Goal: Task Accomplishment & Management: Manage account settings

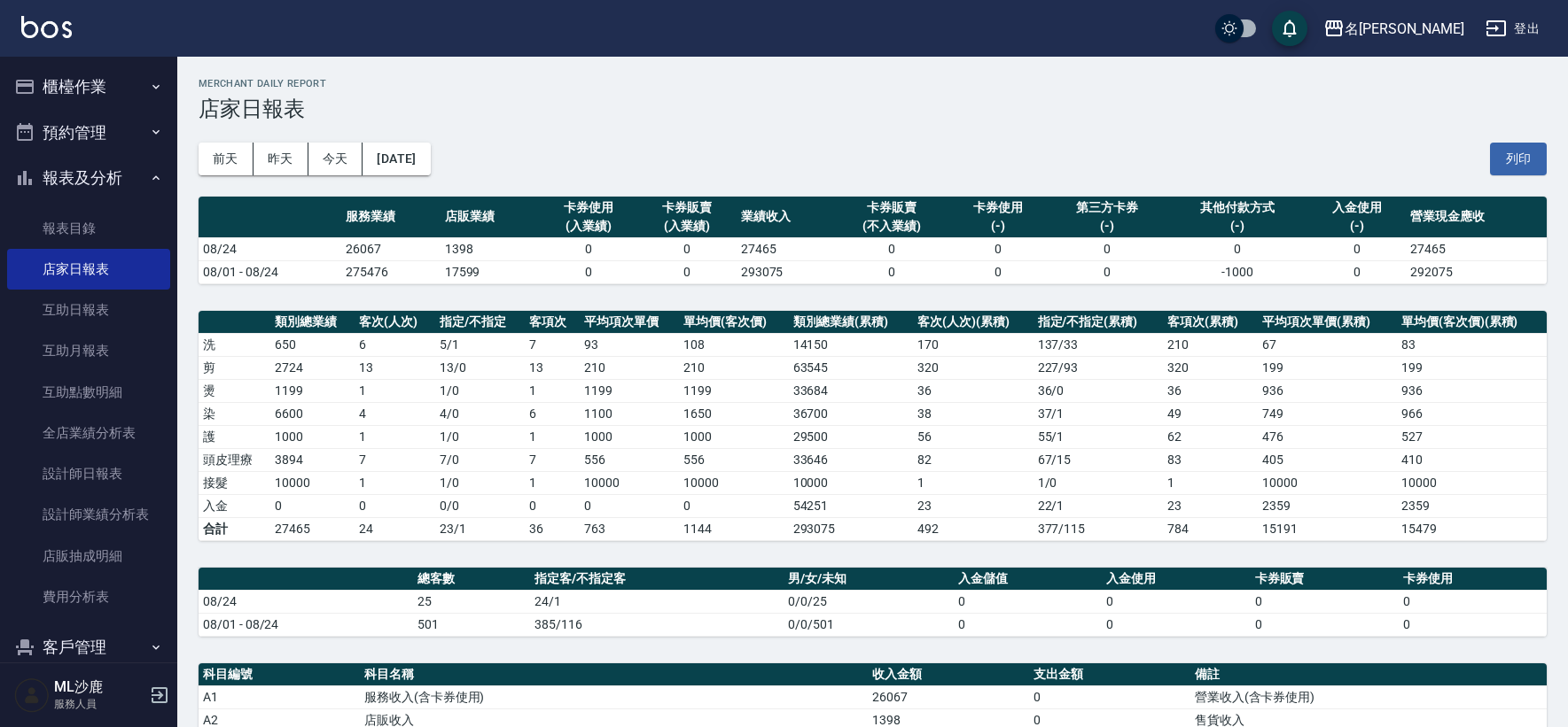
scroll to position [371, 0]
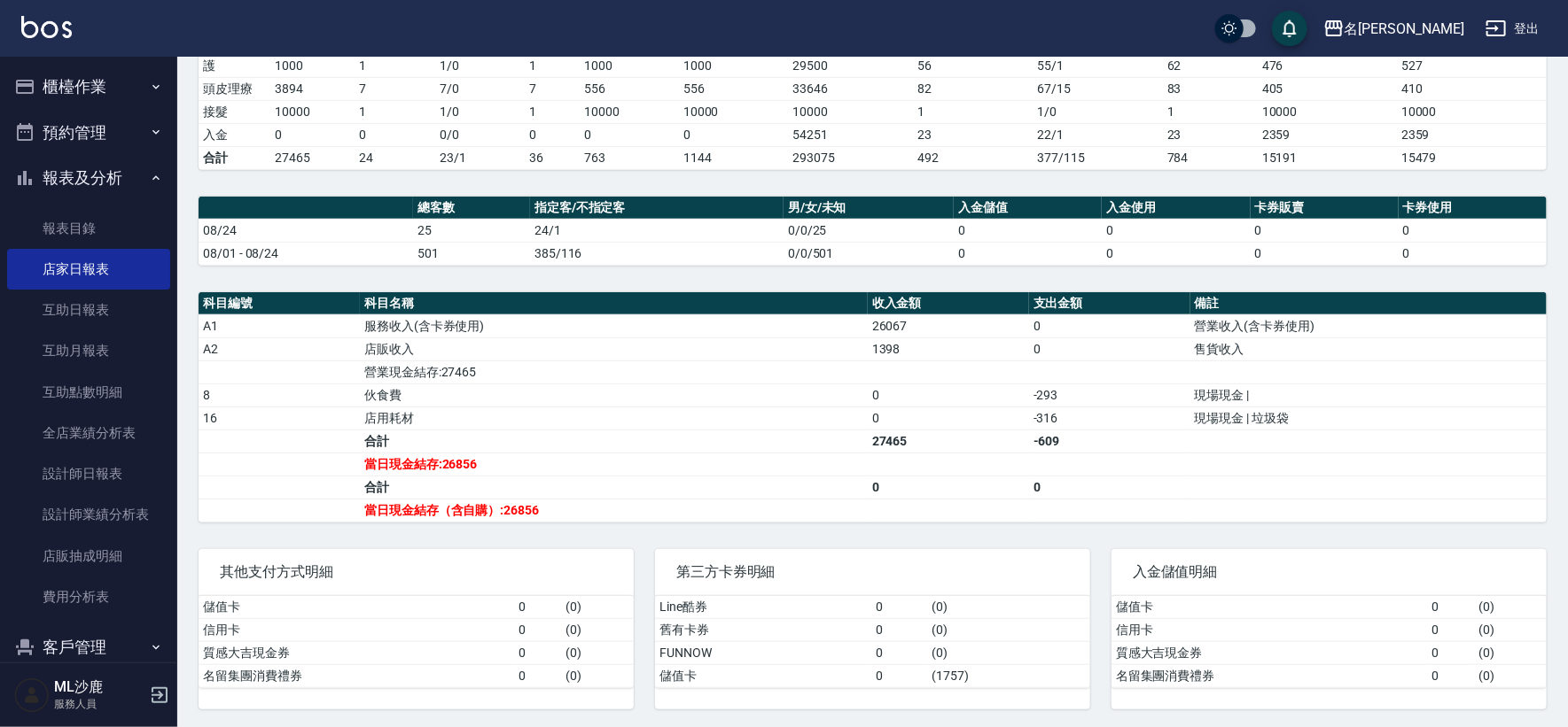
click at [77, 87] on button "櫃檯作業" at bounding box center [89, 86] width 163 height 46
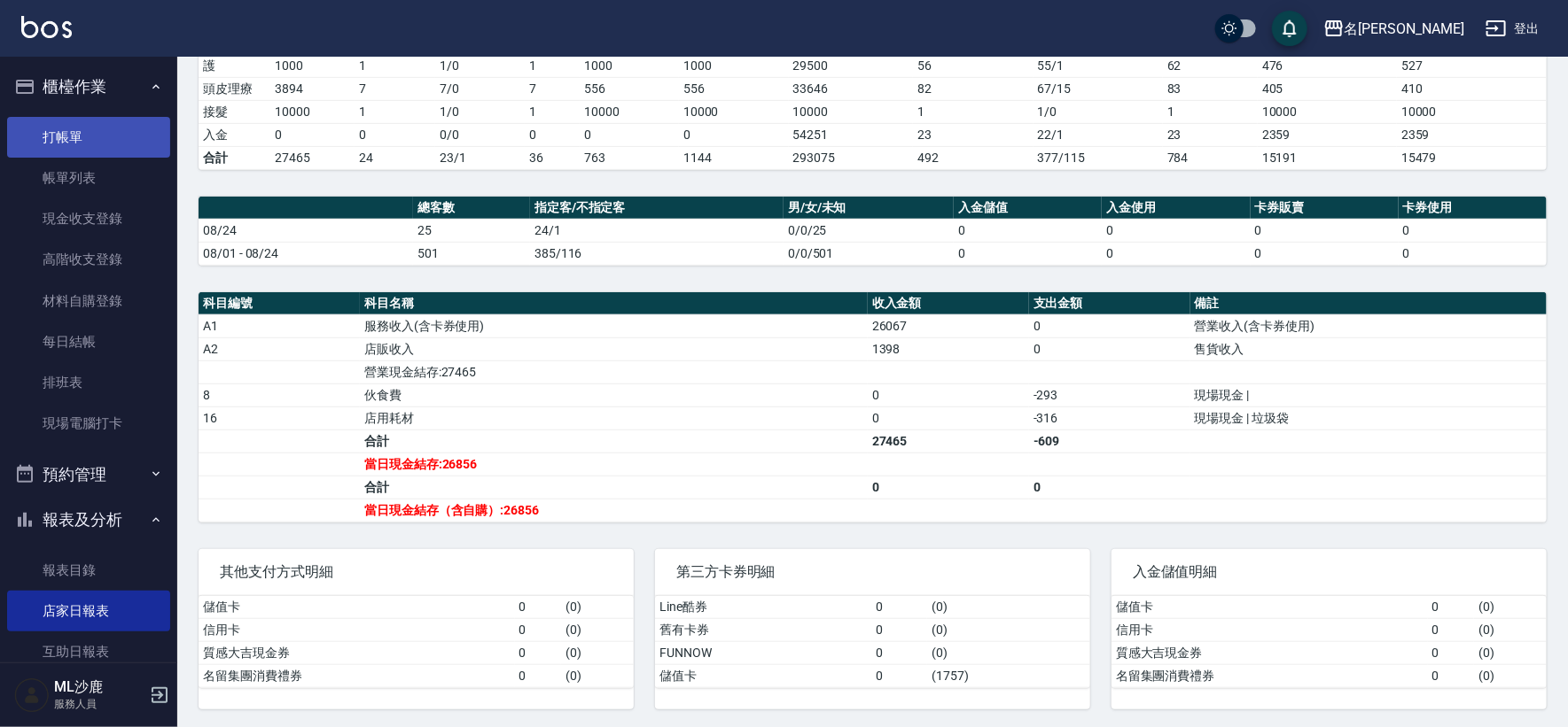
click at [74, 140] on link "打帳單" at bounding box center [89, 137] width 163 height 41
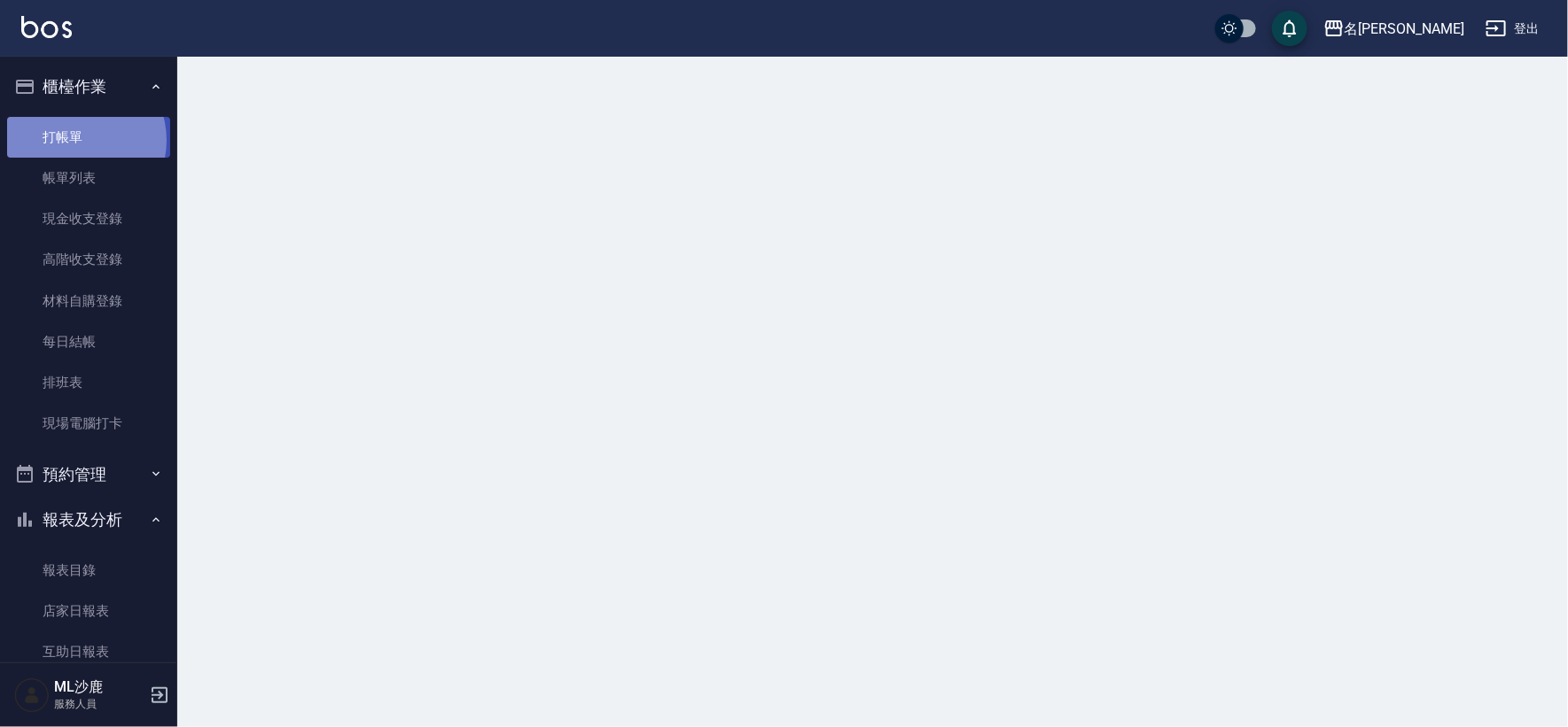
click at [74, 140] on link "打帳單" at bounding box center [89, 137] width 163 height 41
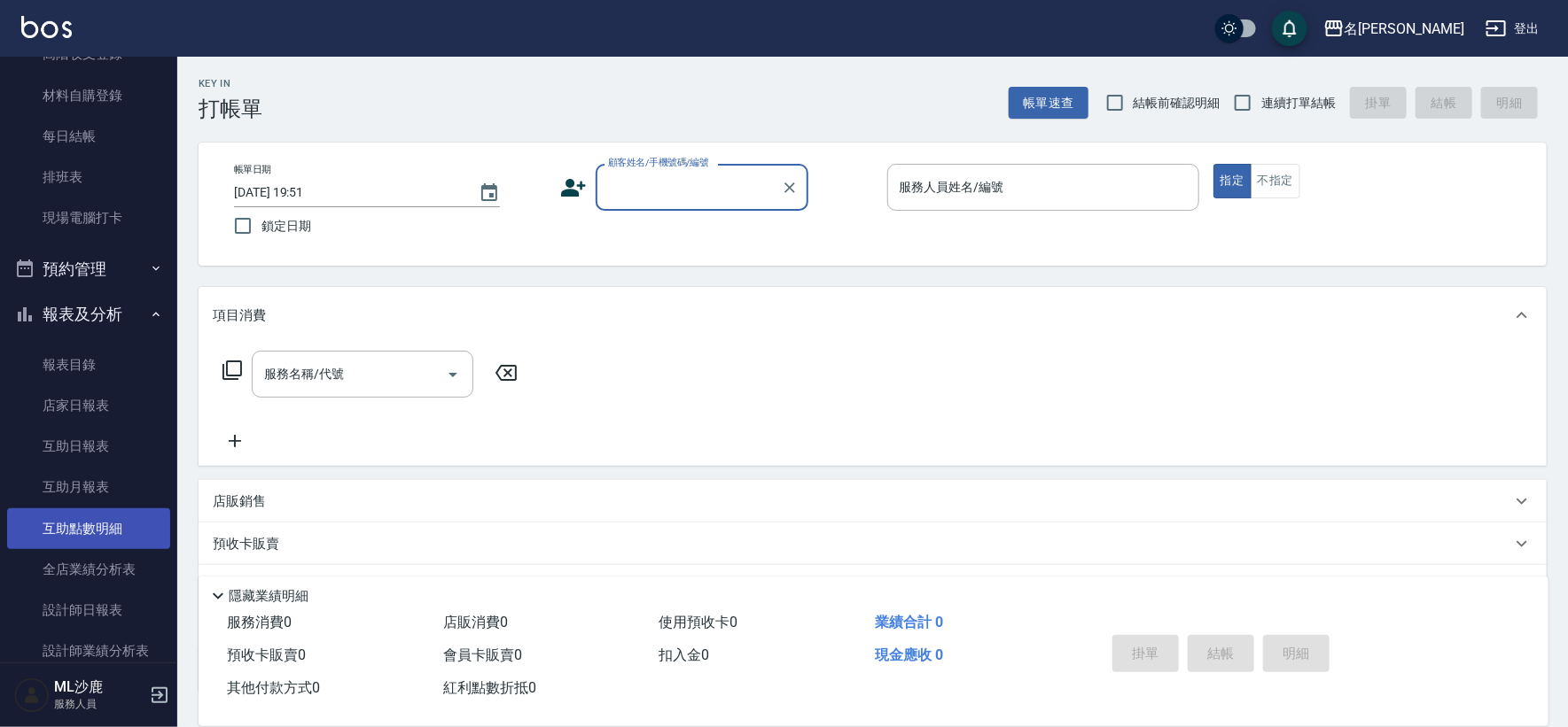
scroll to position [462, 0]
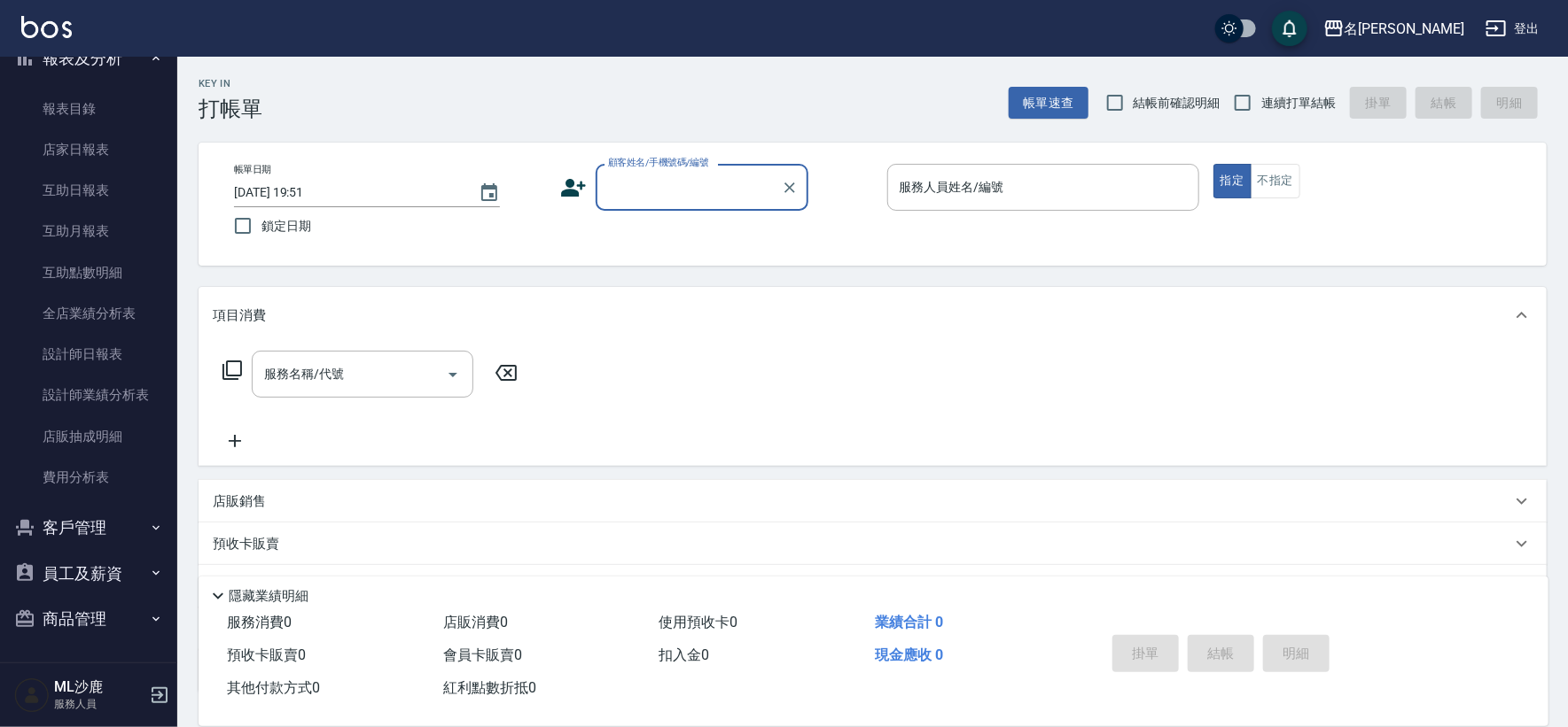
click at [108, 566] on button "員工及薪資" at bounding box center [89, 574] width 163 height 46
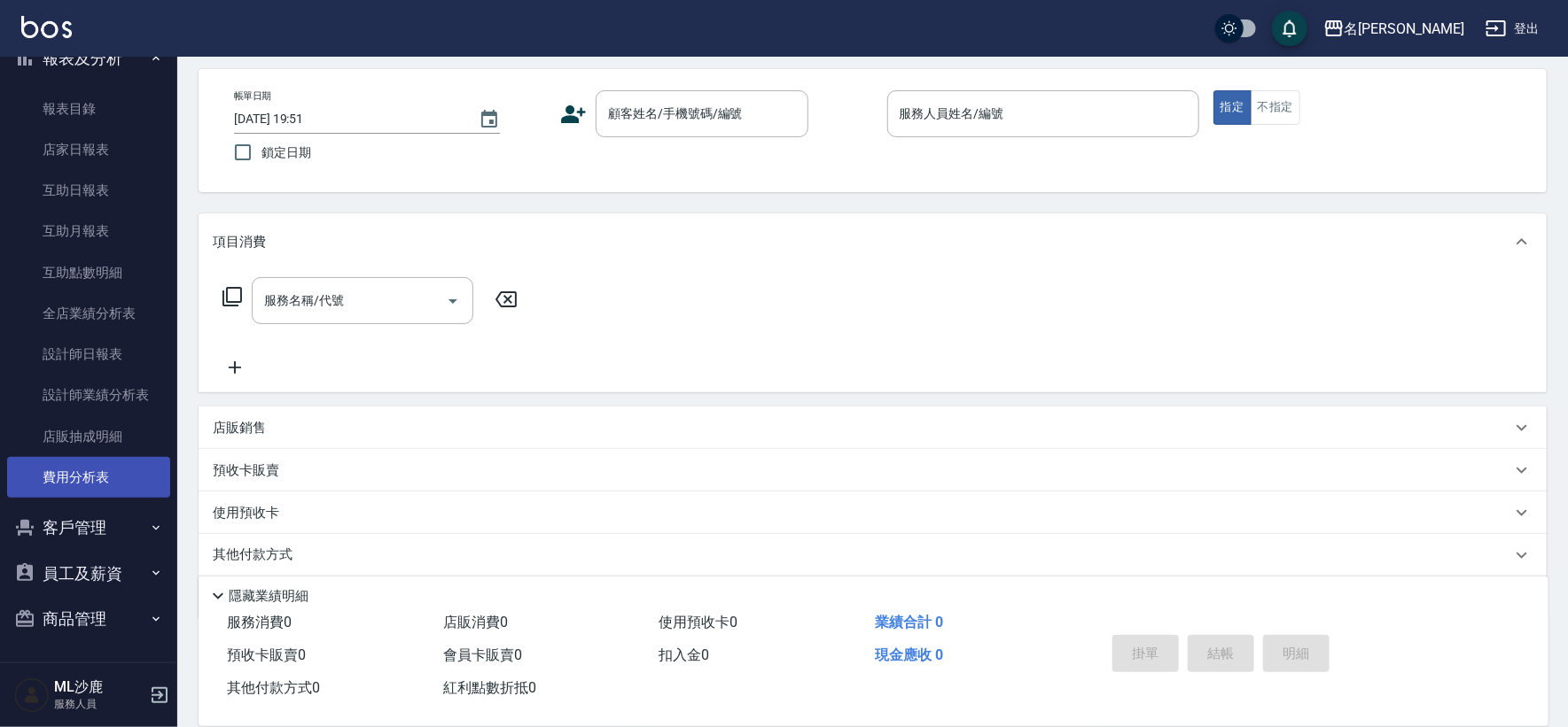
scroll to position [133, 0]
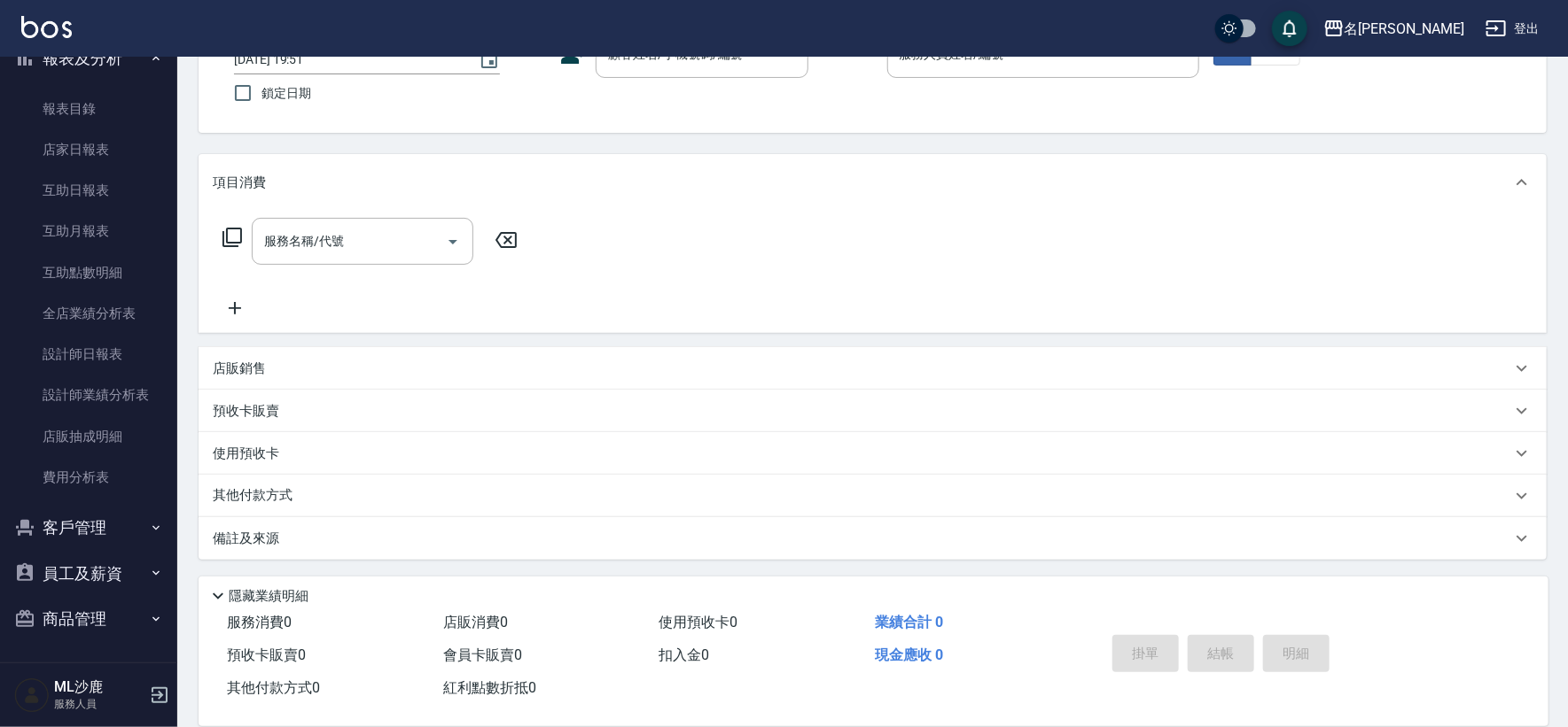
click at [108, 570] on button "員工及薪資" at bounding box center [89, 574] width 163 height 46
click at [113, 579] on button "員工及薪資" at bounding box center [89, 574] width 163 height 46
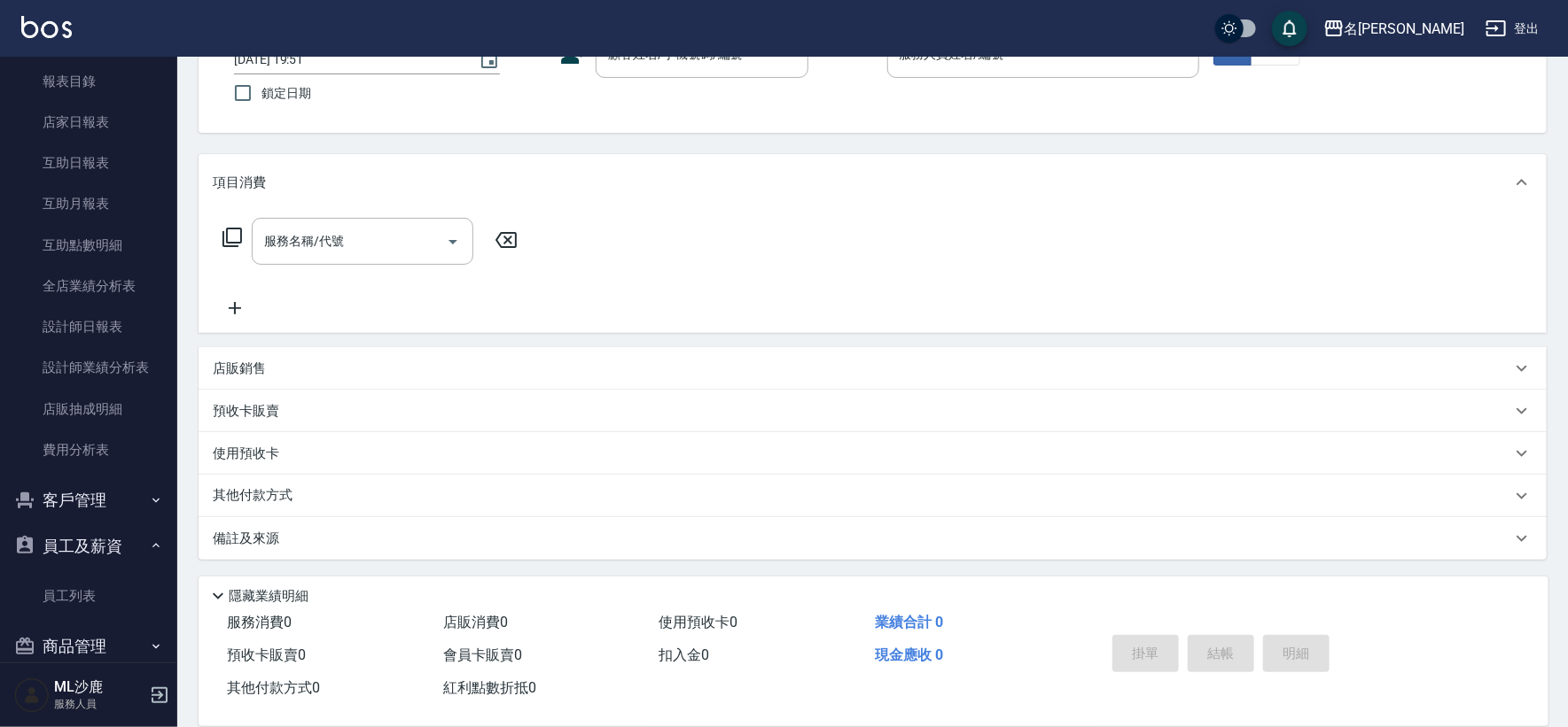
scroll to position [517, 0]
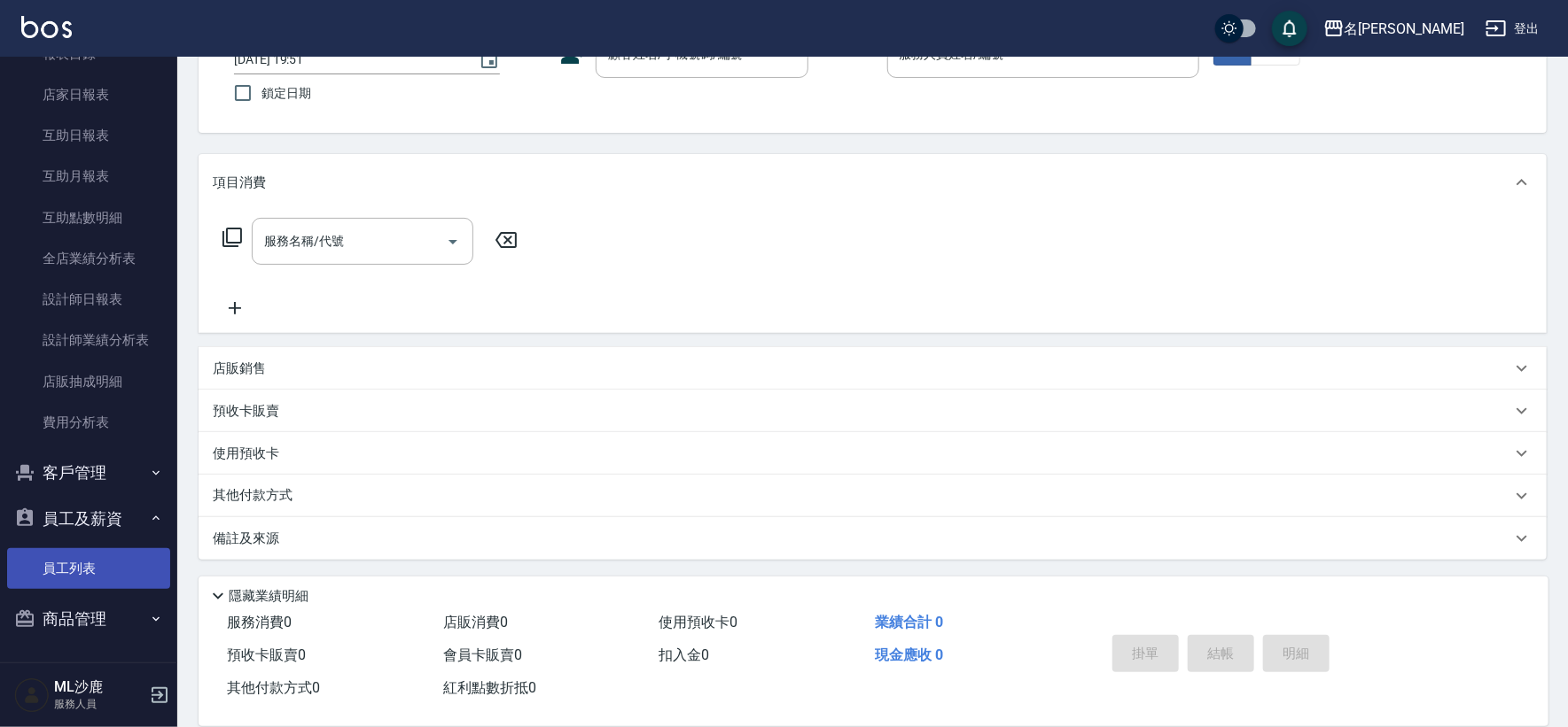
click at [104, 581] on link "員工列表" at bounding box center [89, 569] width 163 height 41
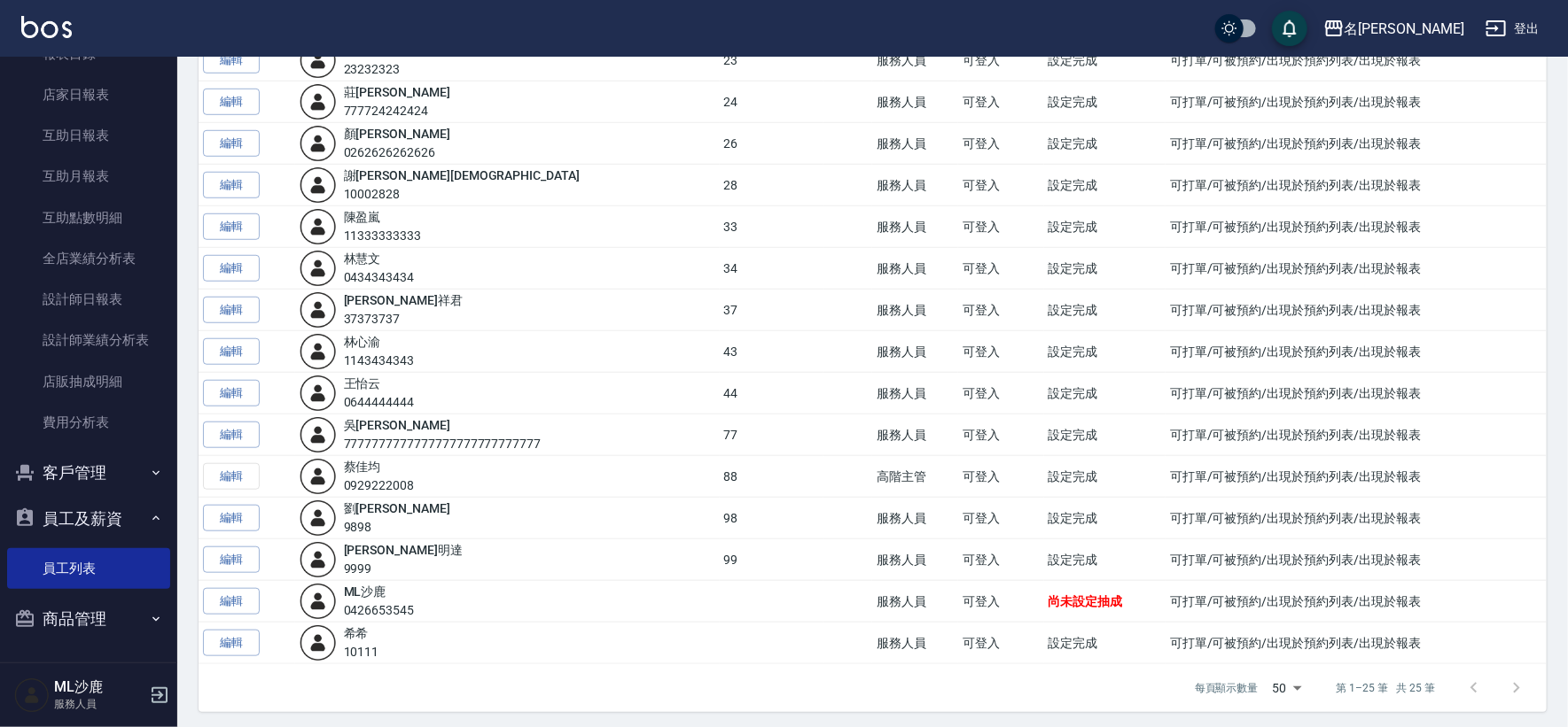
scroll to position [608, 0]
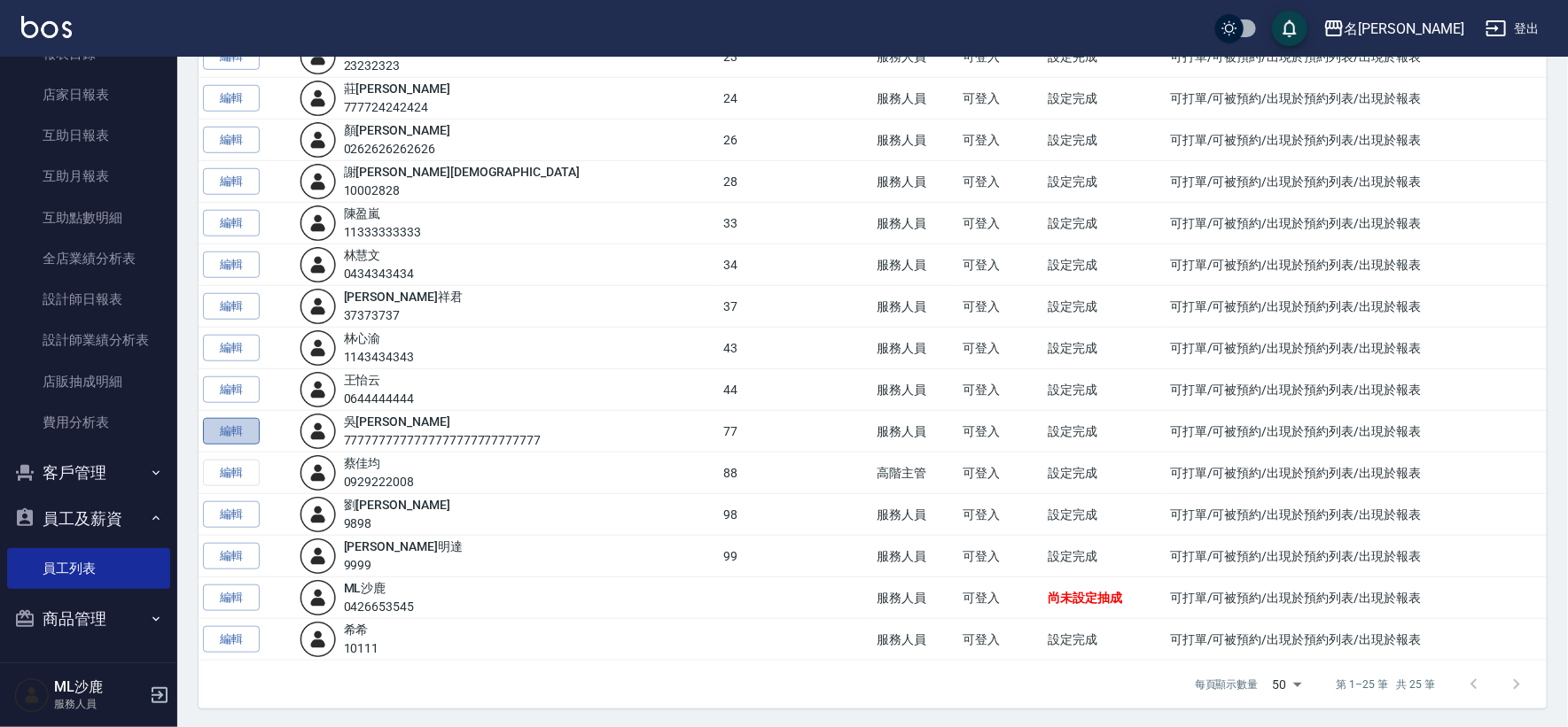
click at [226, 425] on link "編輯" at bounding box center [231, 431] width 57 height 27
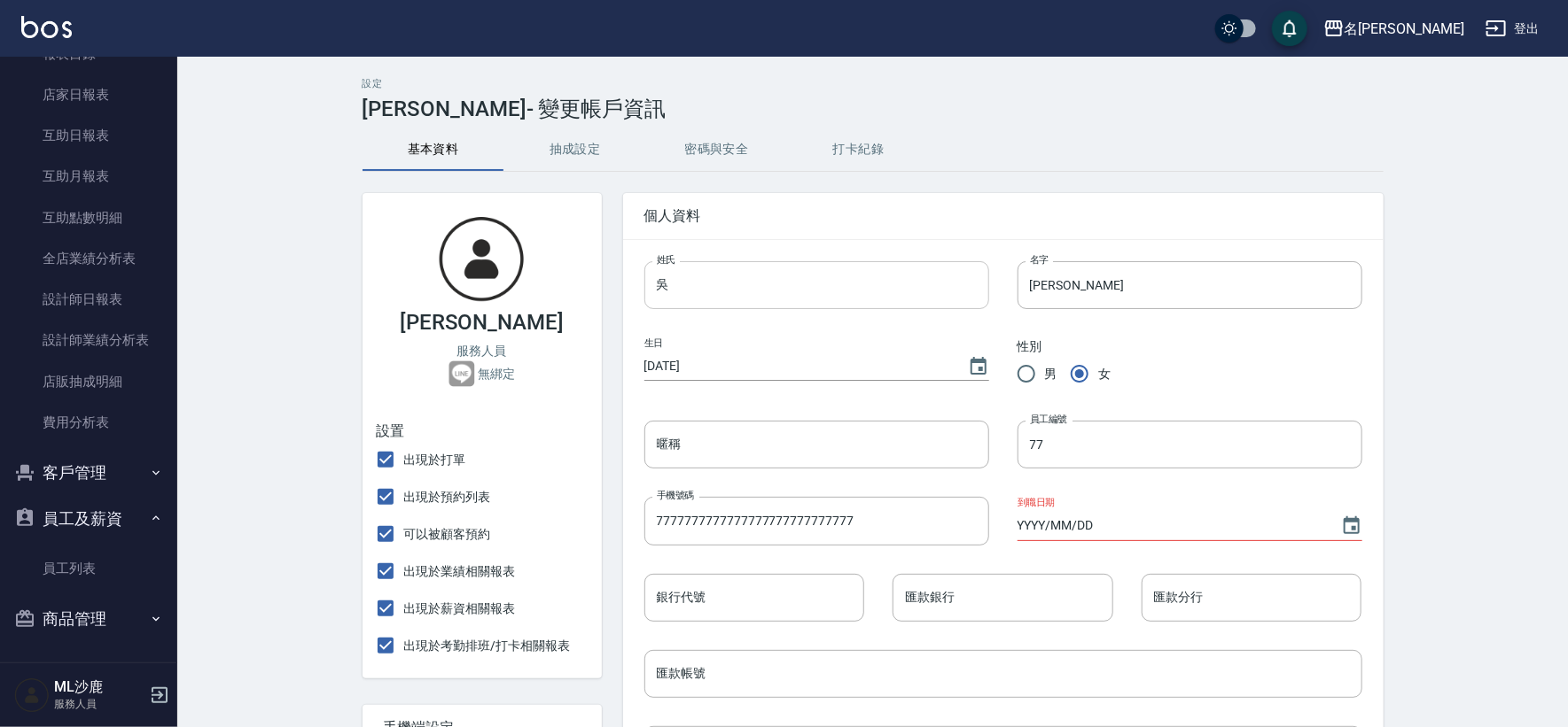
click at [761, 291] on input "吳" at bounding box center [816, 285] width 345 height 48
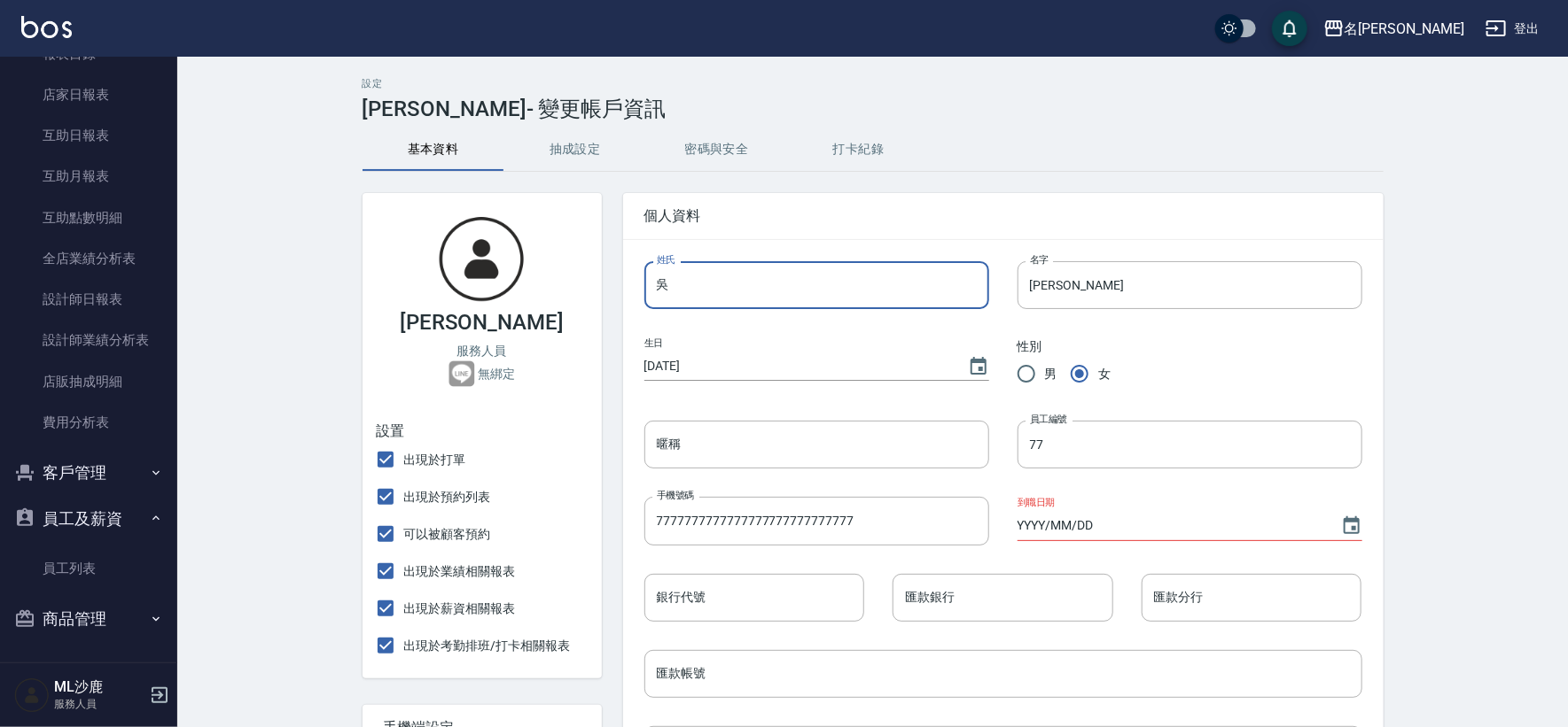
click at [761, 291] on input "吳" at bounding box center [816, 285] width 345 height 48
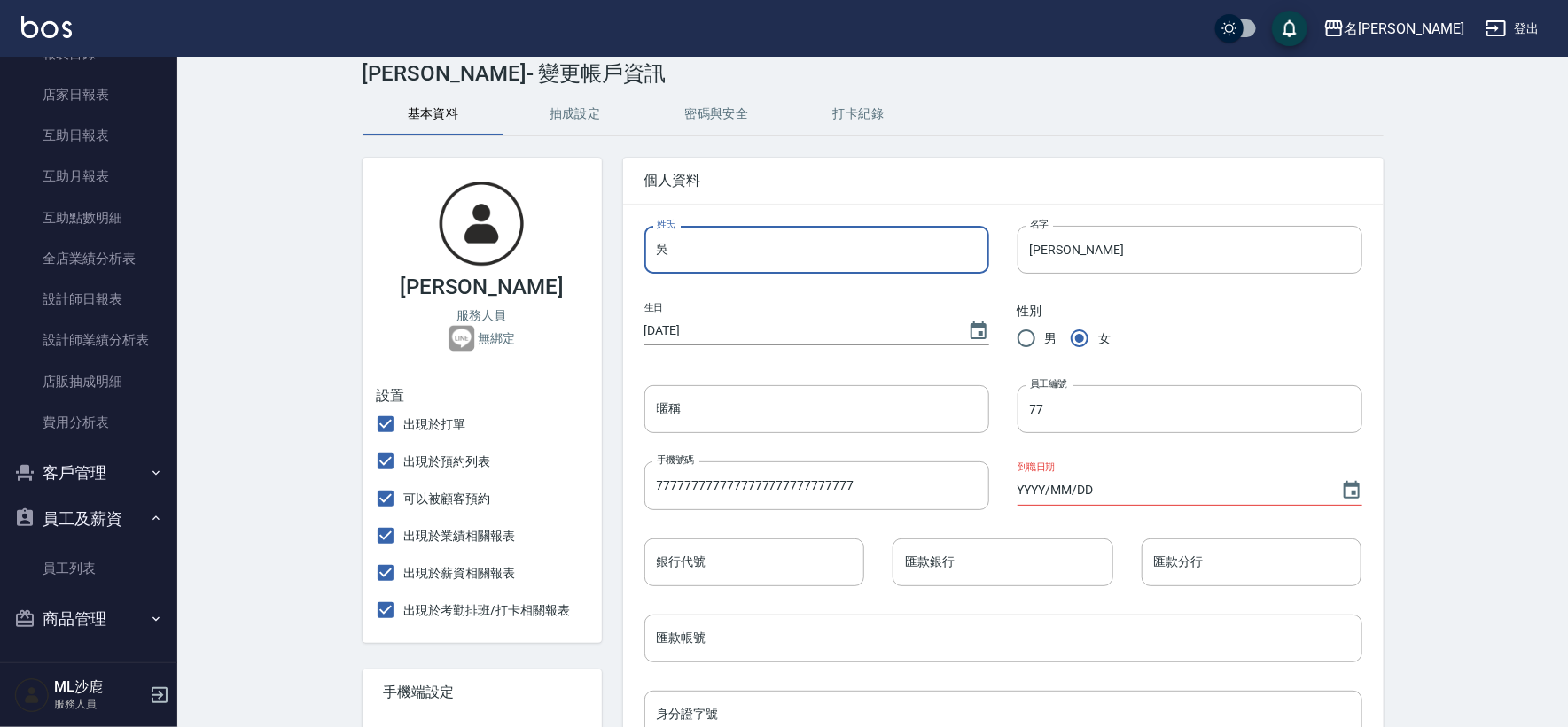
scroll to position [98, 0]
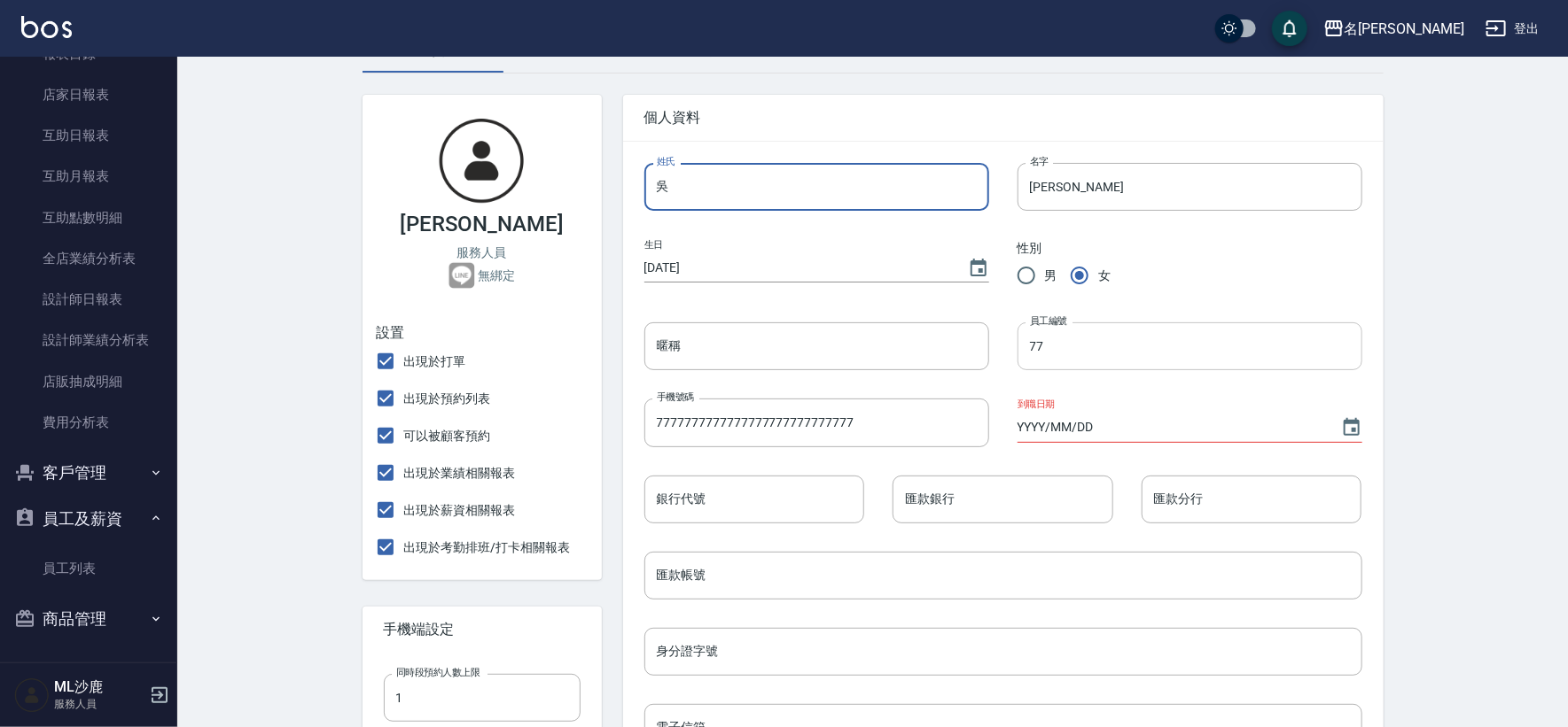
click at [1114, 351] on input "77" at bounding box center [1189, 346] width 345 height 48
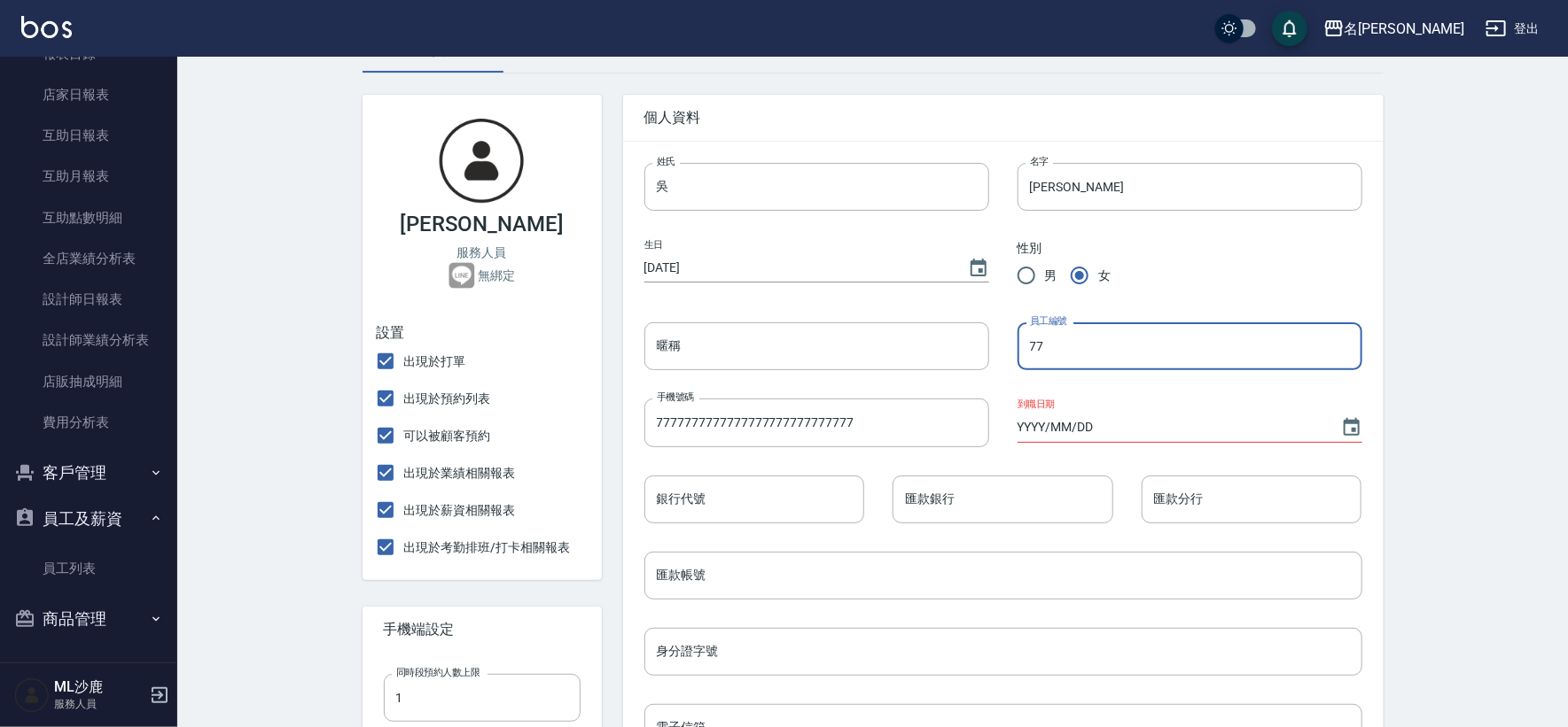
click at [1114, 351] on input "77" at bounding box center [1189, 346] width 345 height 48
type input "18"
click at [780, 179] on input "吳" at bounding box center [816, 186] width 345 height 48
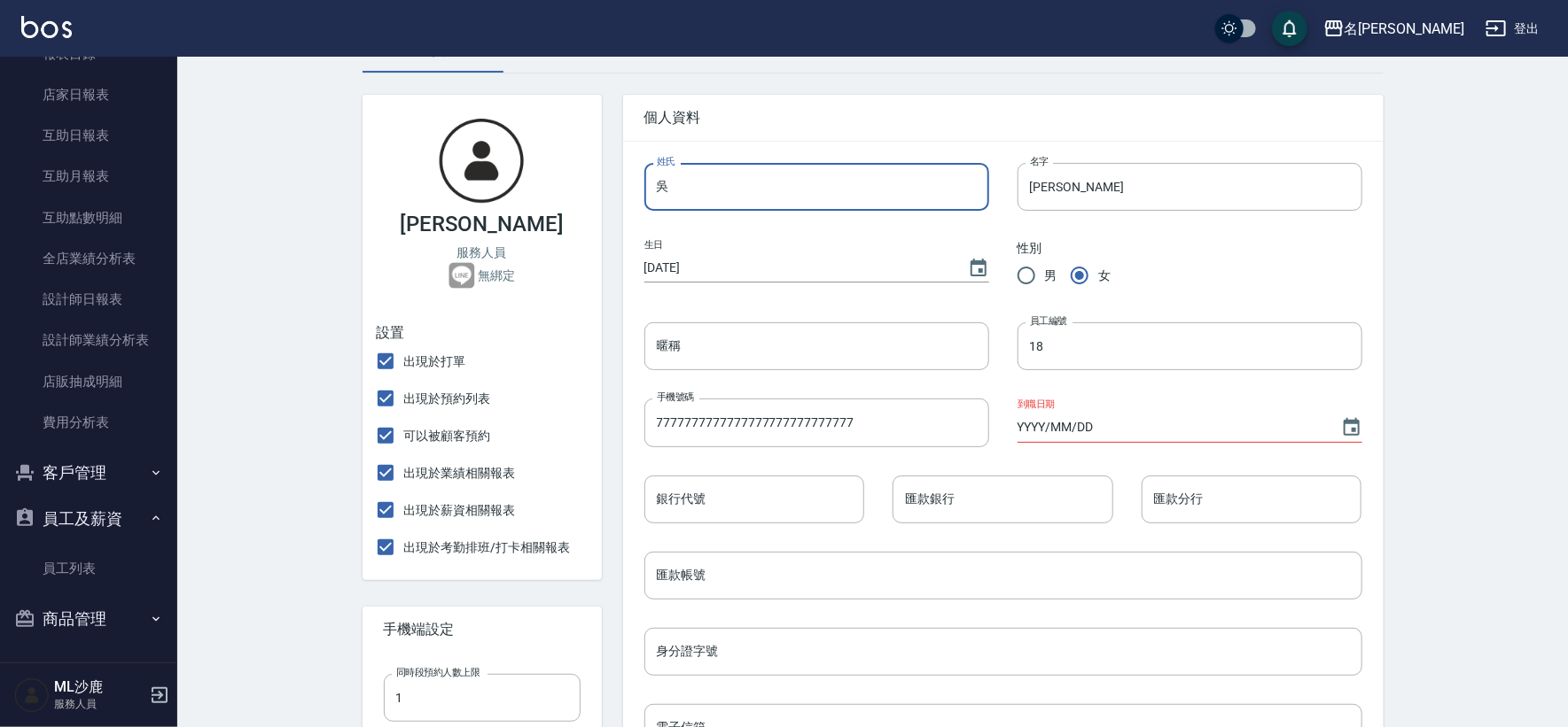
click at [780, 179] on input "吳" at bounding box center [816, 186] width 345 height 48
type input "ㄜ"
type input "ㄐ"
type input "ㄎ"
type input "陳"
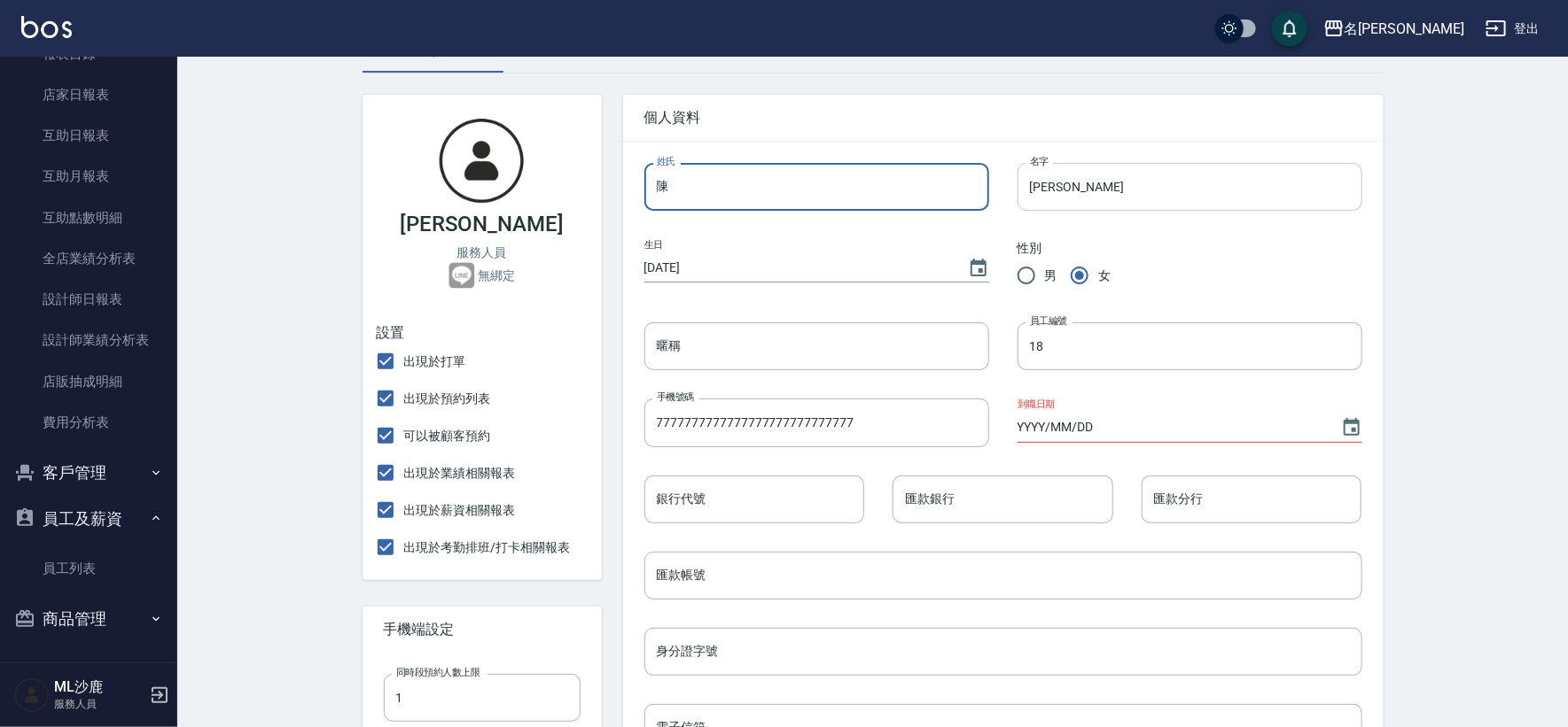
click at [1076, 175] on input "[PERSON_NAME]" at bounding box center [1189, 186] width 345 height 48
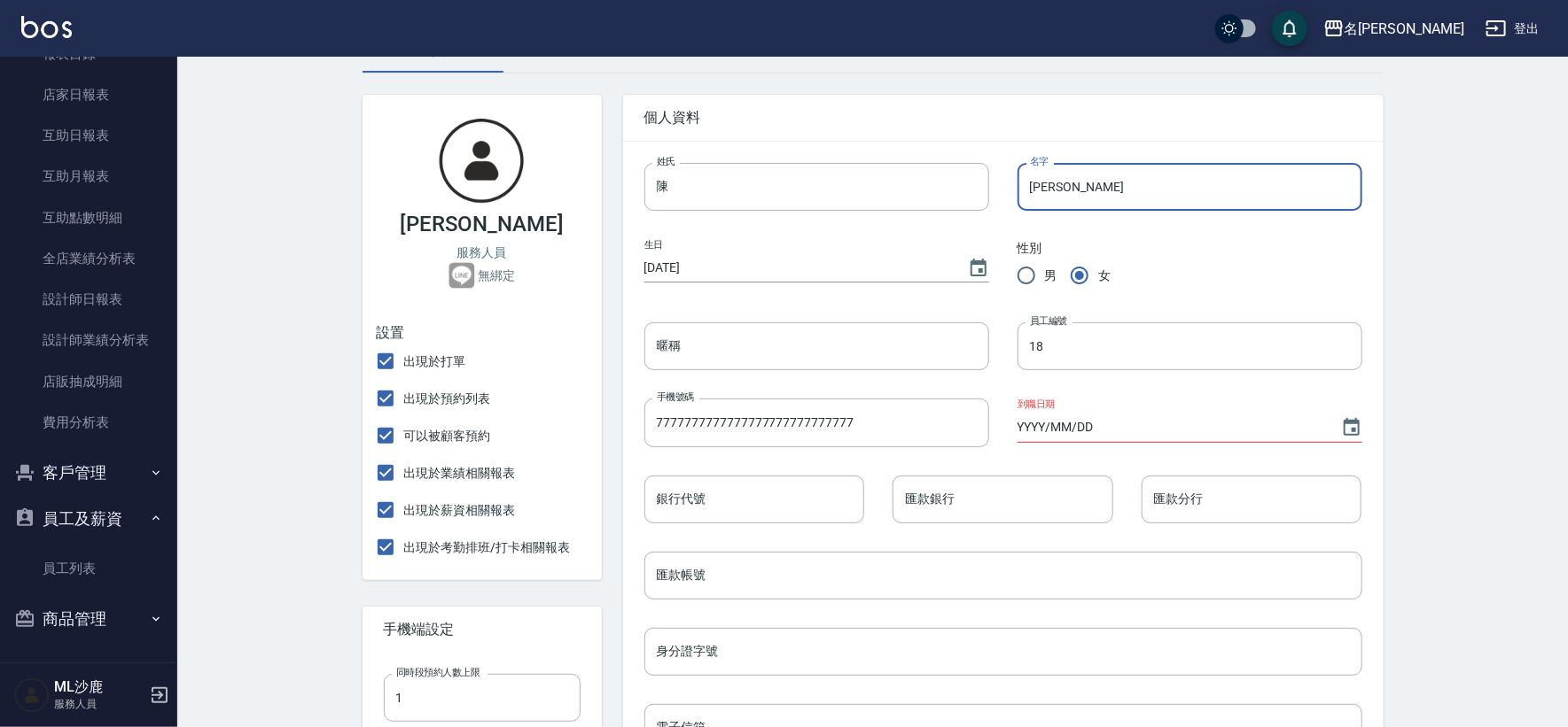
click at [1076, 175] on input "[PERSON_NAME]" at bounding box center [1189, 186] width 345 height 48
type input "郁"
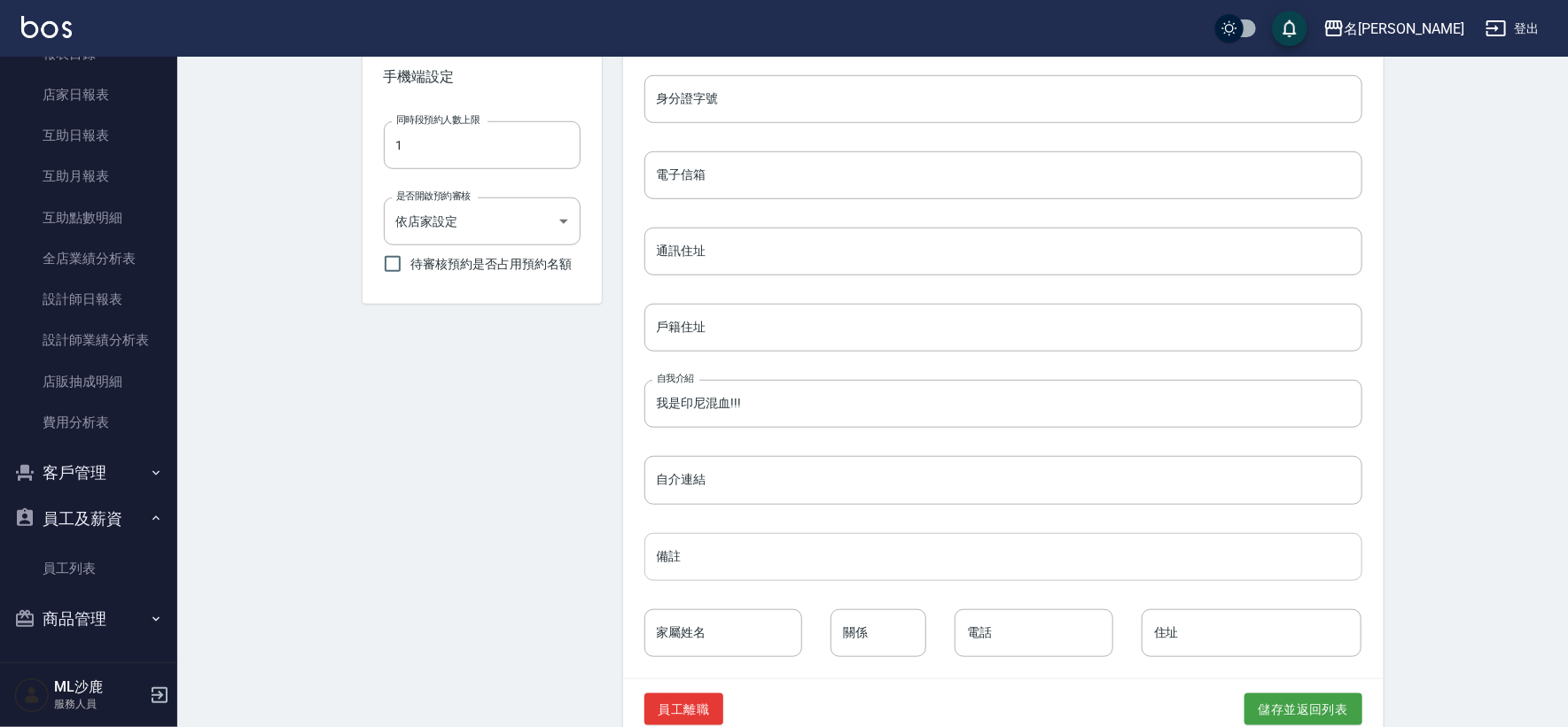
scroll to position [685, 0]
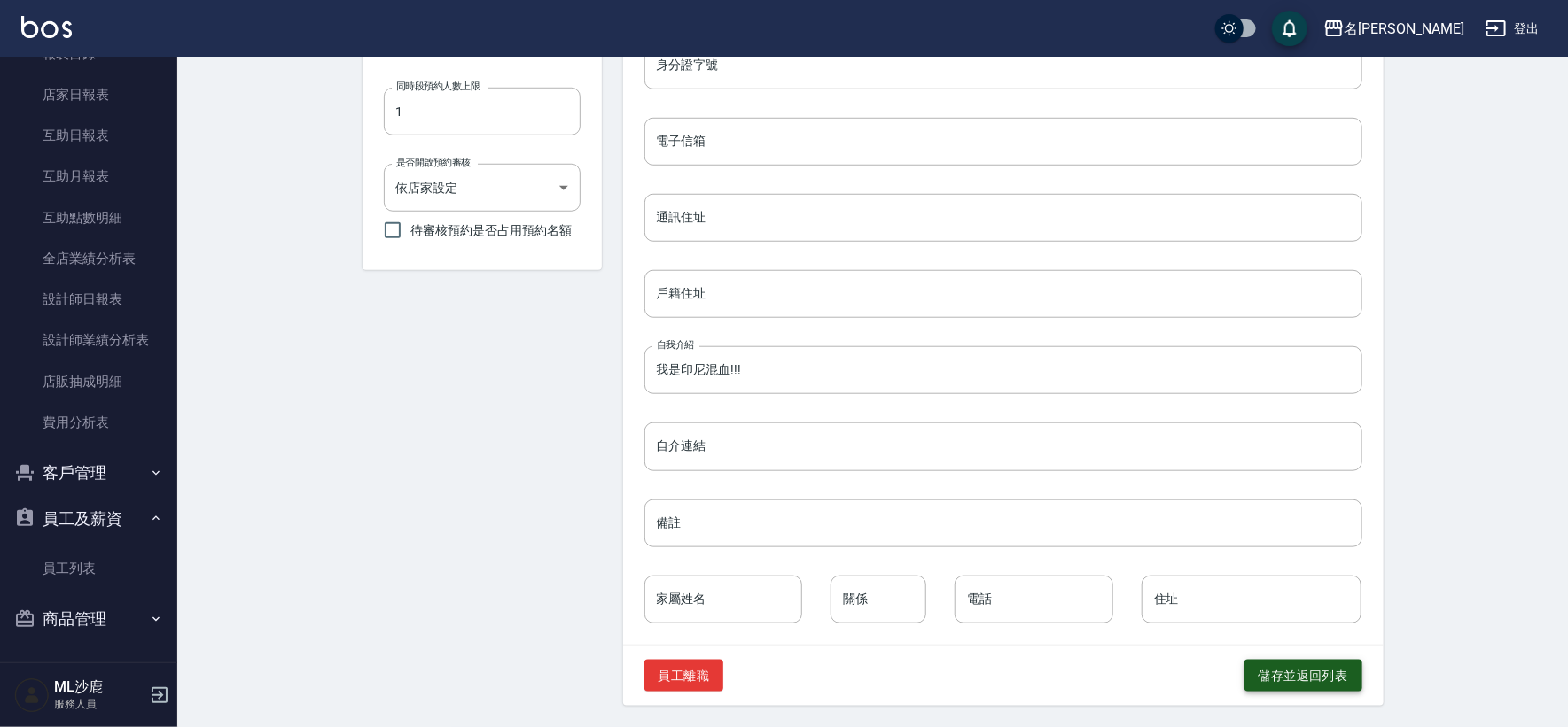
type input "[PERSON_NAME]"
click at [1273, 681] on button "儲存並返回列表" at bounding box center [1303, 676] width 118 height 33
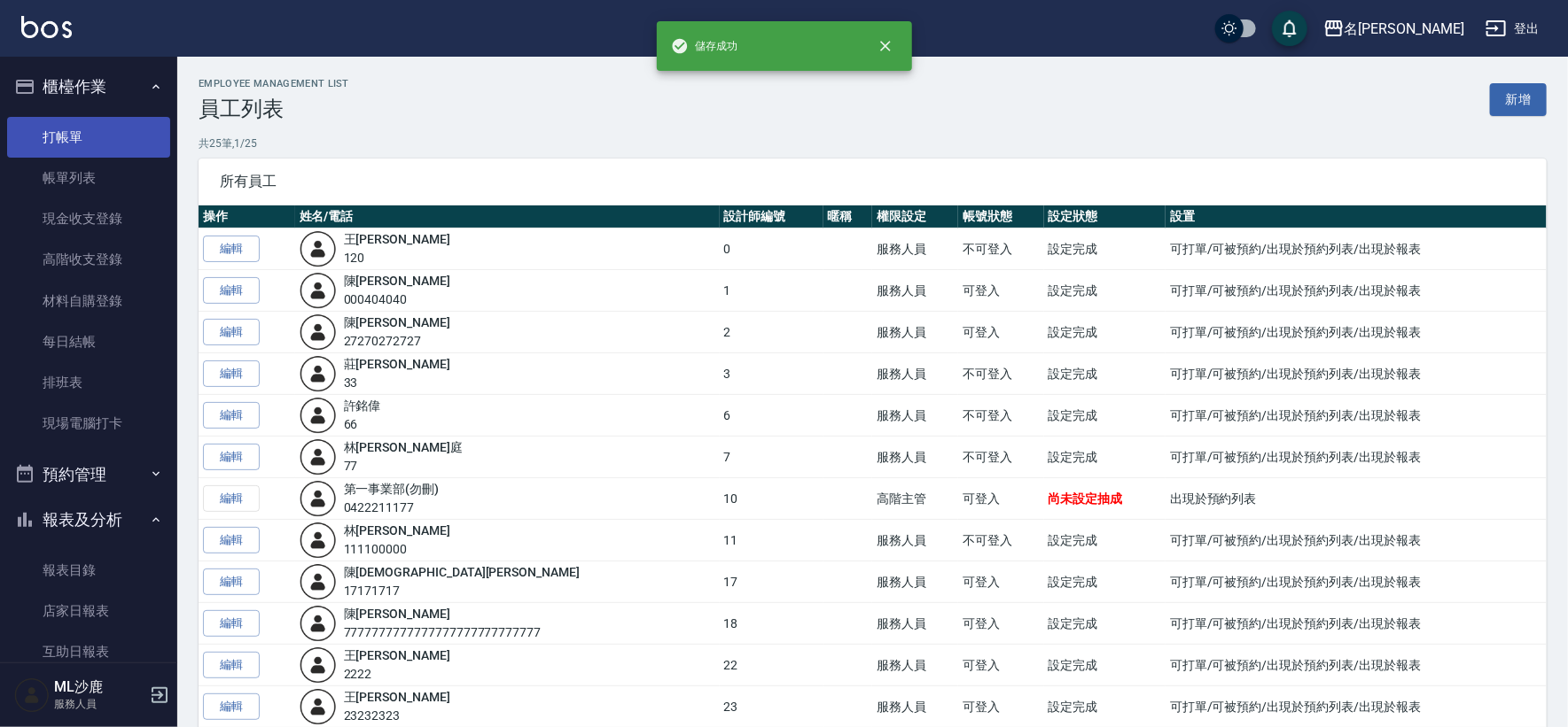
click at [93, 144] on link "打帳單" at bounding box center [89, 137] width 163 height 41
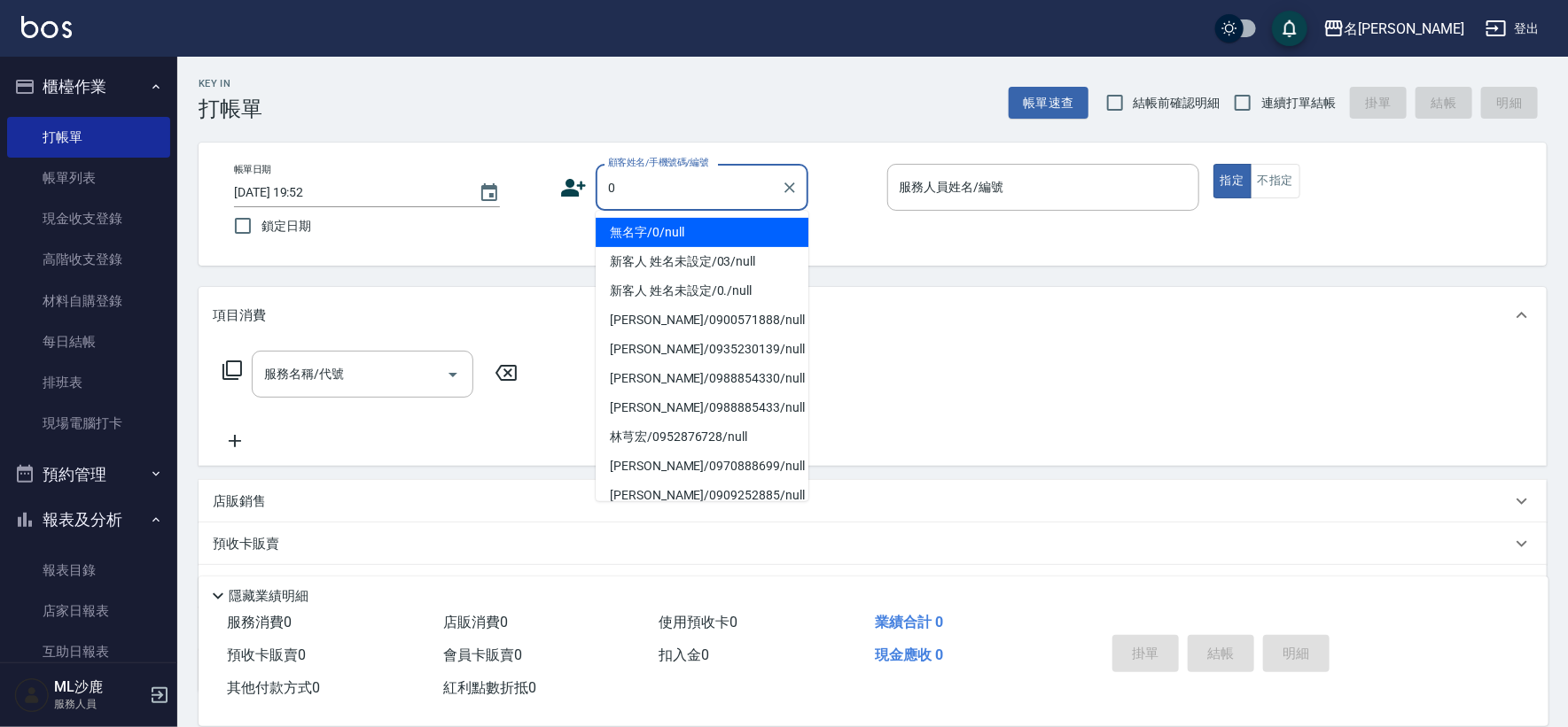
type input "無名字/0/null"
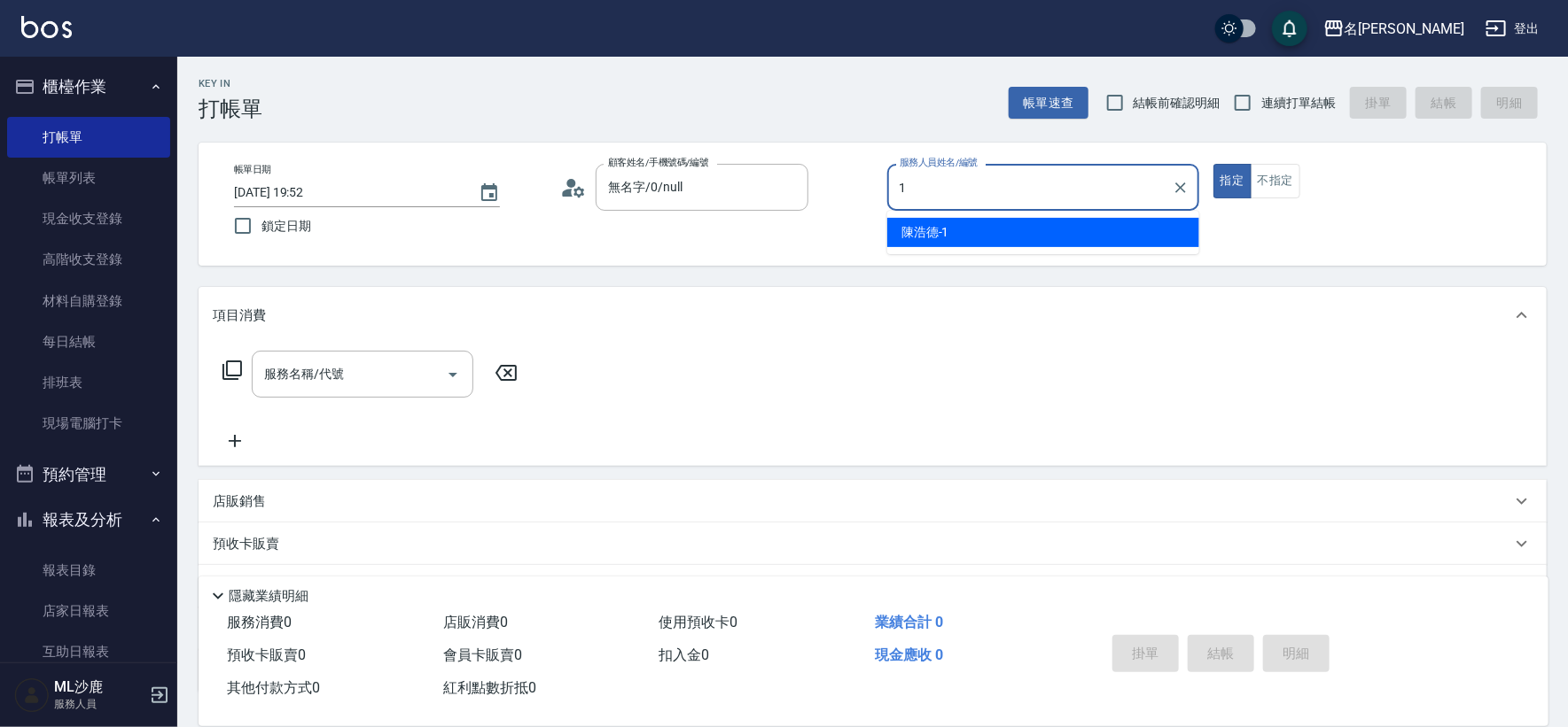
type input "[PERSON_NAME]1"
type button "true"
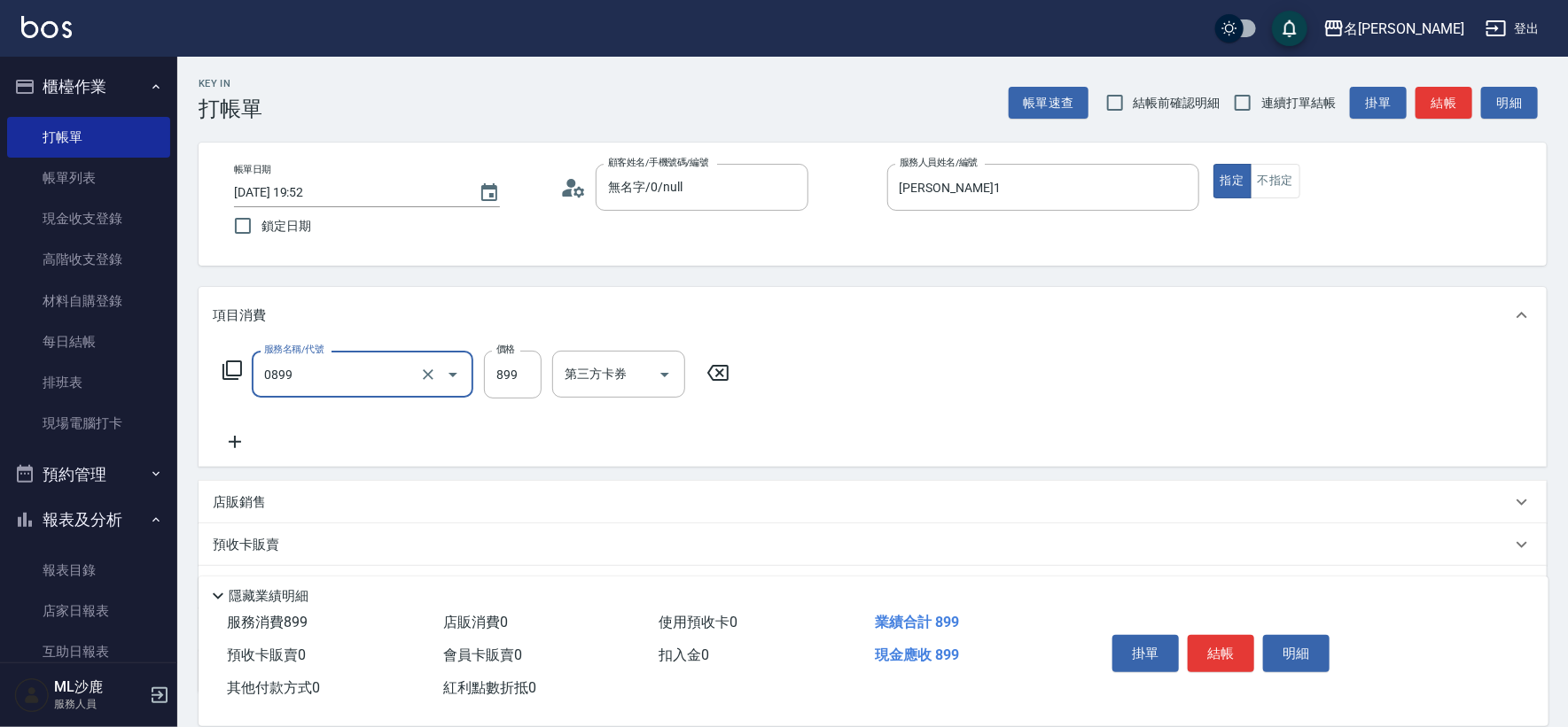
type input "排毒SPA(0899)"
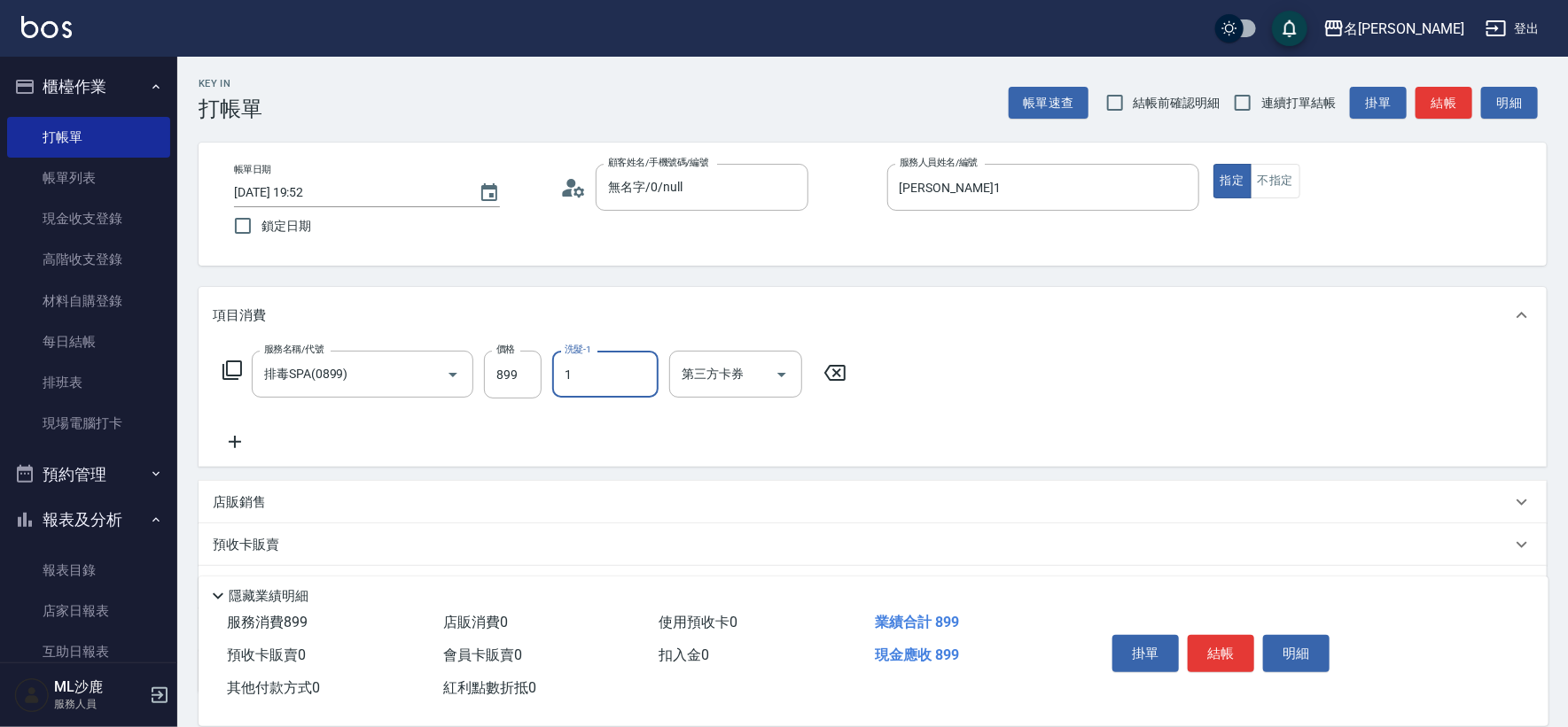
type input "[PERSON_NAME]1"
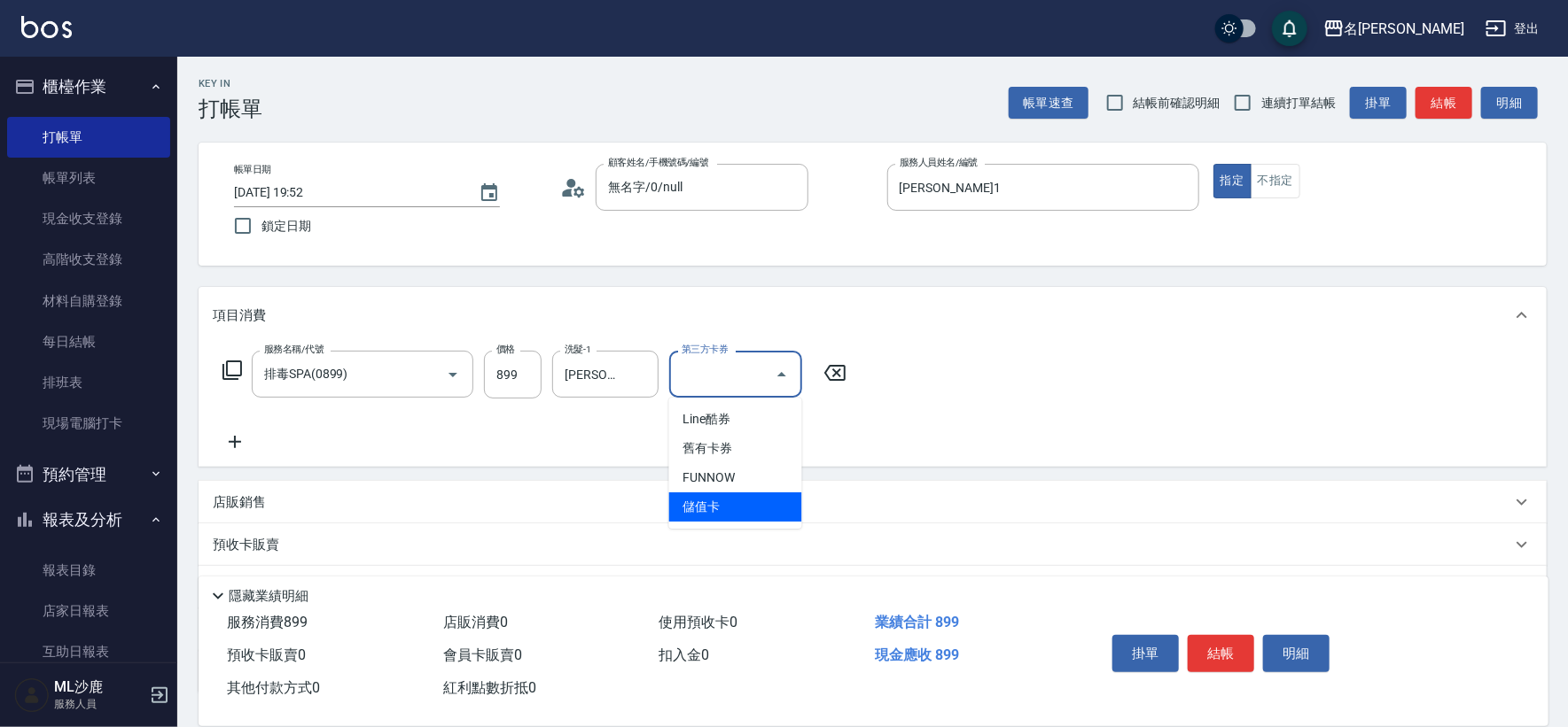
type input "儲值卡"
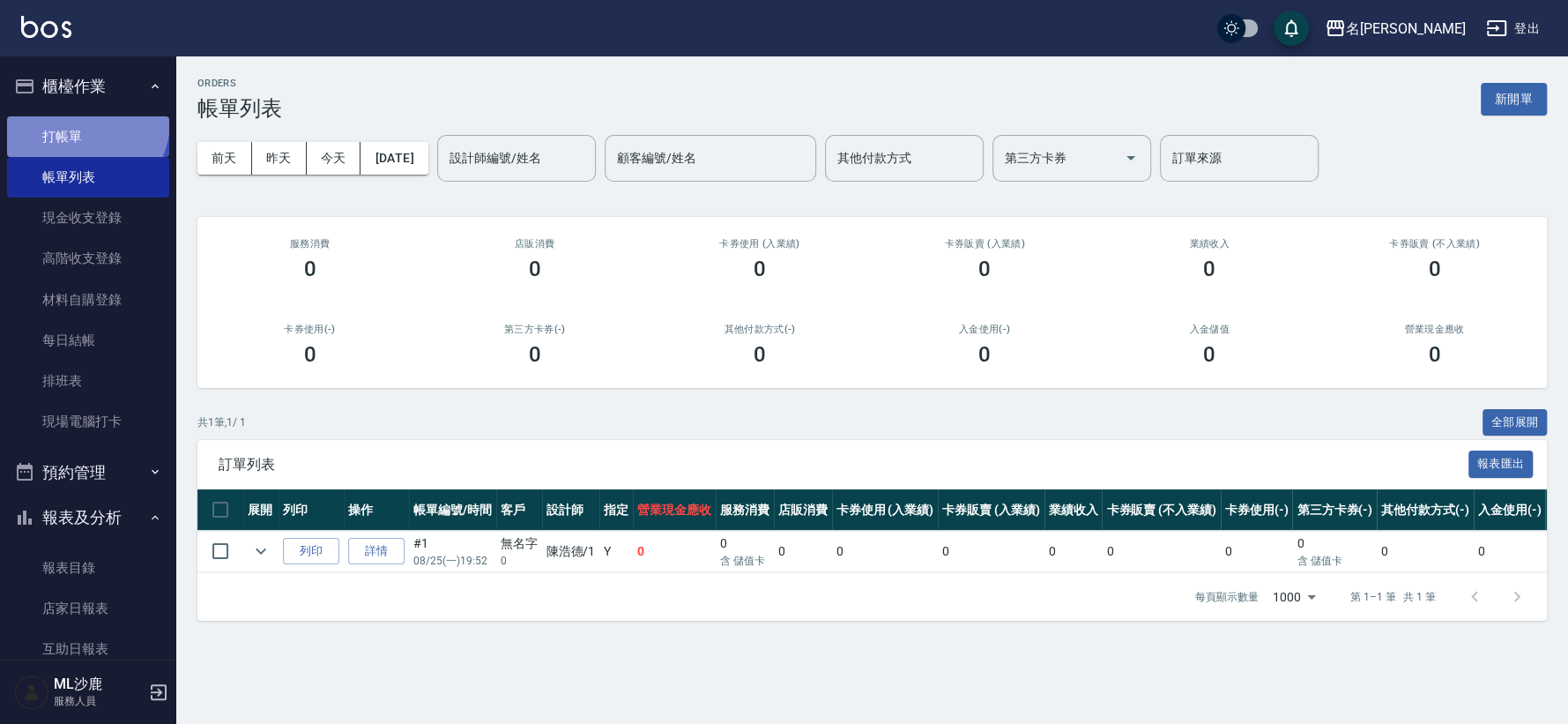
click at [79, 122] on link "打帳單" at bounding box center [88, 137] width 162 height 41
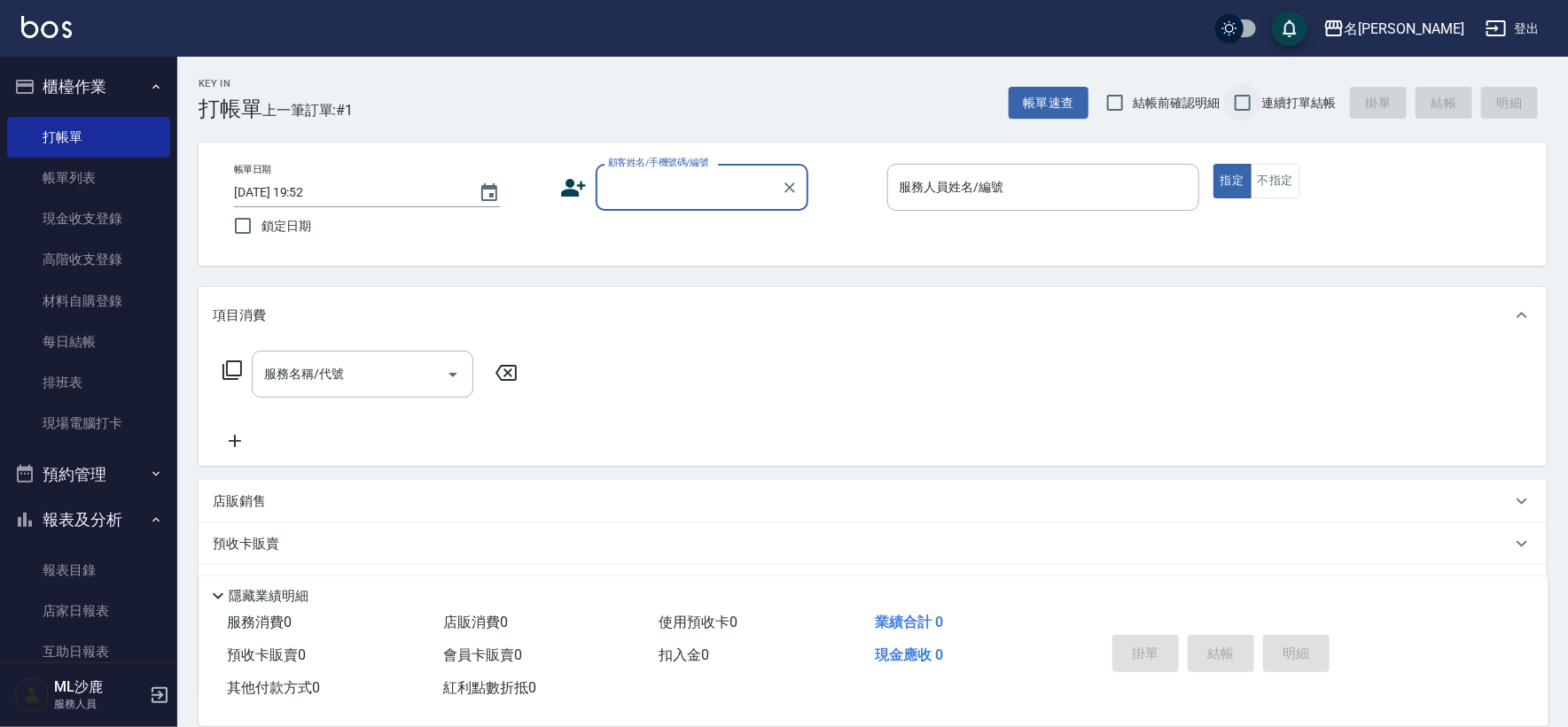
click at [1251, 107] on input "連續打單結帳" at bounding box center [1243, 103] width 37 height 37
drag, startPoint x: 1250, startPoint y: 107, endPoint x: 1230, endPoint y: 117, distance: 22.4
click at [1251, 107] on input "連續打單結帳" at bounding box center [1243, 103] width 37 height 37
checkbox input "false"
click at [634, 182] on input "顧客姓名/手機號碼/編號" at bounding box center [689, 187] width 170 height 31
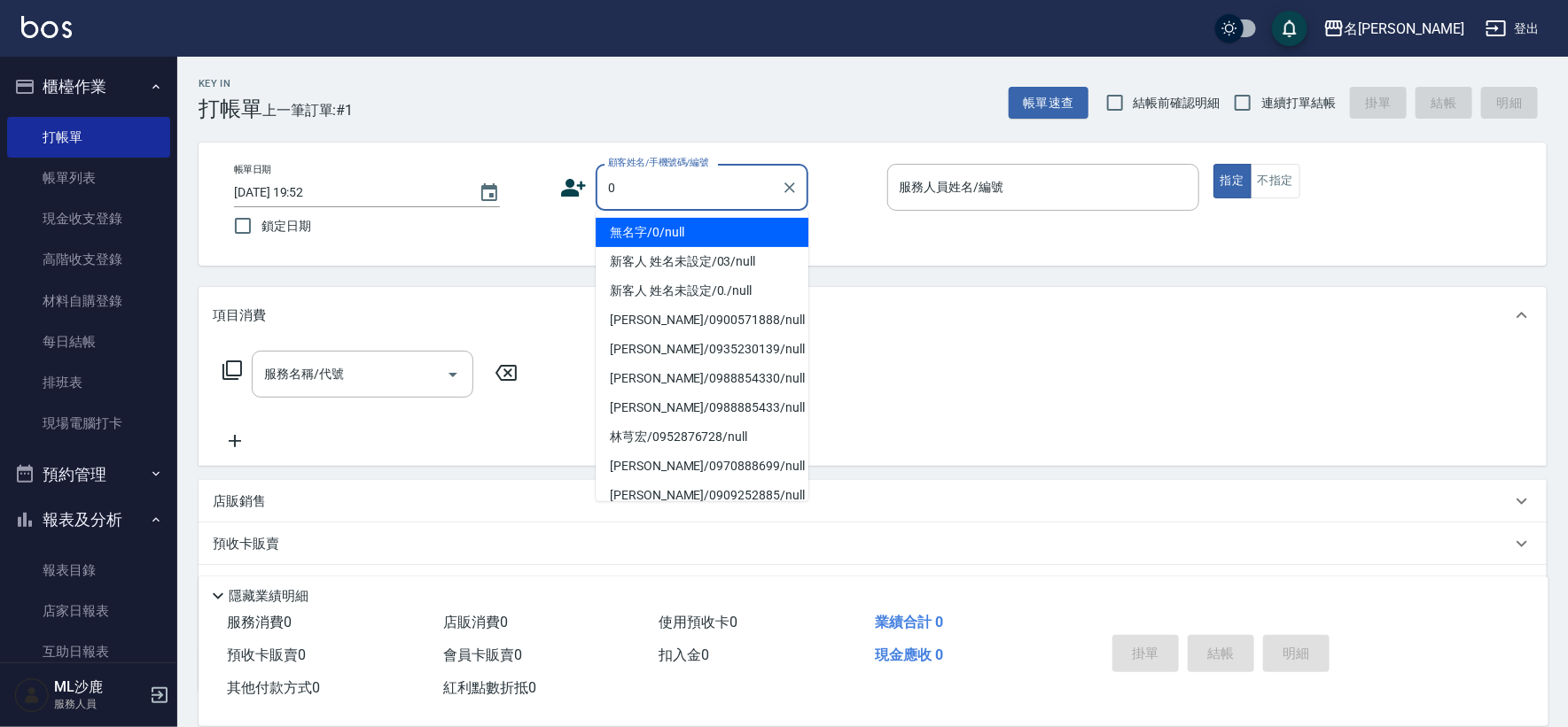
type input "無名字/0/null"
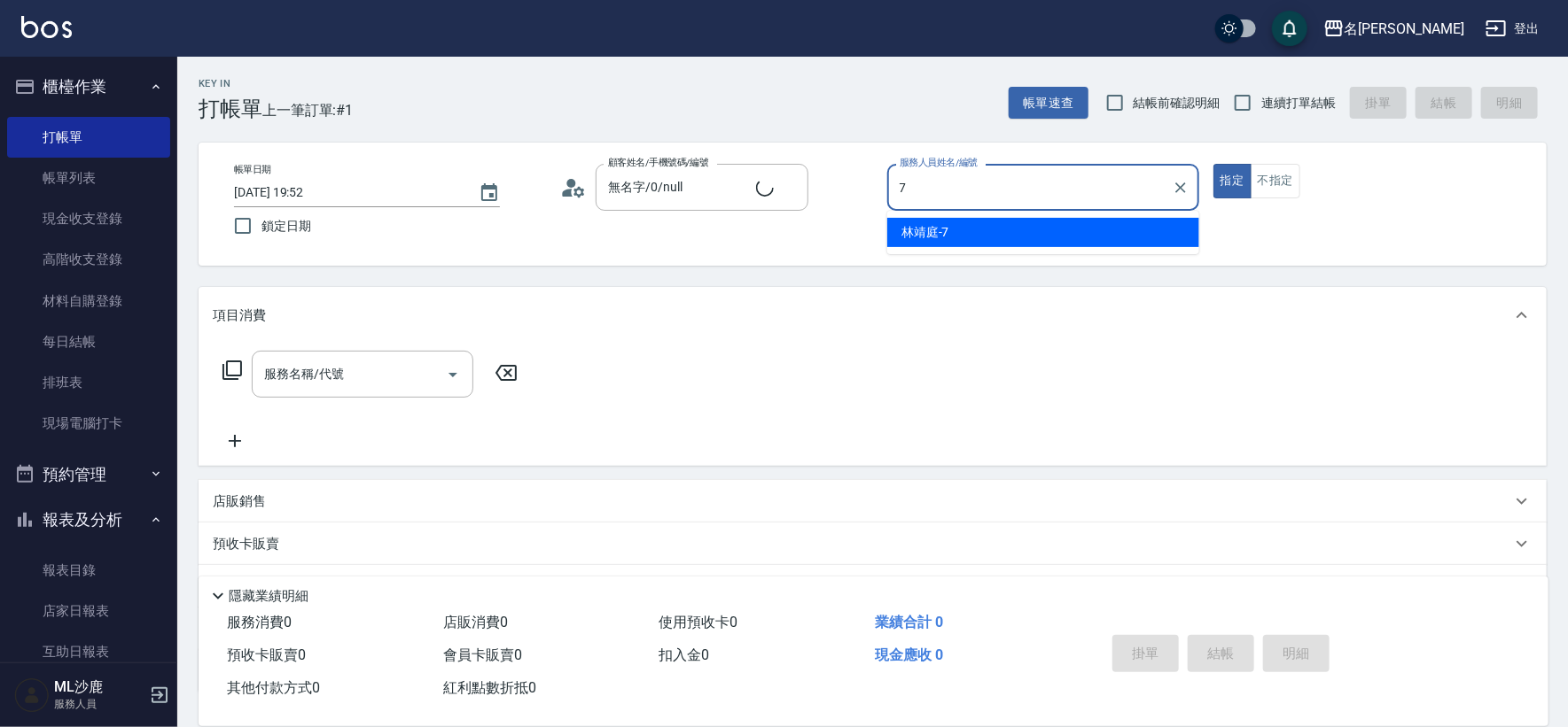
type input "[PERSON_NAME]-7"
type button "true"
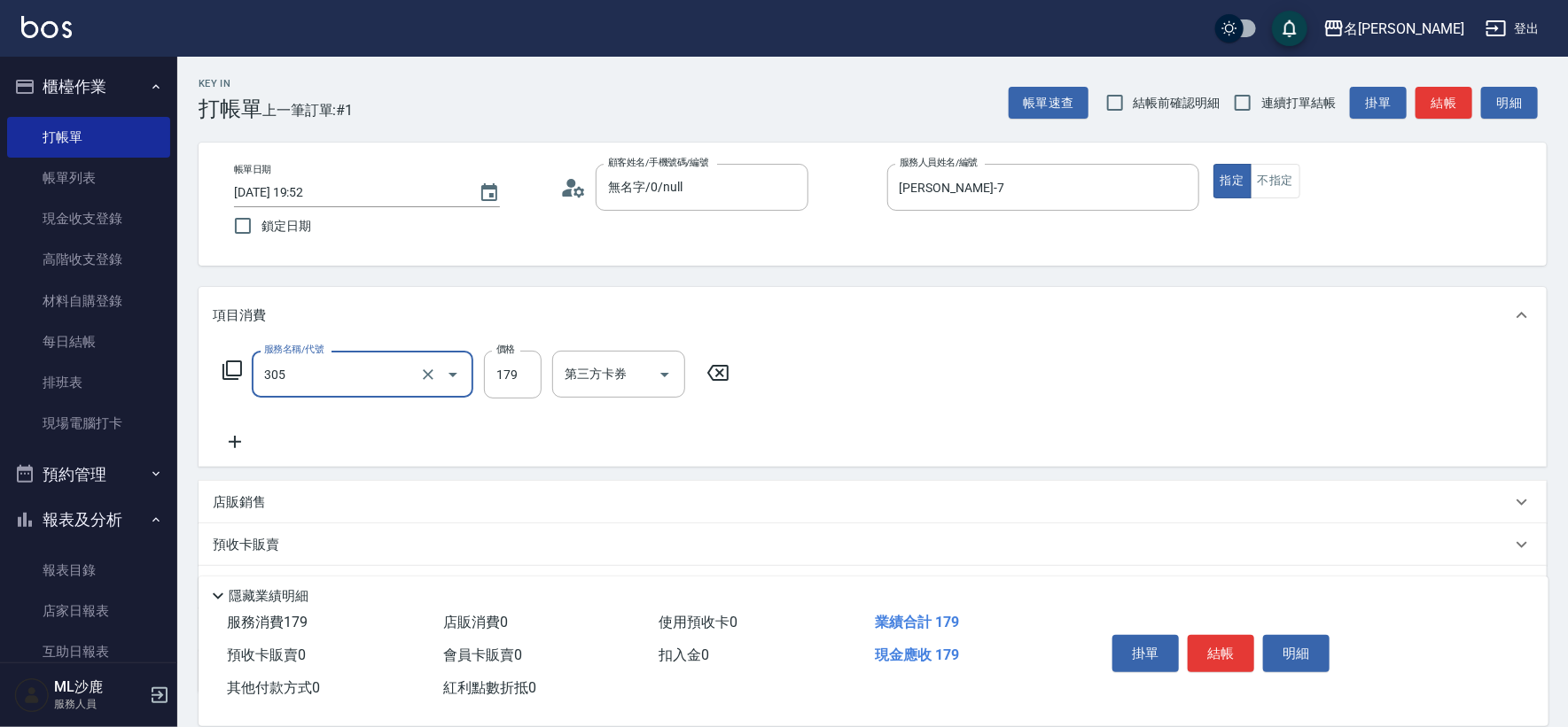
type input "剪髮(305)"
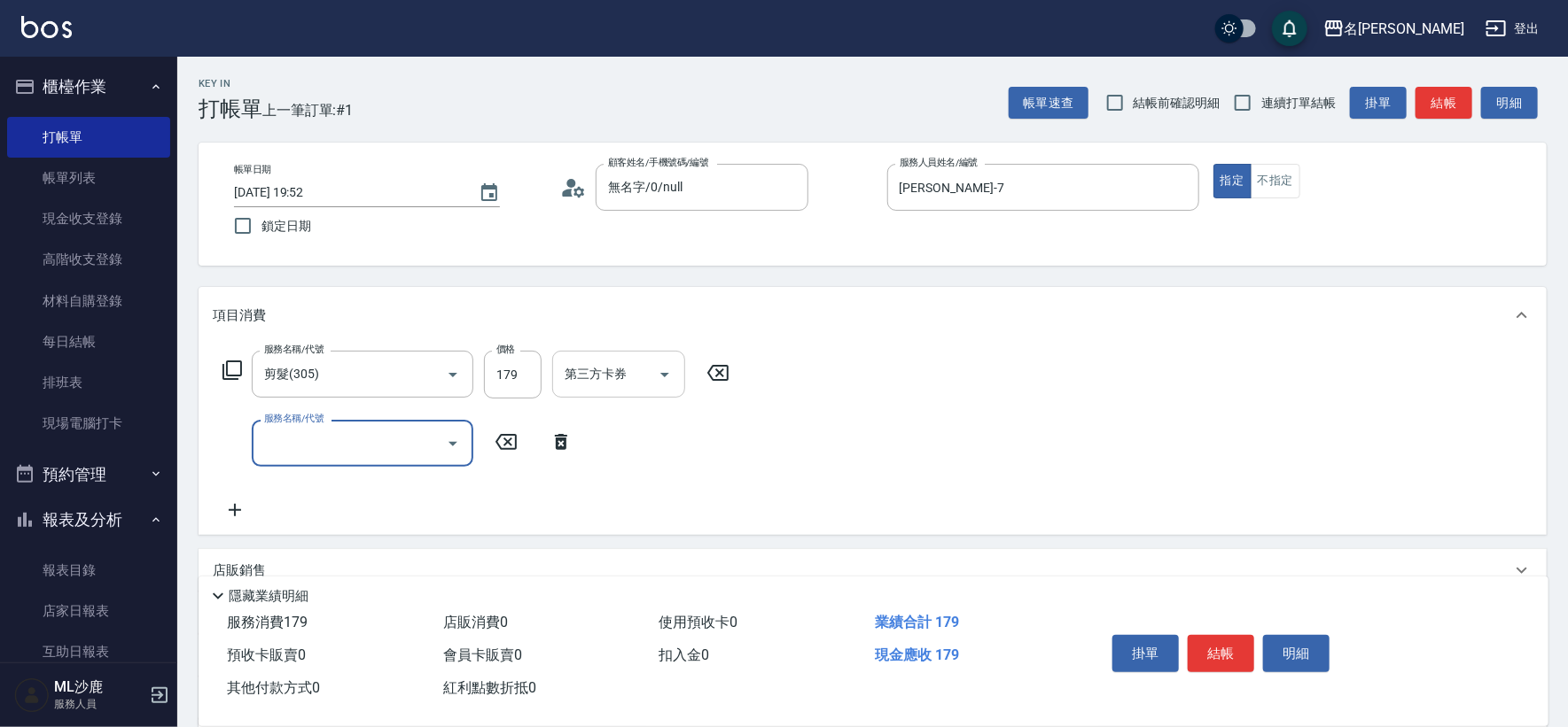
click at [591, 380] on input "第三方卡券" at bounding box center [605, 374] width 91 height 31
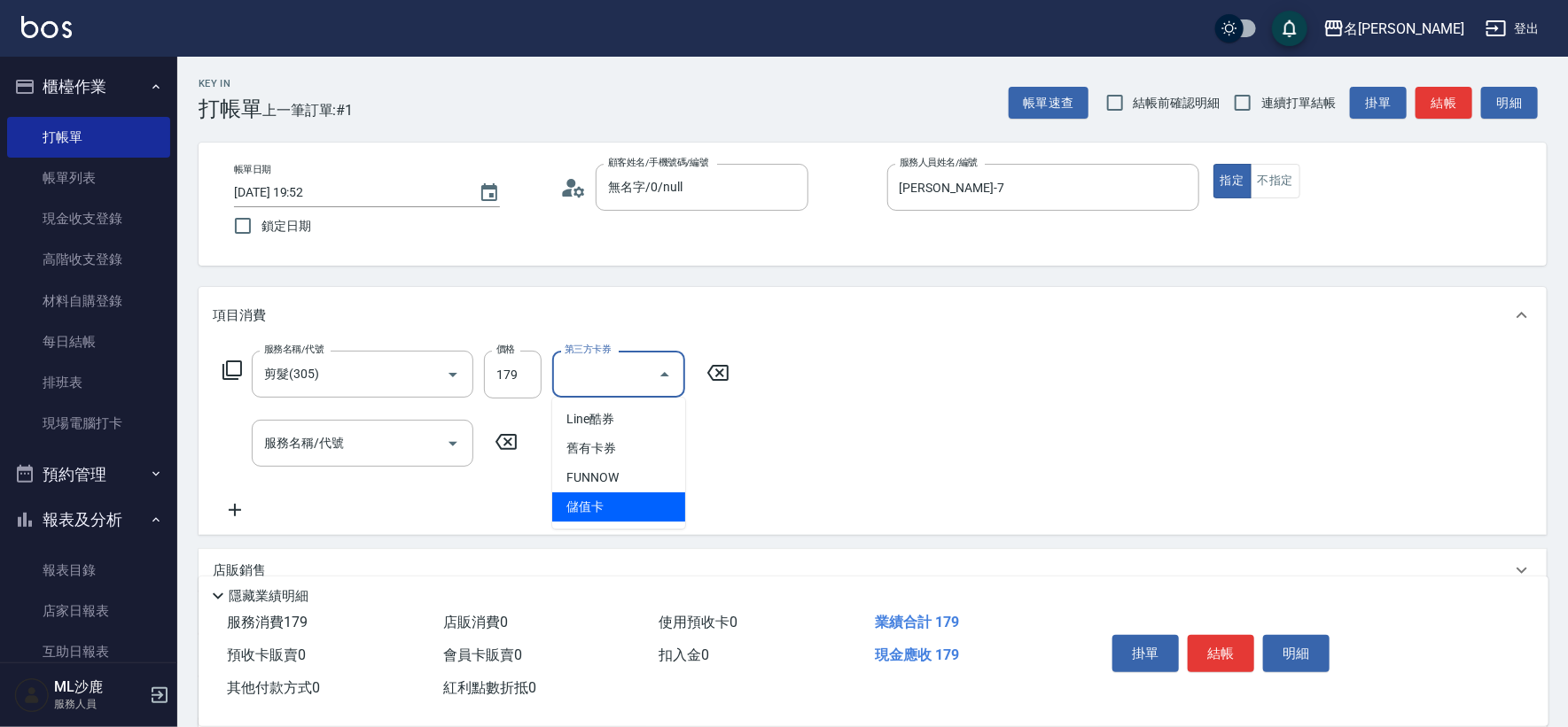
click at [599, 500] on span "儲值卡" at bounding box center [619, 506] width 133 height 29
click at [599, 500] on div "服務名稱/代號 剪髮(305) 服務名稱/代號 價格 179 價格 第三方卡券 第三方卡券 服務名稱/代號 服務名稱/代號" at bounding box center [476, 435] width 527 height 170
type input "儲值卡"
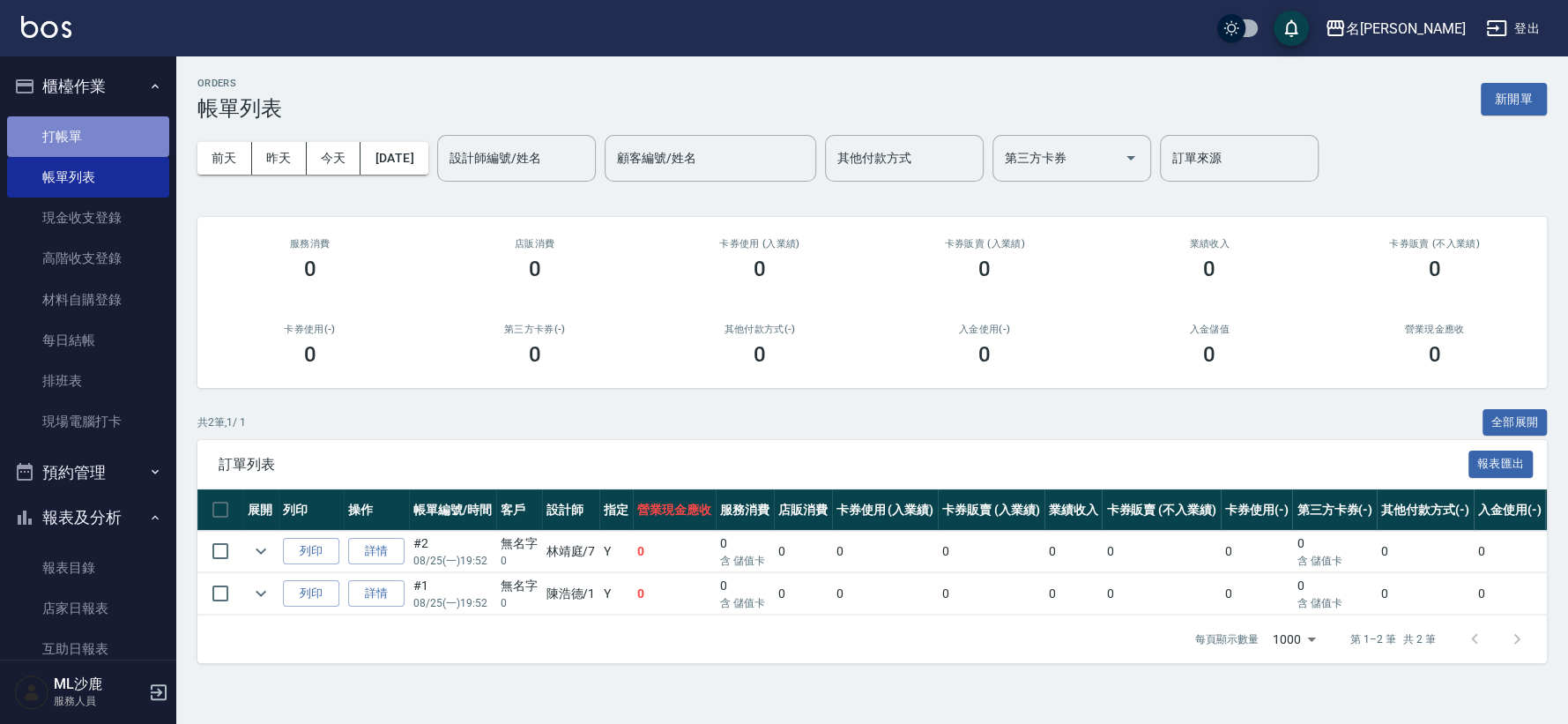
click at [133, 130] on link "打帳單" at bounding box center [88, 137] width 162 height 41
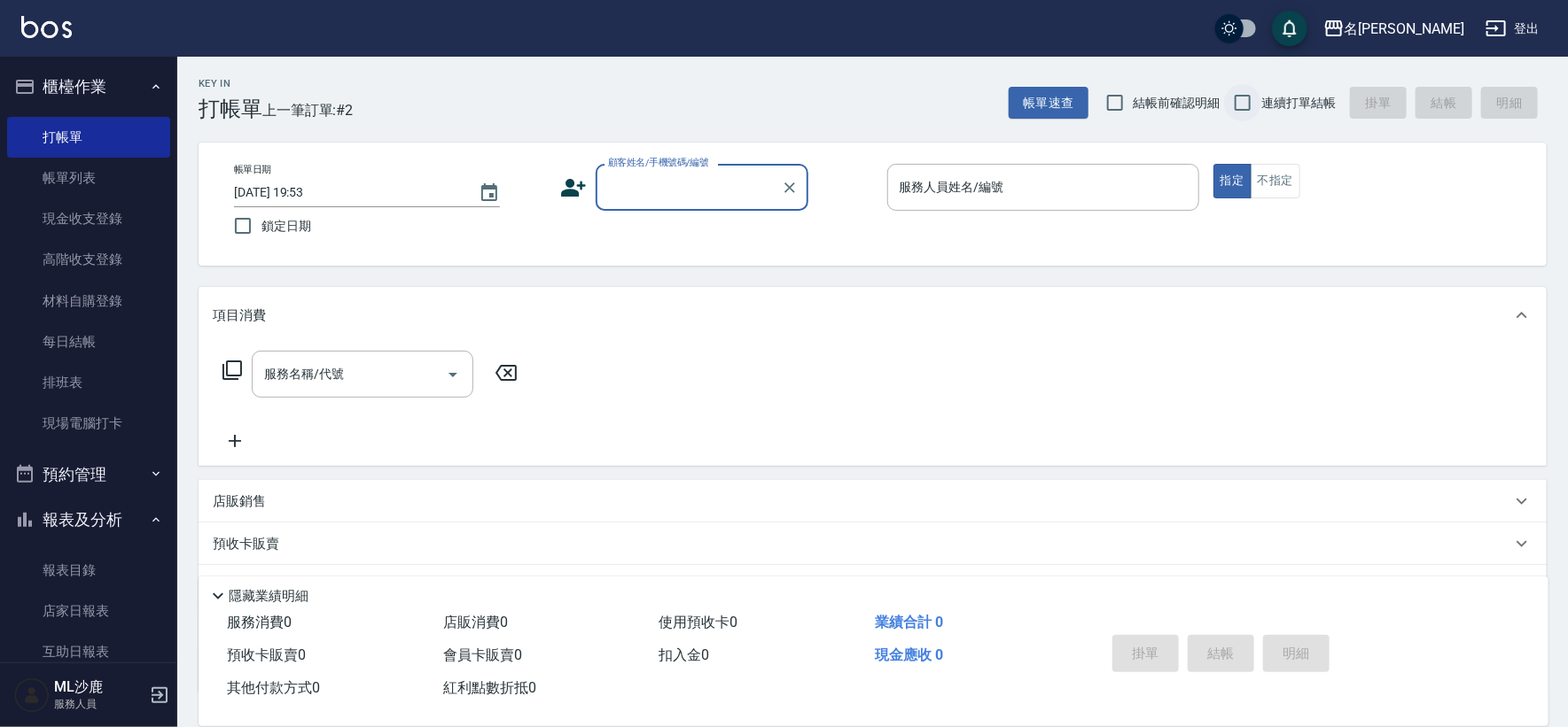
click at [1257, 97] on input "連續打單結帳" at bounding box center [1243, 103] width 37 height 37
checkbox input "true"
click at [689, 182] on div "顧客姓名/手機號碼/編號 顧客姓名/手機號碼/編號" at bounding box center [701, 187] width 212 height 47
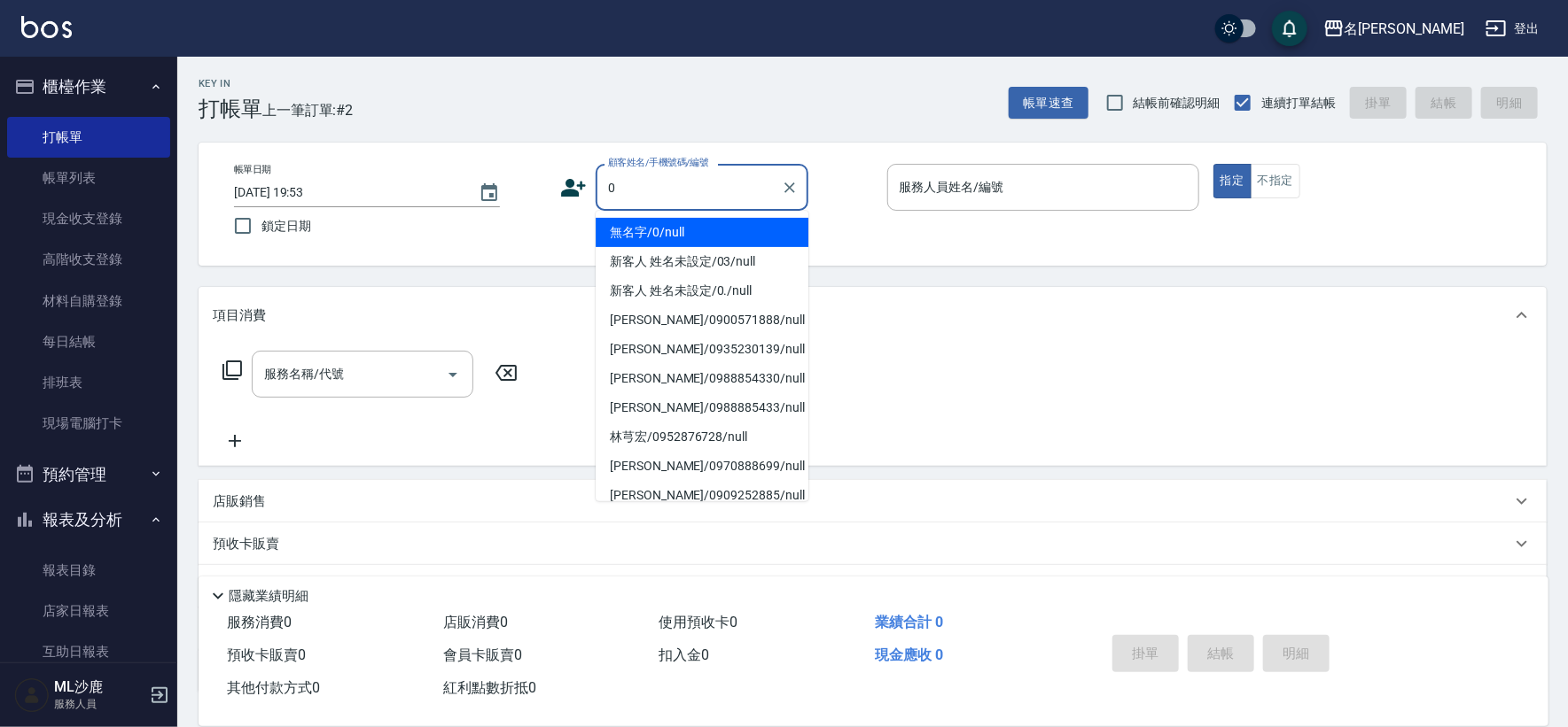
type input "無名字/0/null"
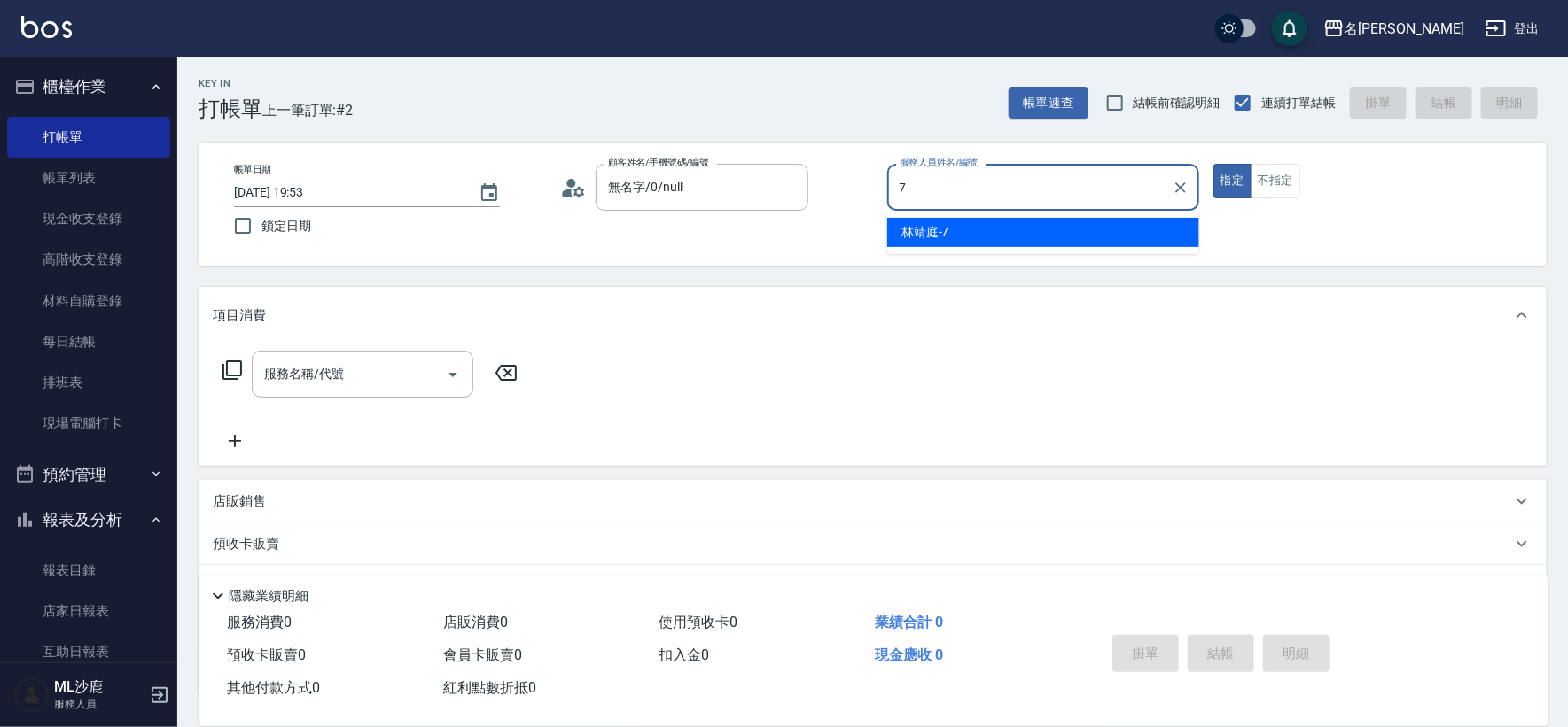
type input "[PERSON_NAME]-7"
type button "true"
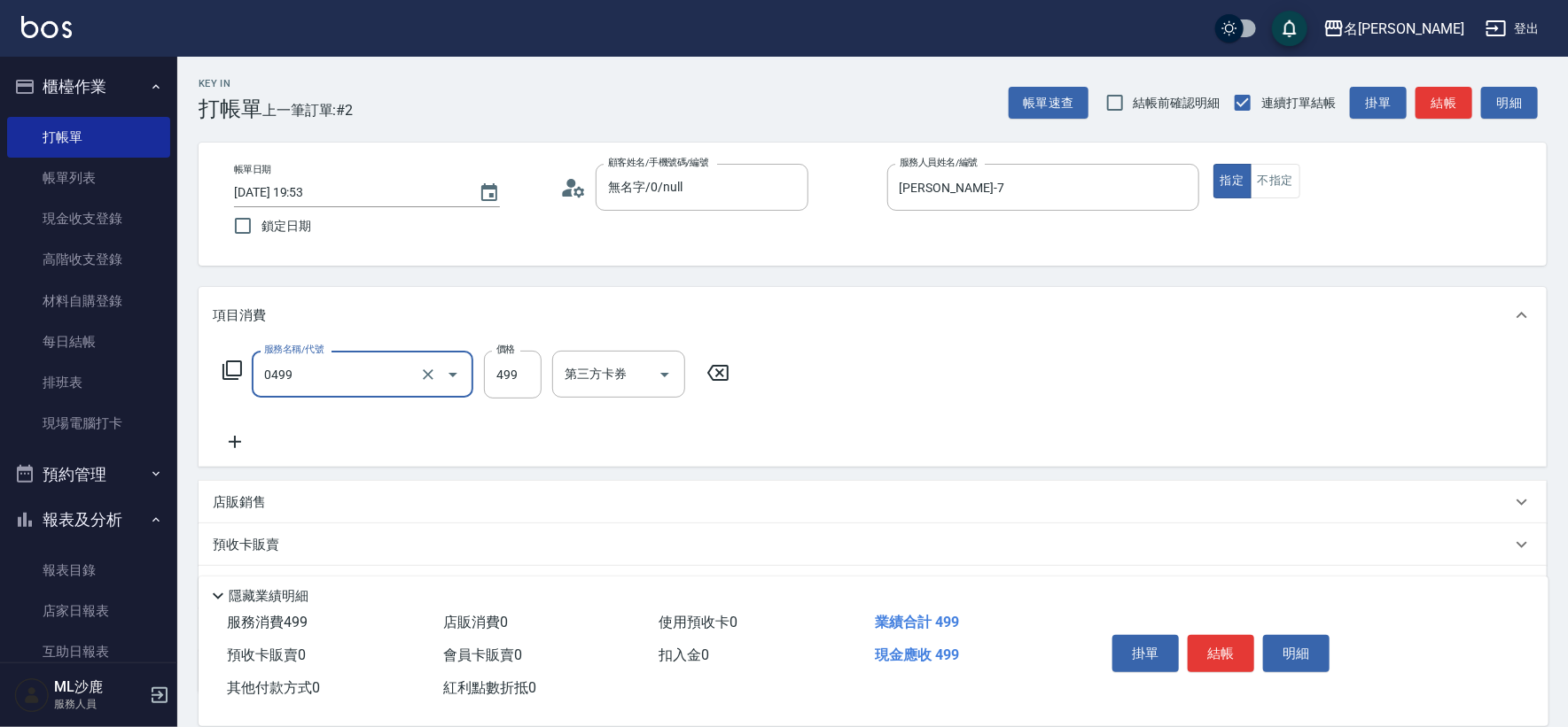
type input "[PERSON_NAME]499(0499)"
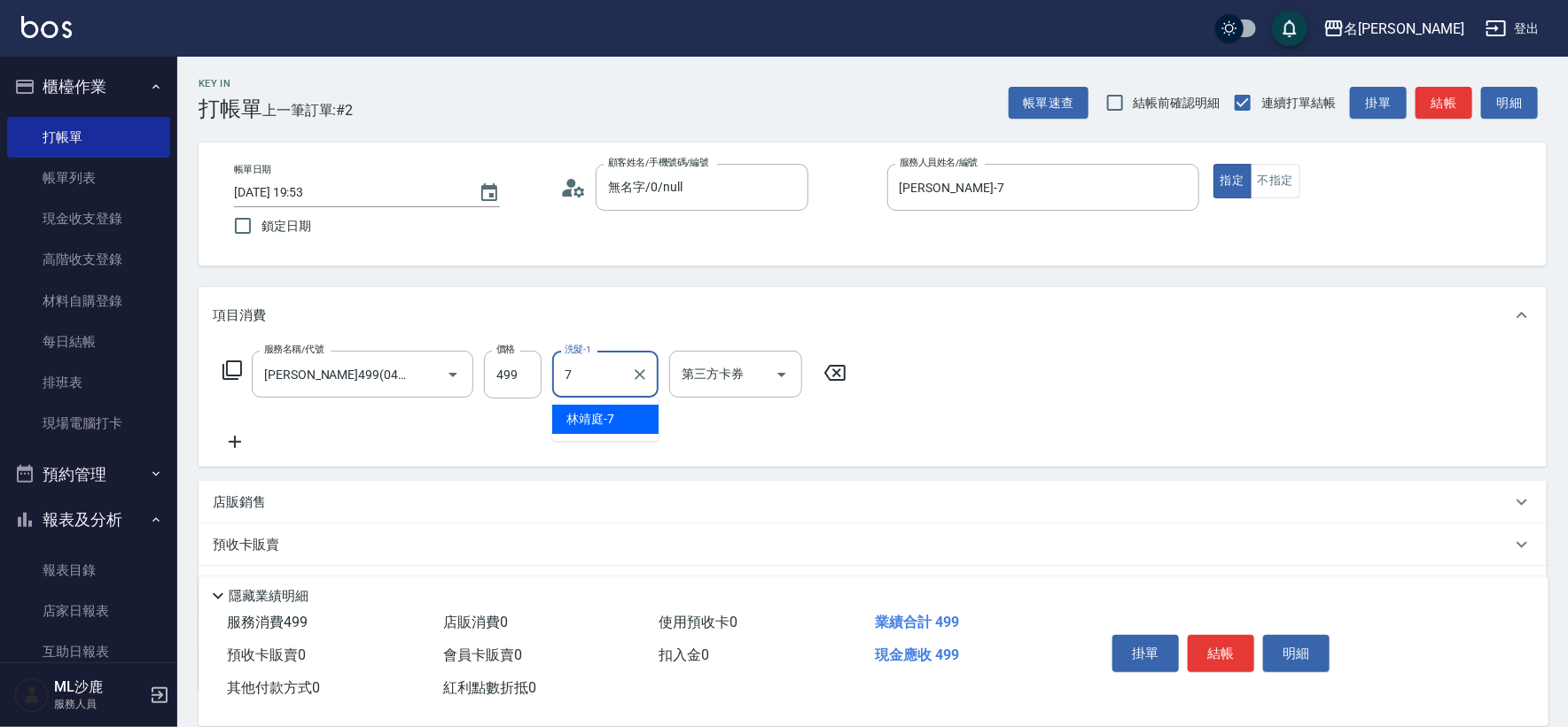
type input "[PERSON_NAME]-7"
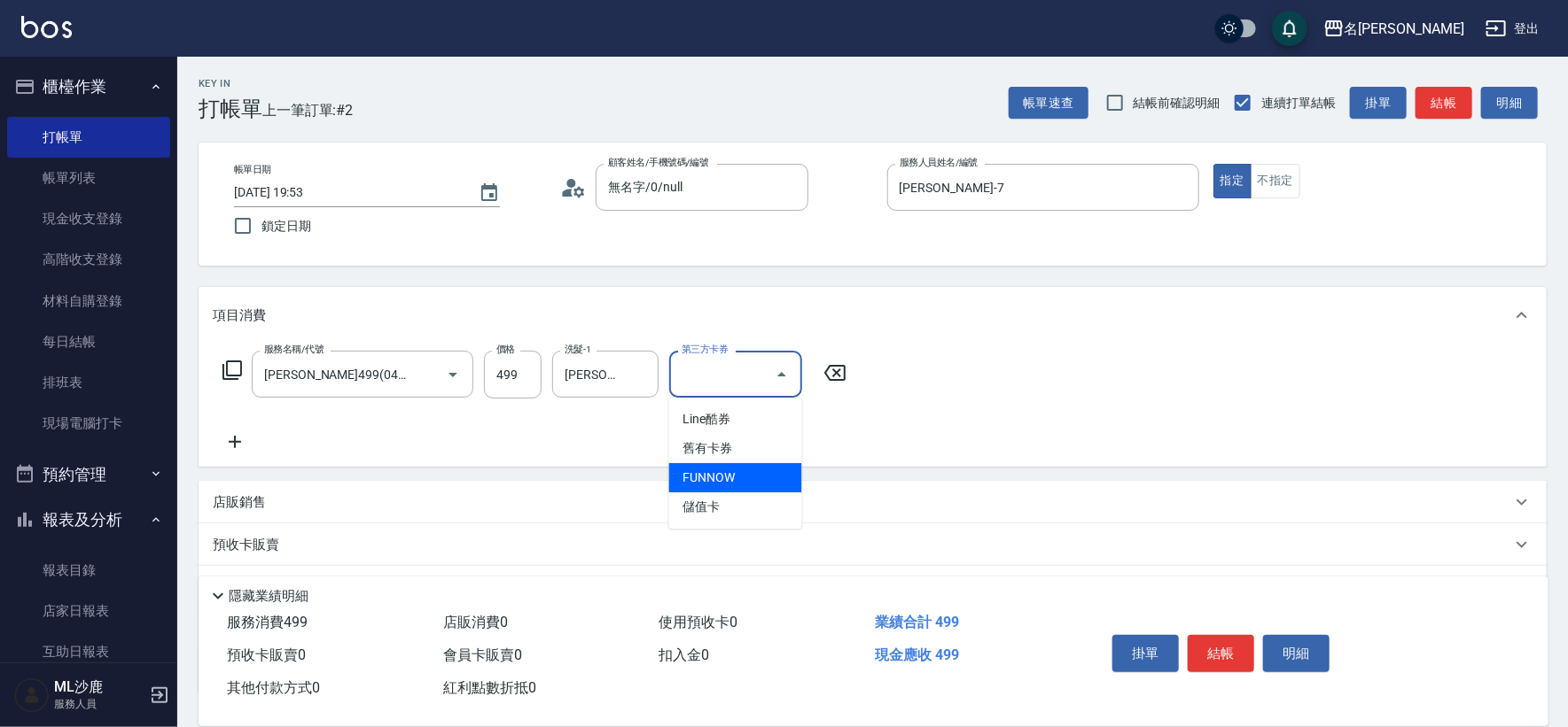
type input "儲值卡"
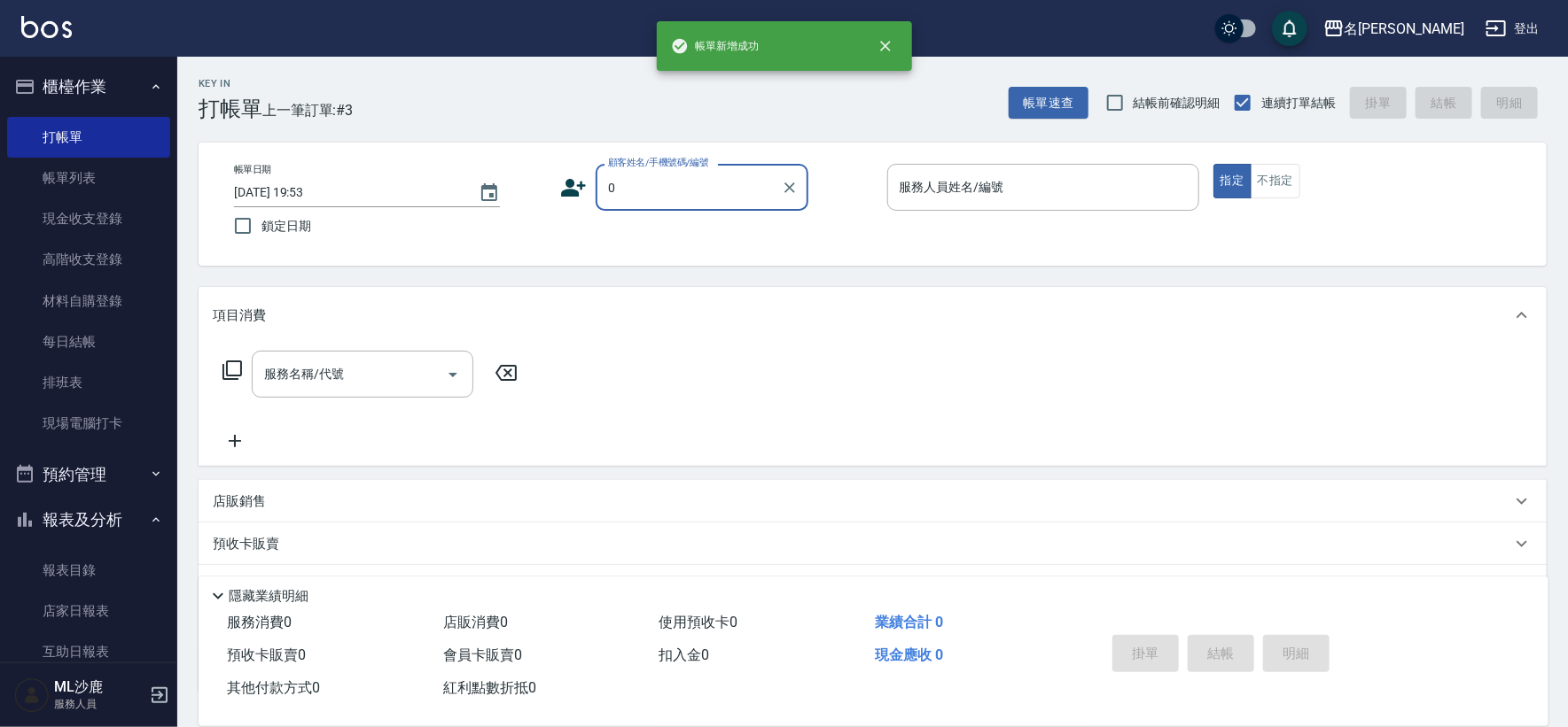
type input "無名字/0/null"
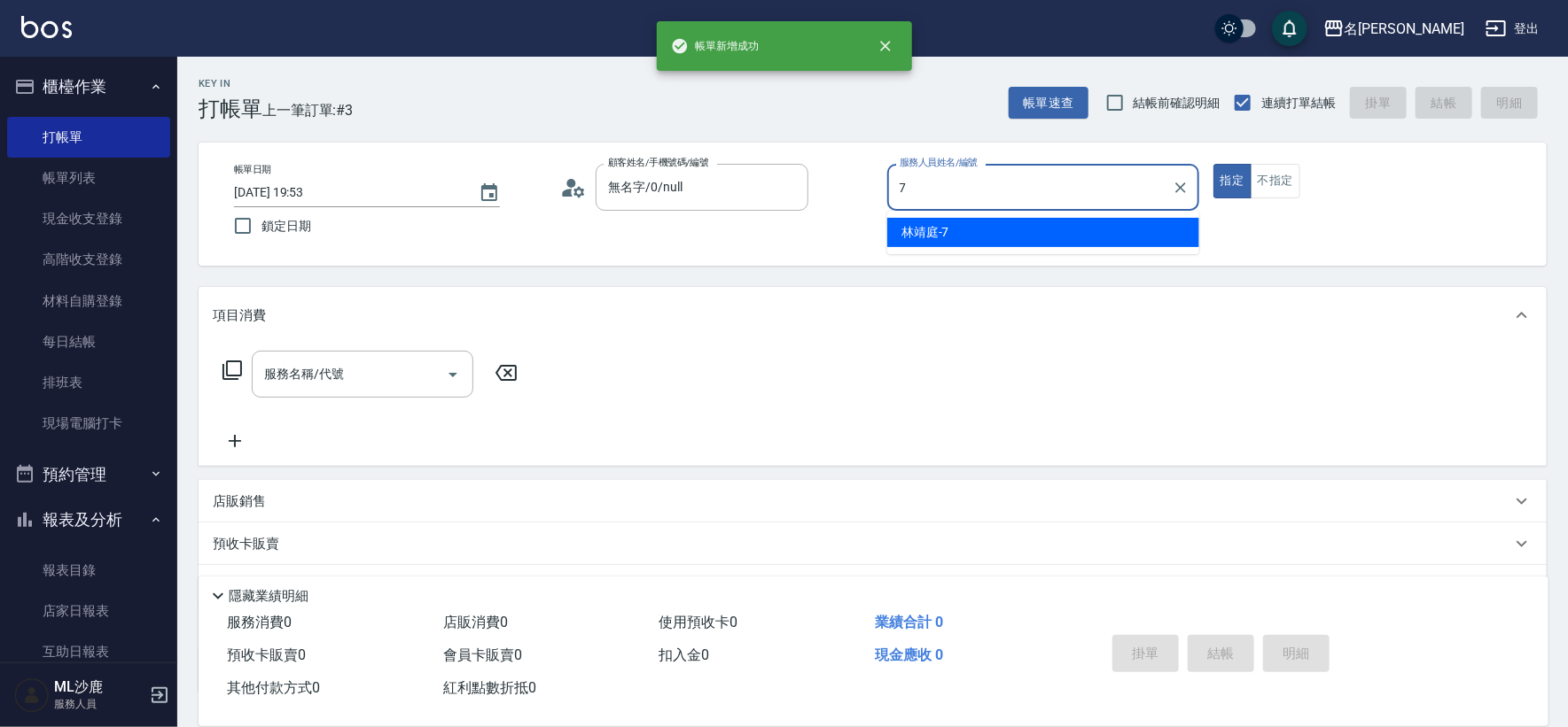
type input "[PERSON_NAME]-7"
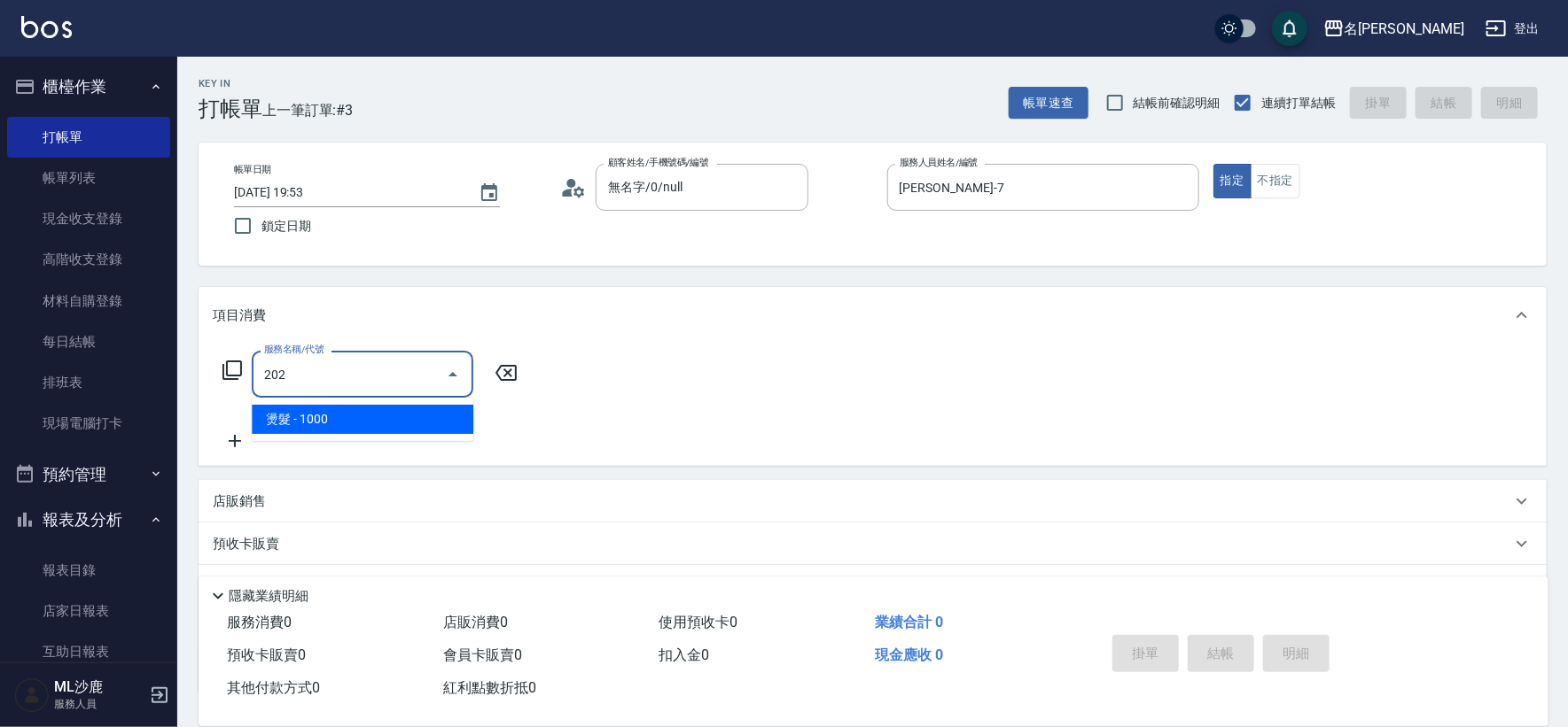
type input "燙髮(202)"
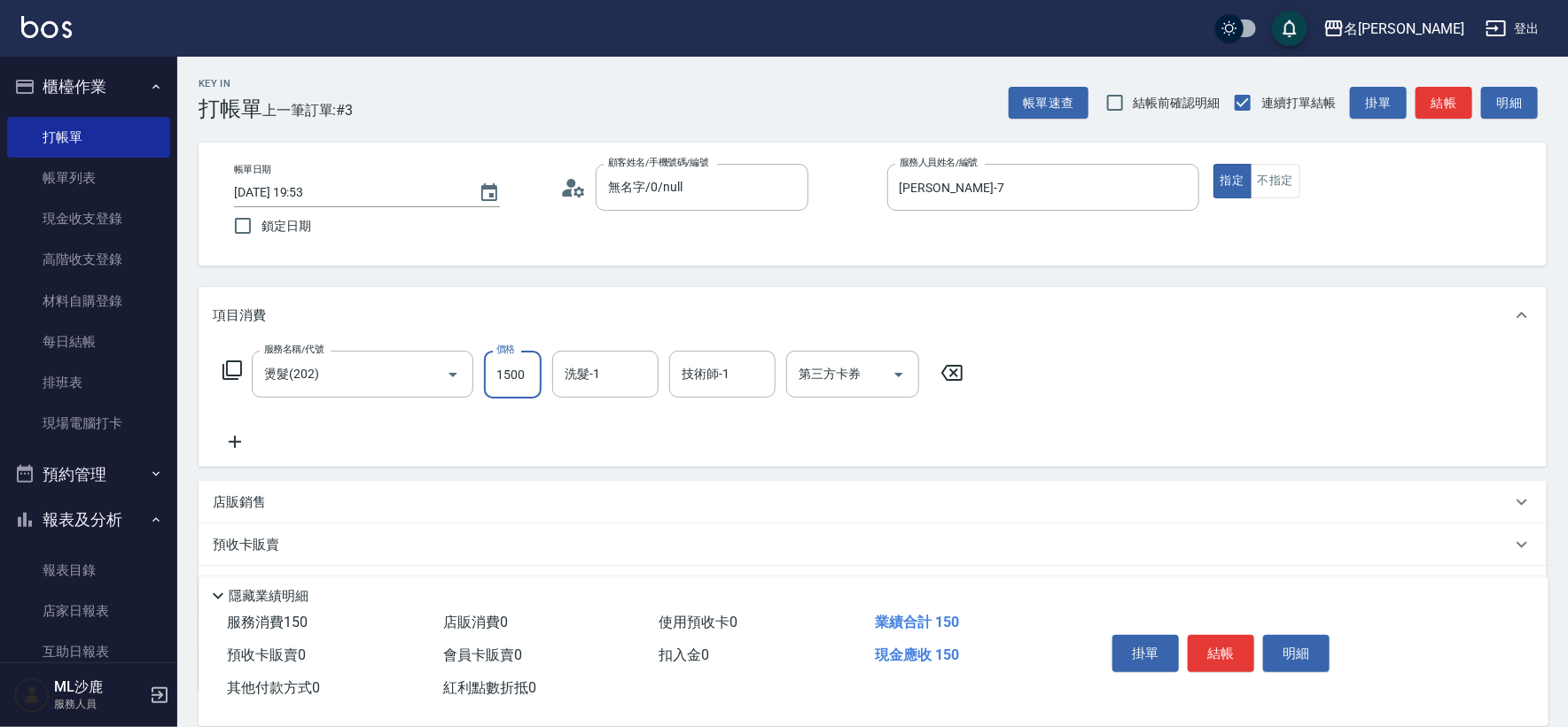
type input "1500"
type input "[PERSON_NAME]-7"
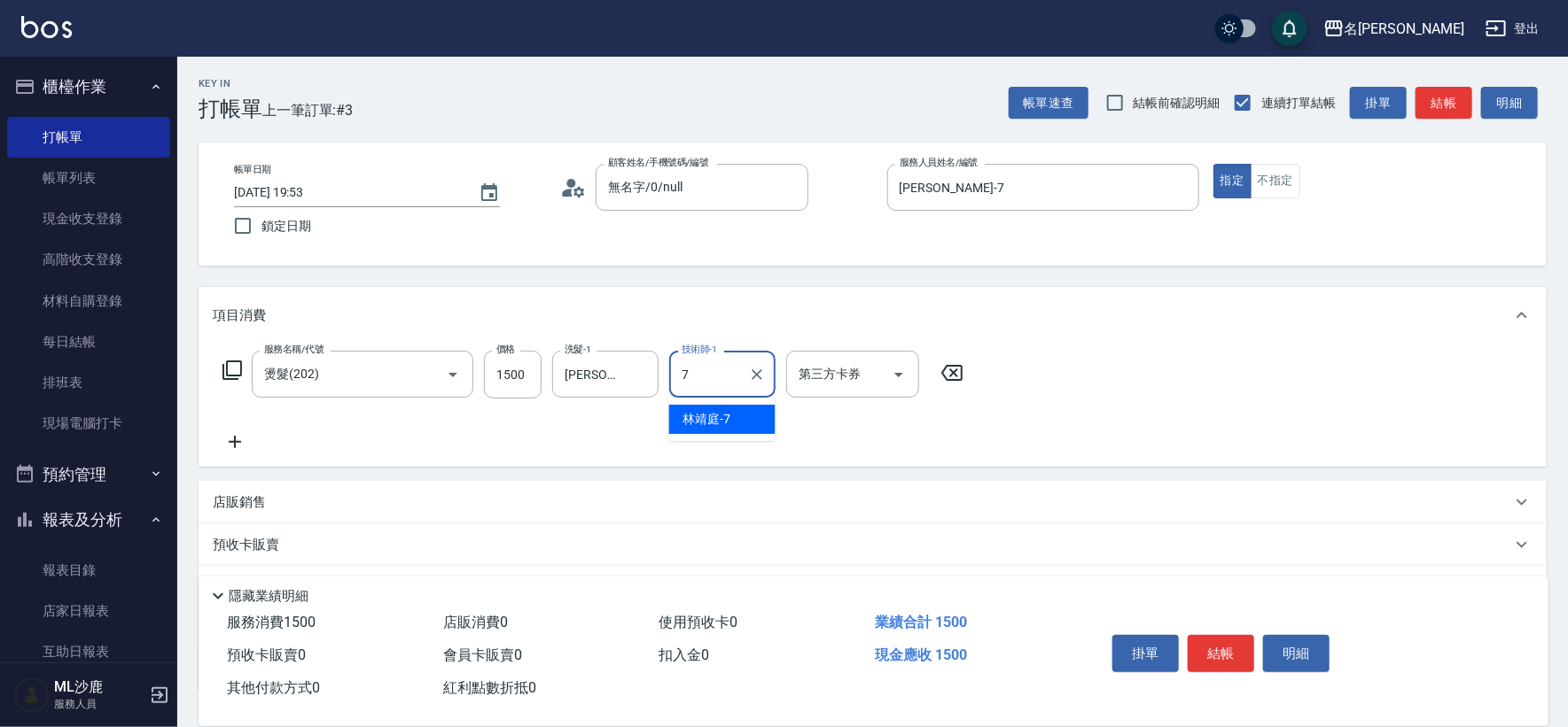
type input "[PERSON_NAME]-7"
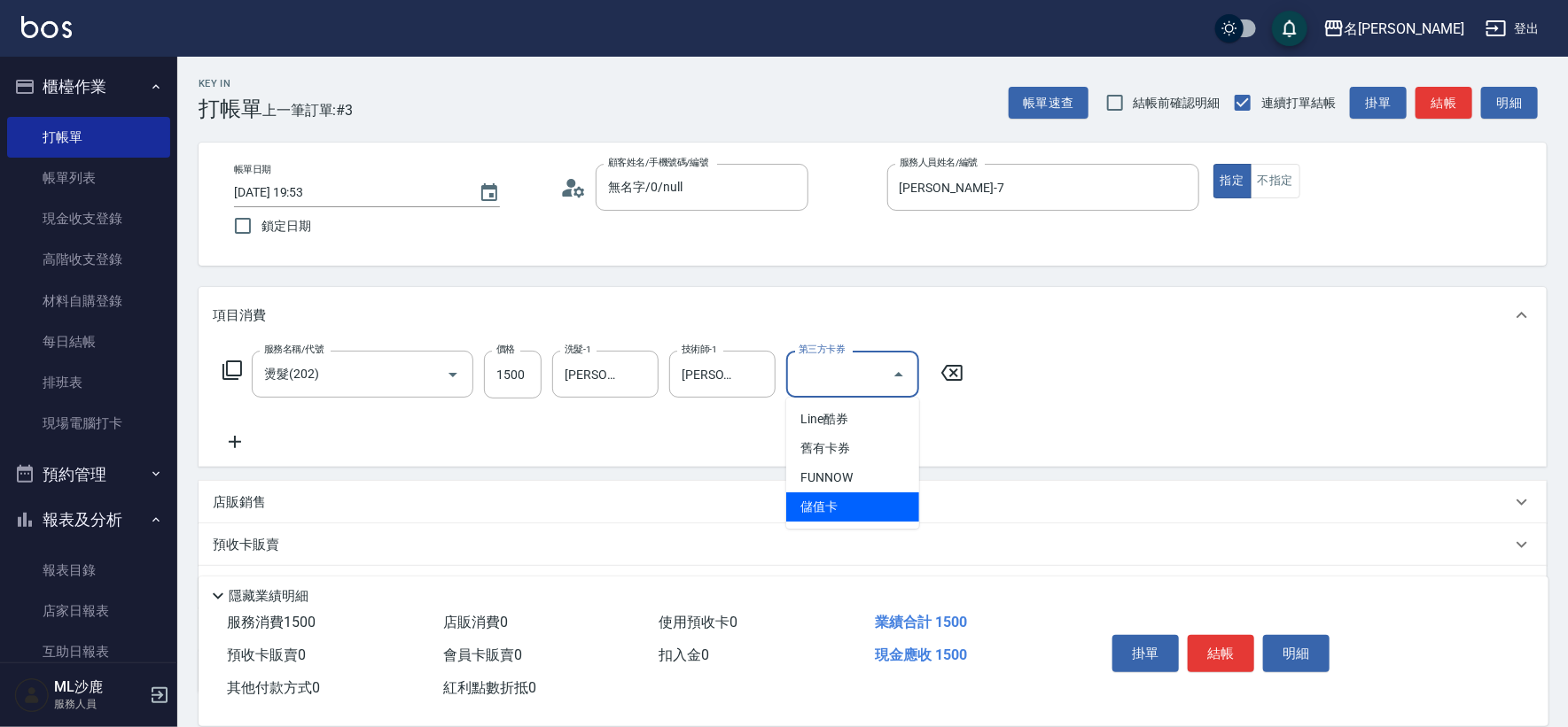
type input "儲值卡"
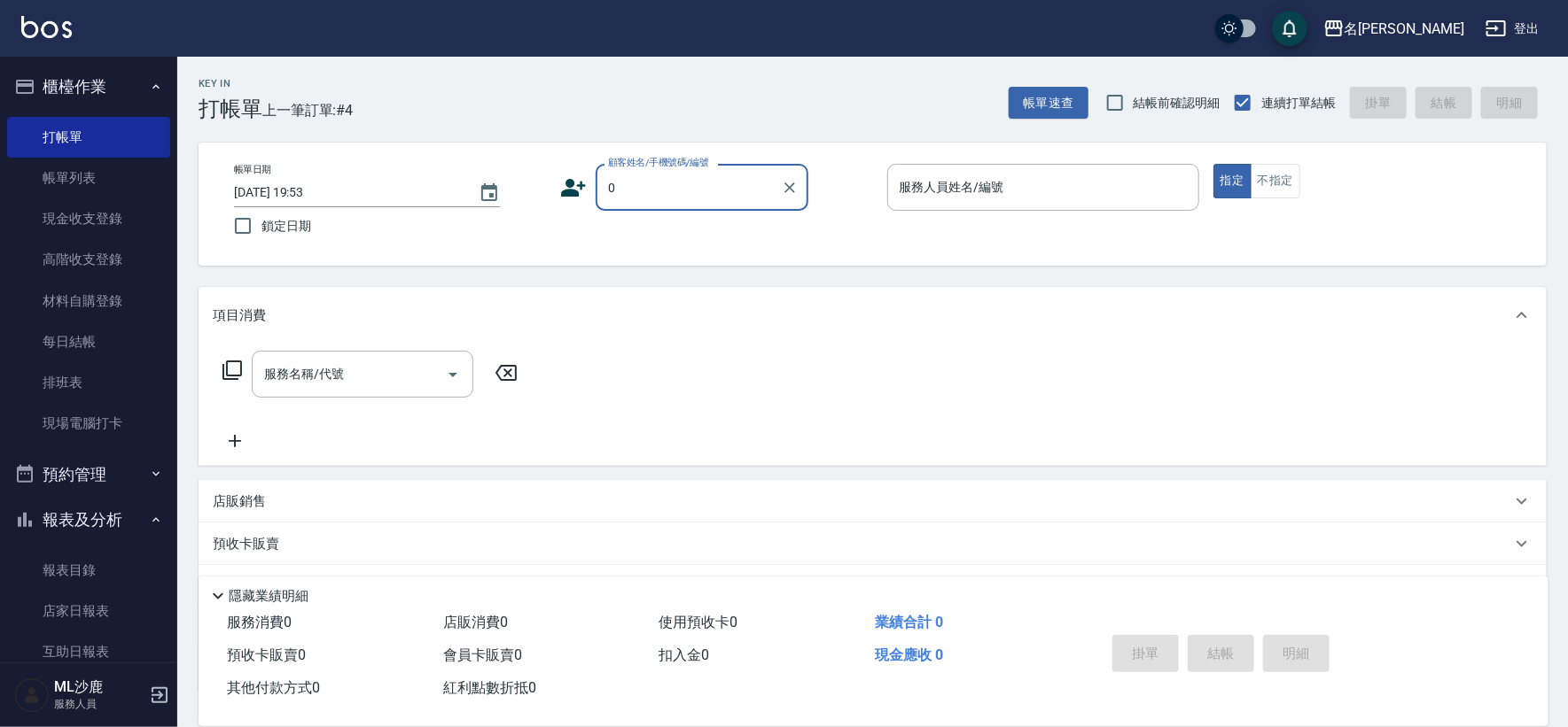
type input "無名字/0/null"
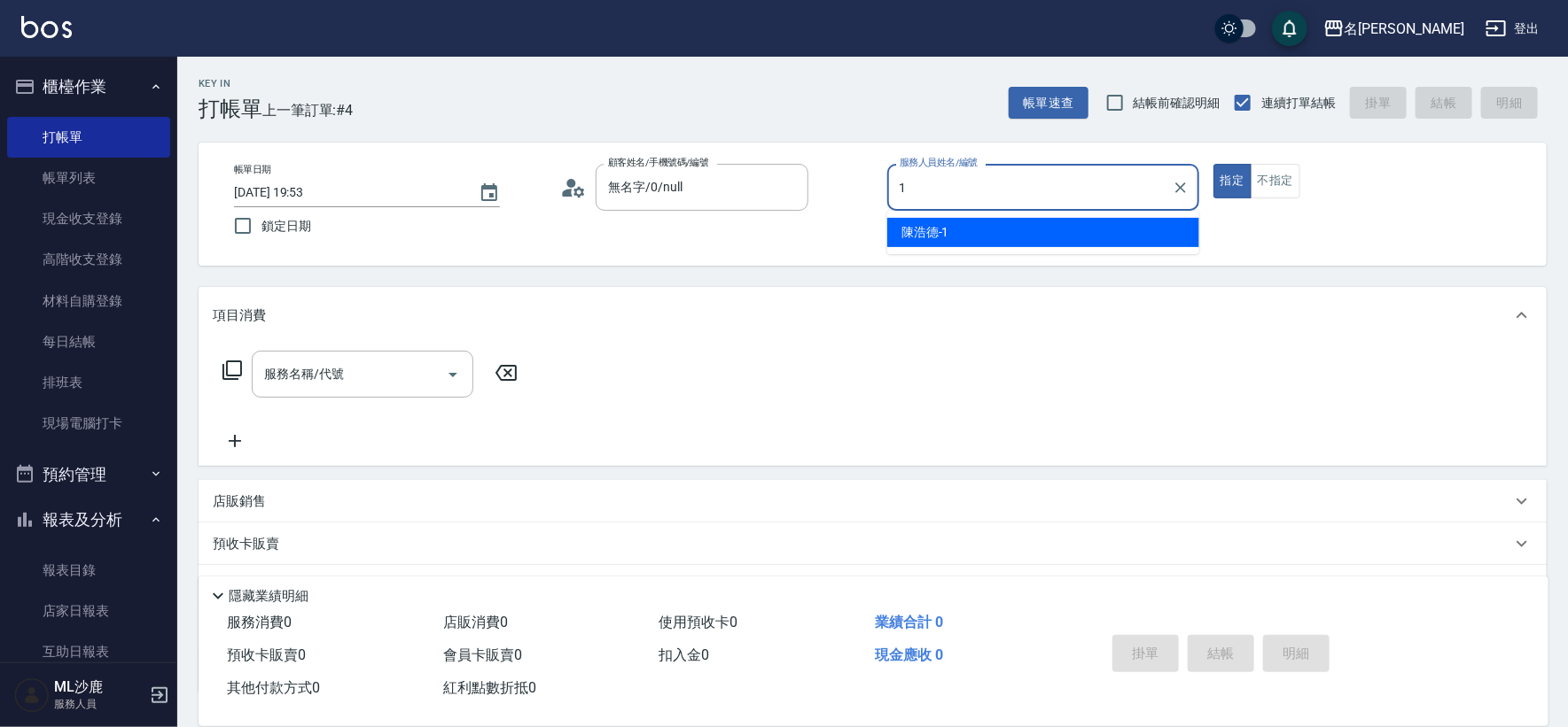
type input "[PERSON_NAME]1"
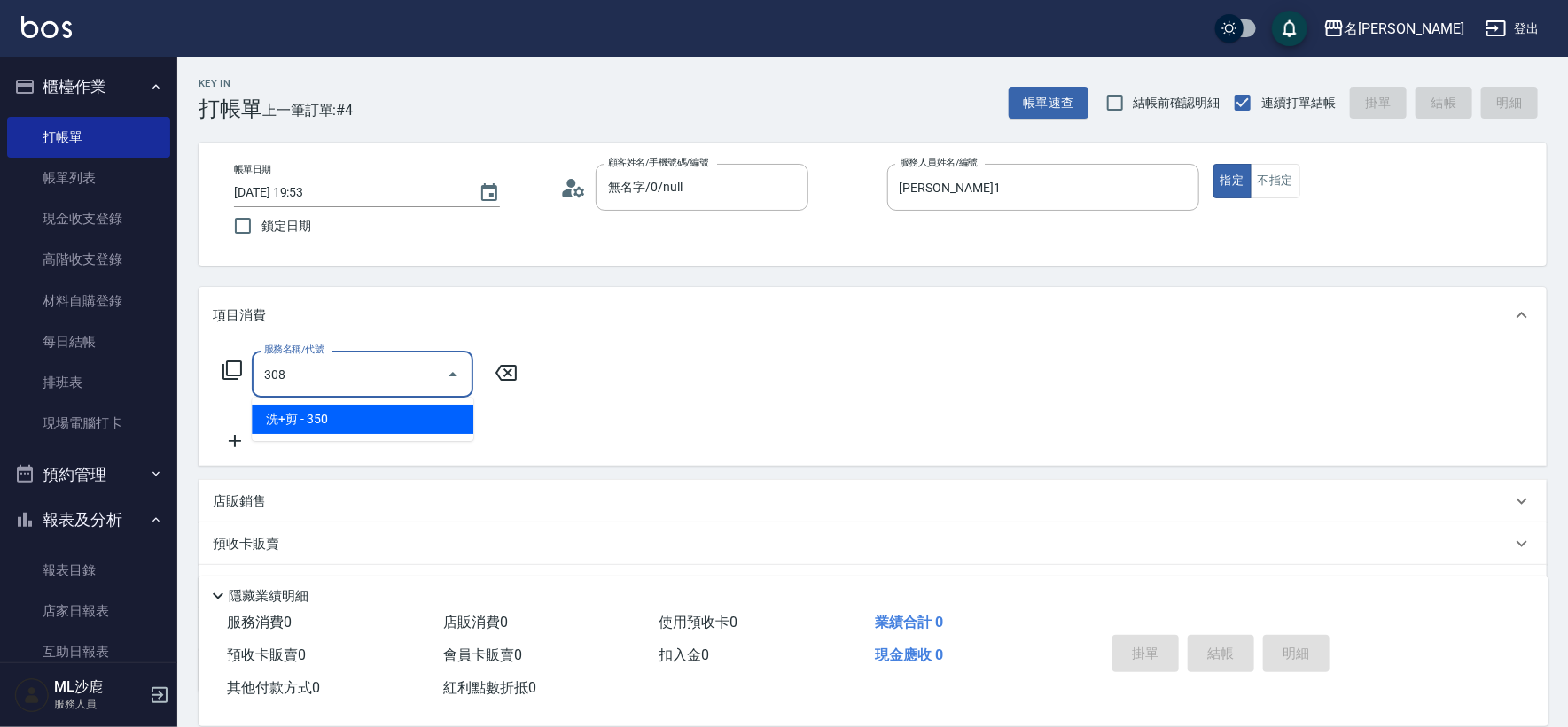
type input "洗+剪(308)"
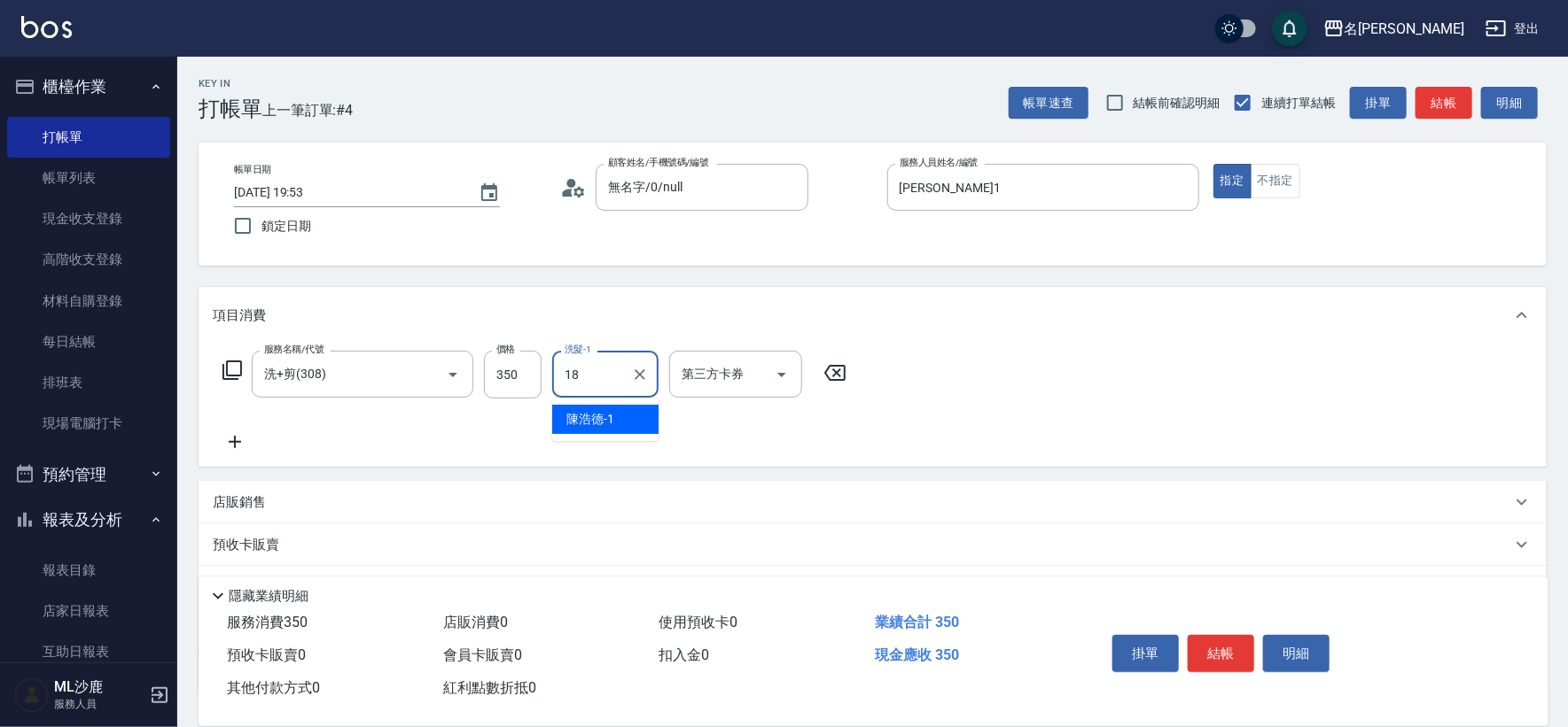
type input "[PERSON_NAME]-18"
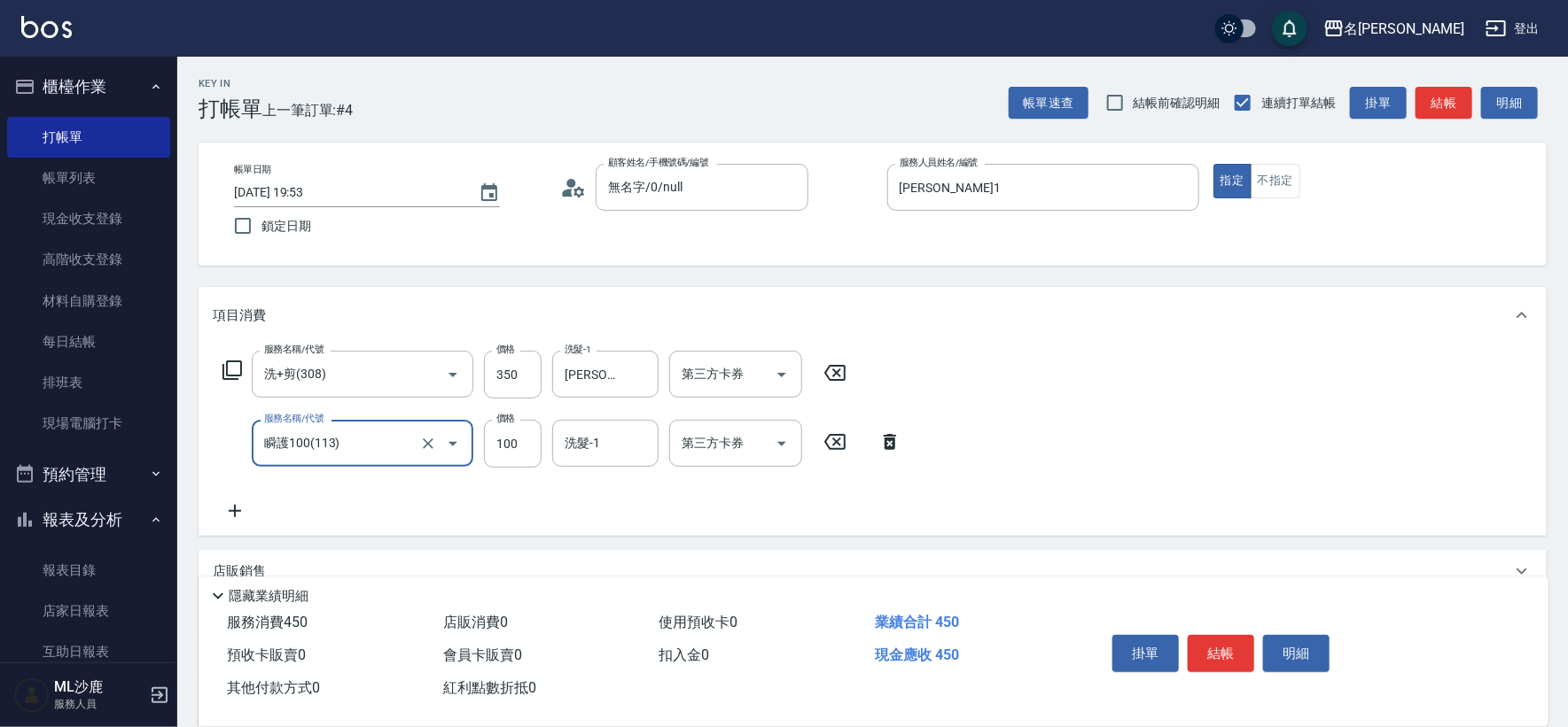
type input "瞬護100(113)"
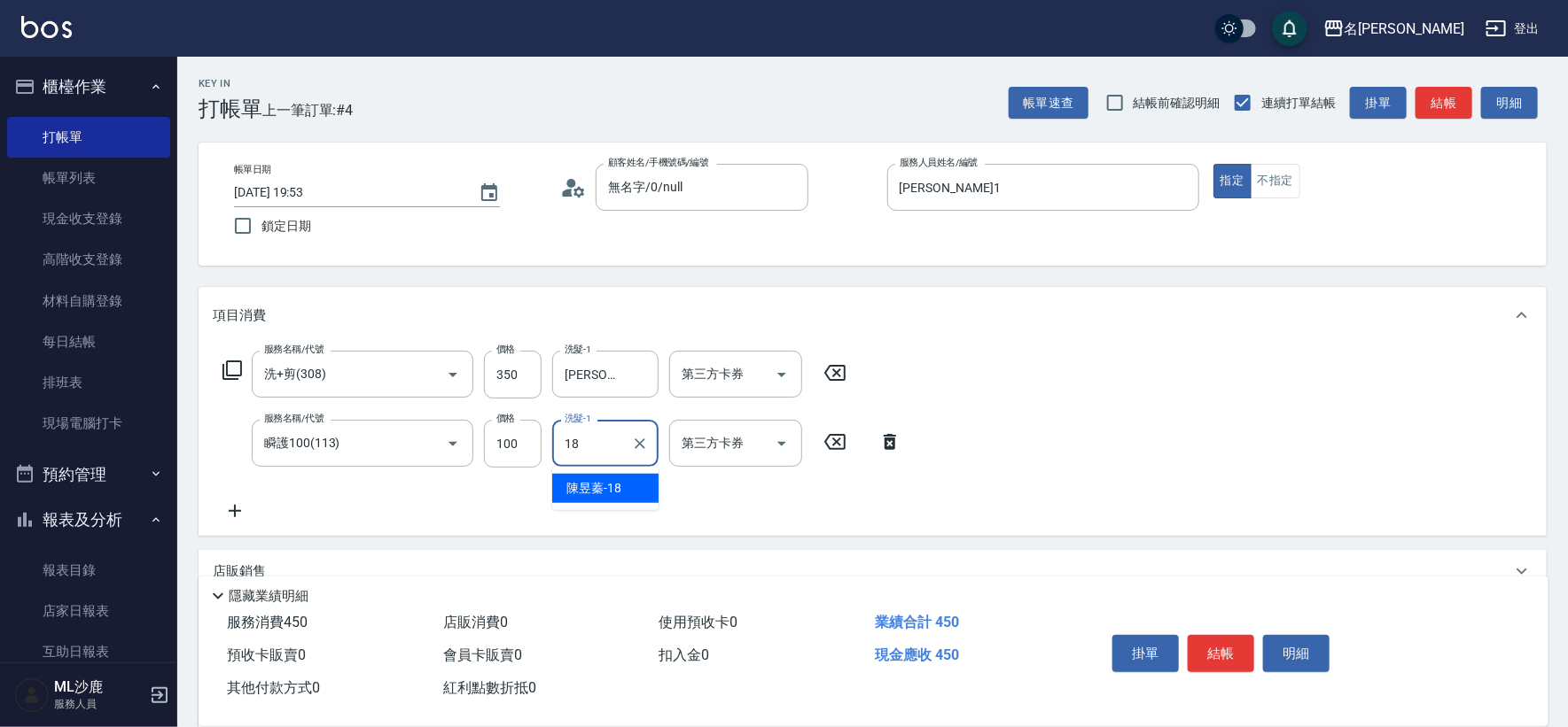
type input "[PERSON_NAME]-18"
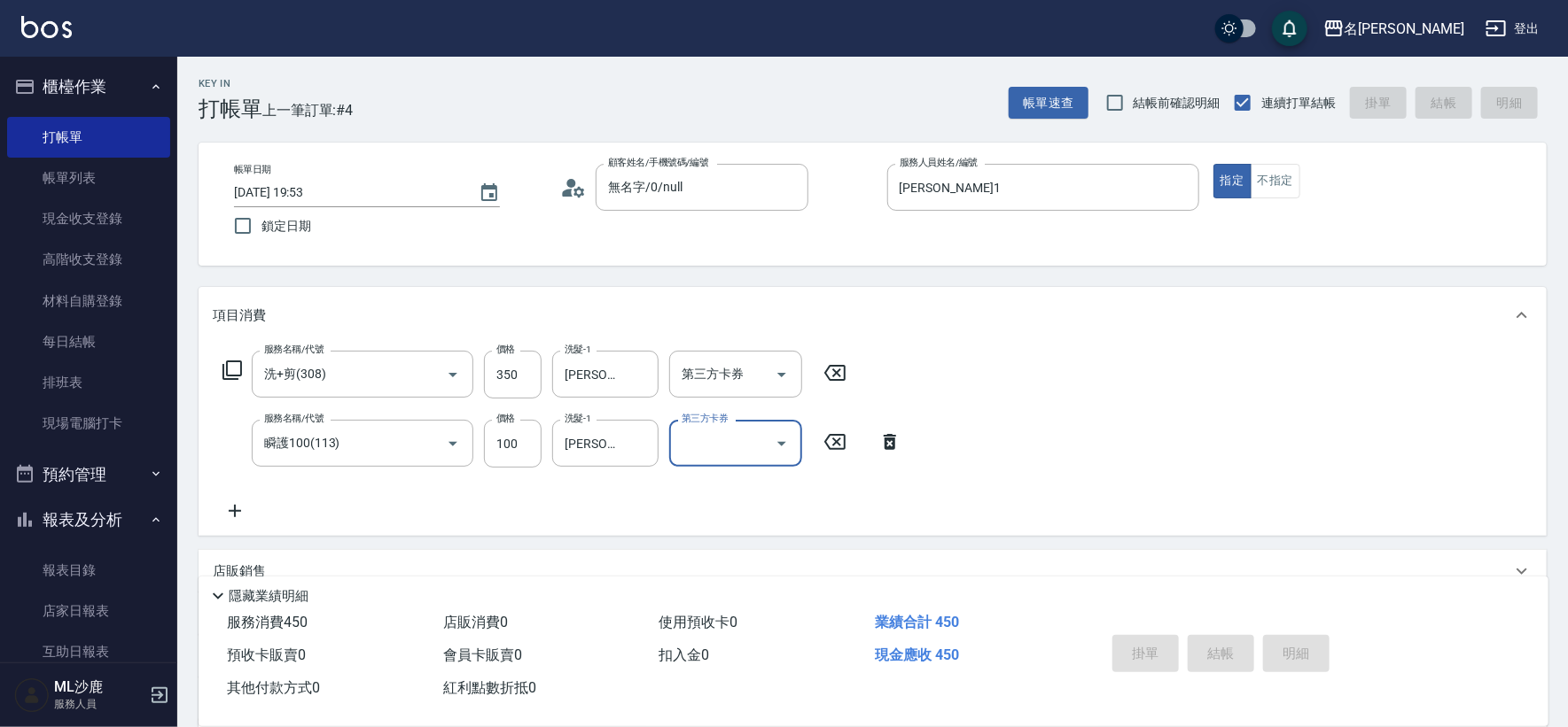
type input "[DATE] 19:54"
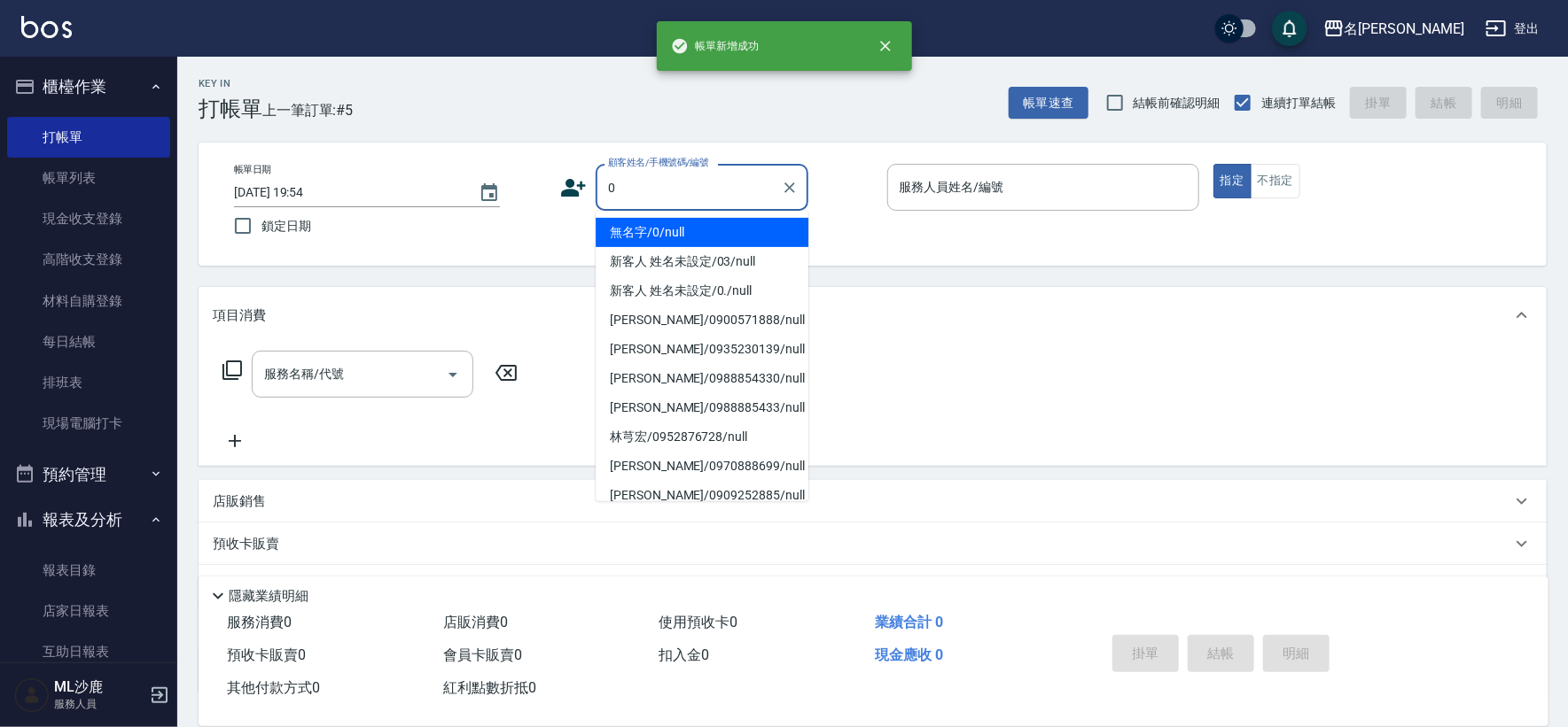
type input "無名字/0/null"
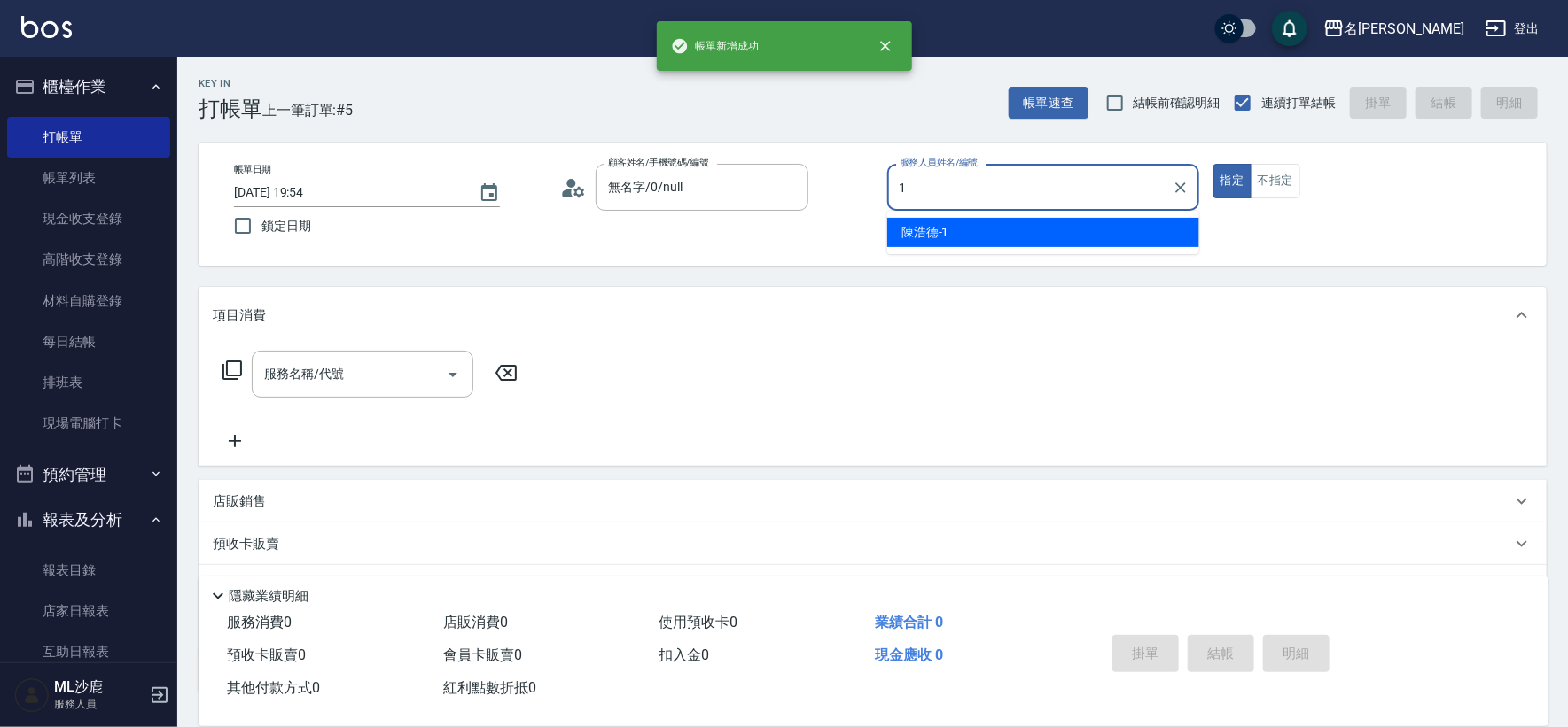
type input "[PERSON_NAME]1"
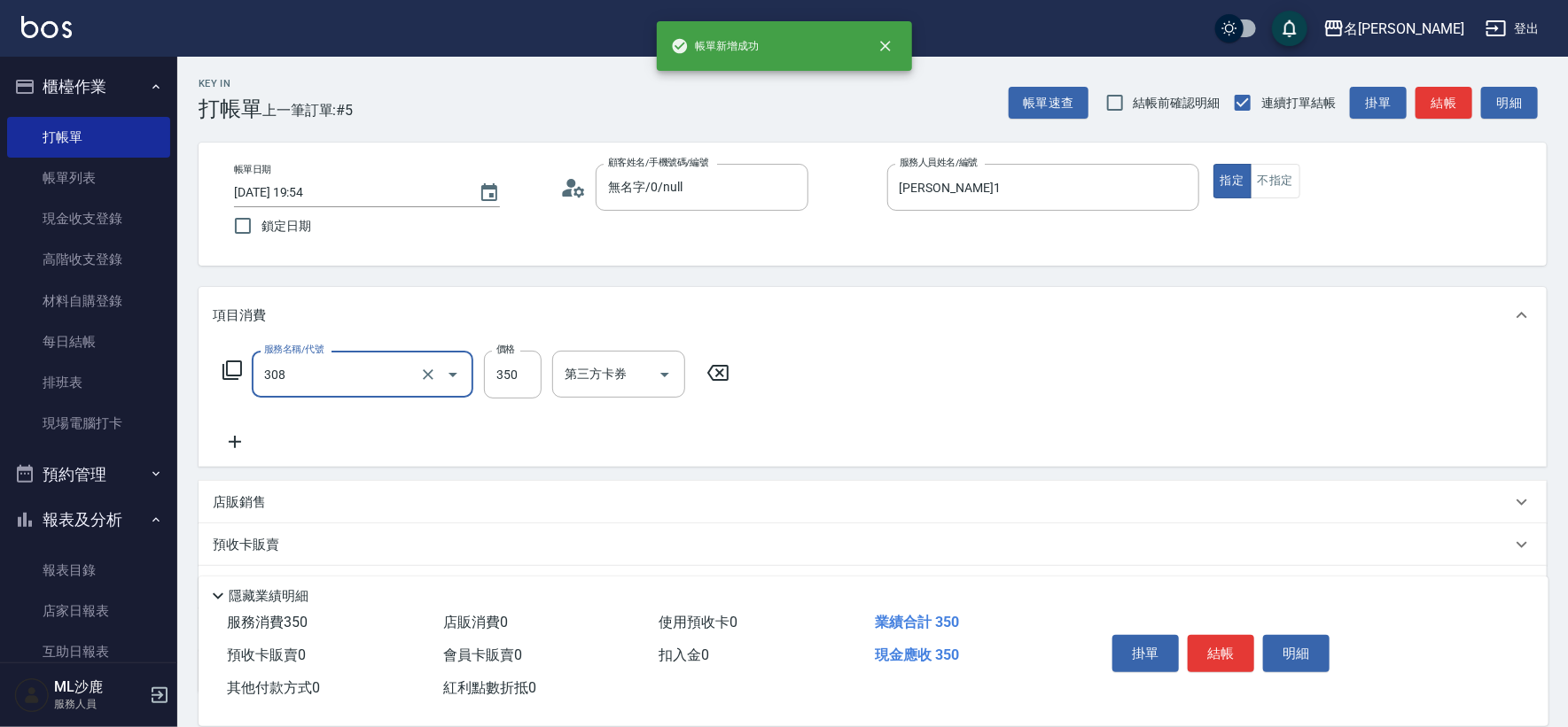
type input "洗+剪(308)"
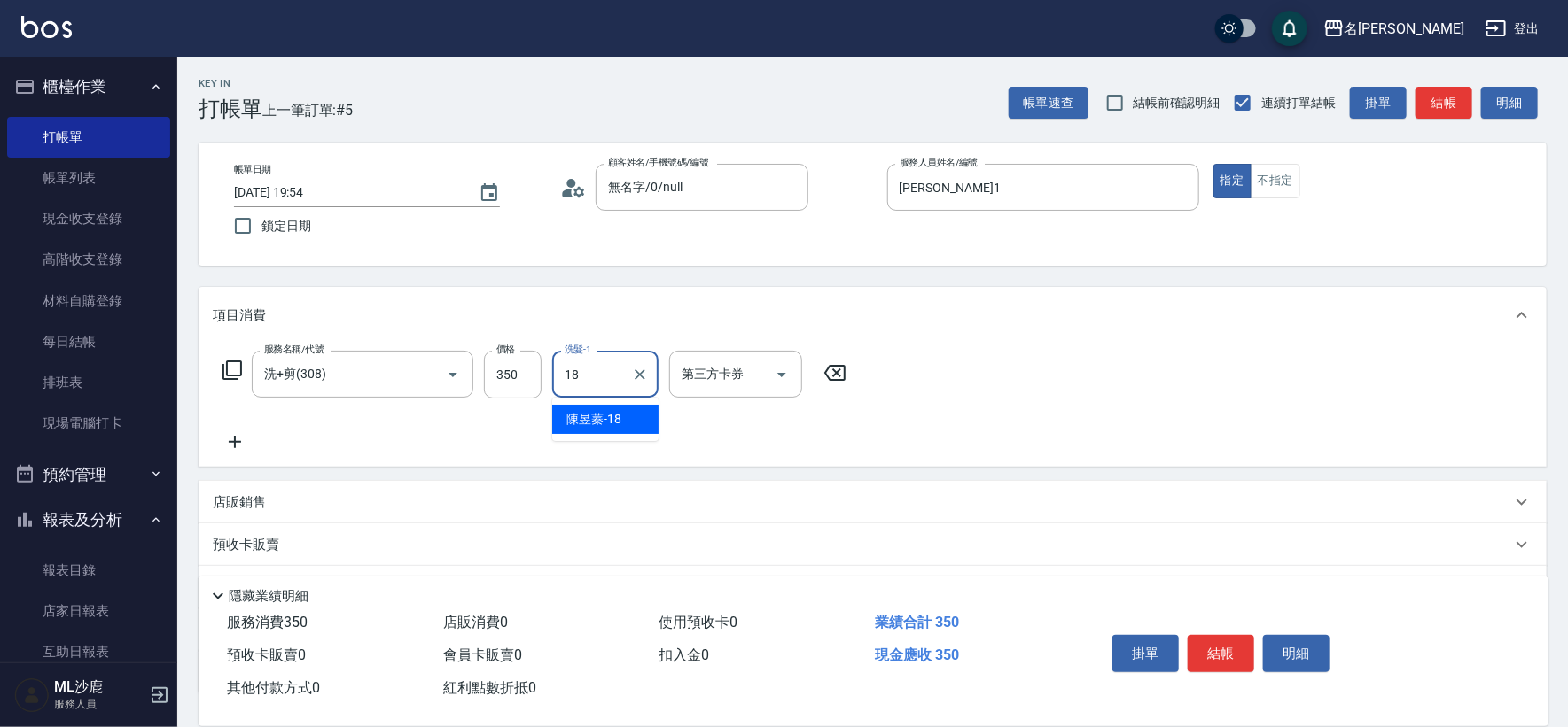
type input "[PERSON_NAME]-18"
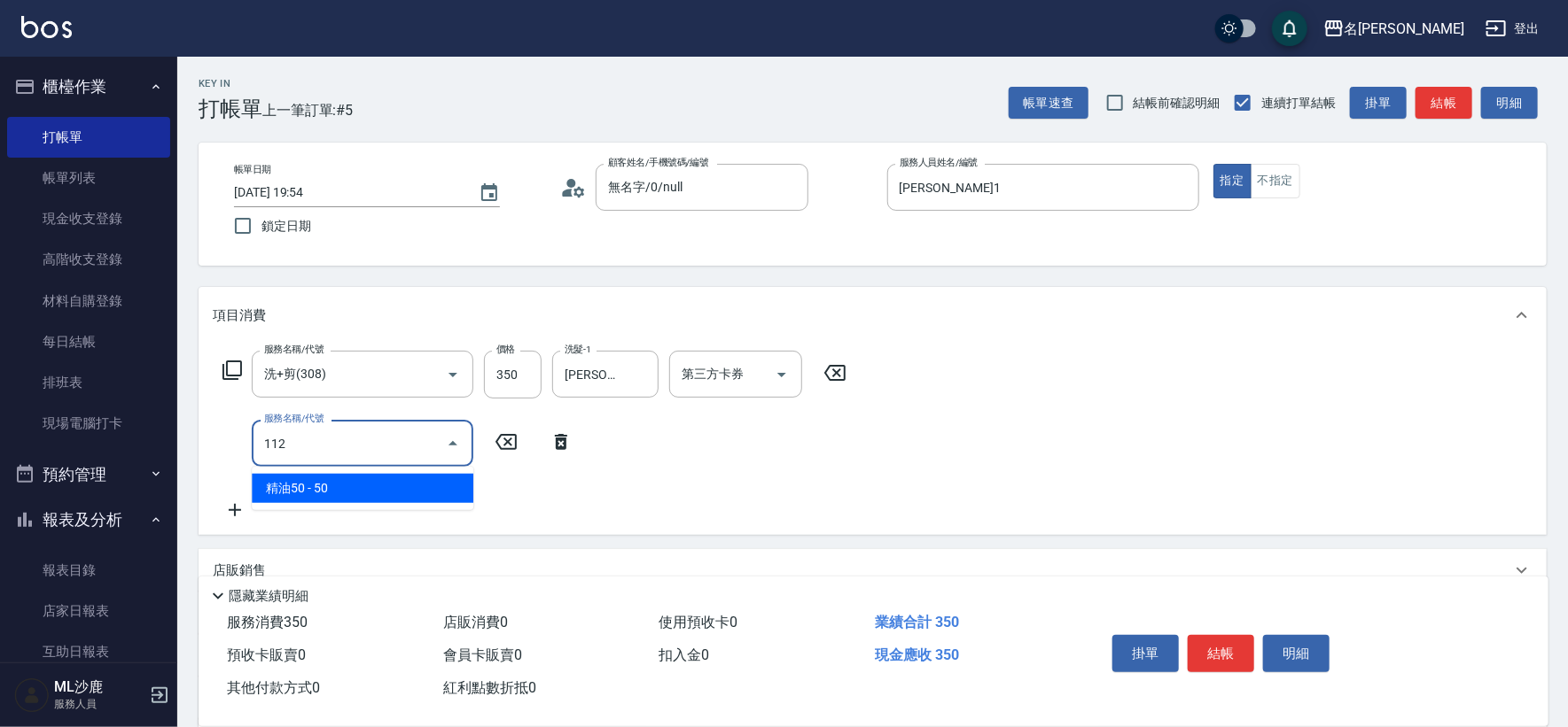
type input "精油50(112)"
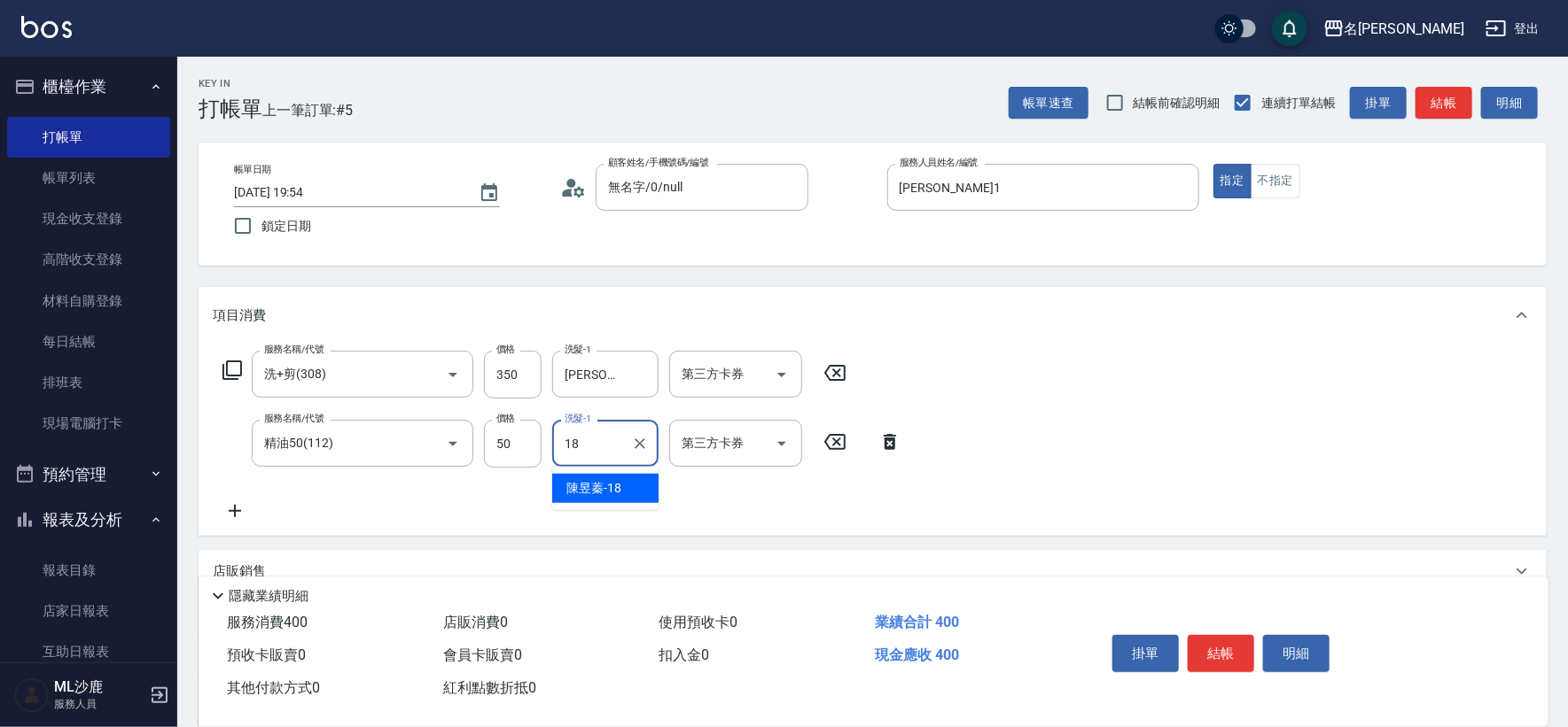
type input "[PERSON_NAME]-18"
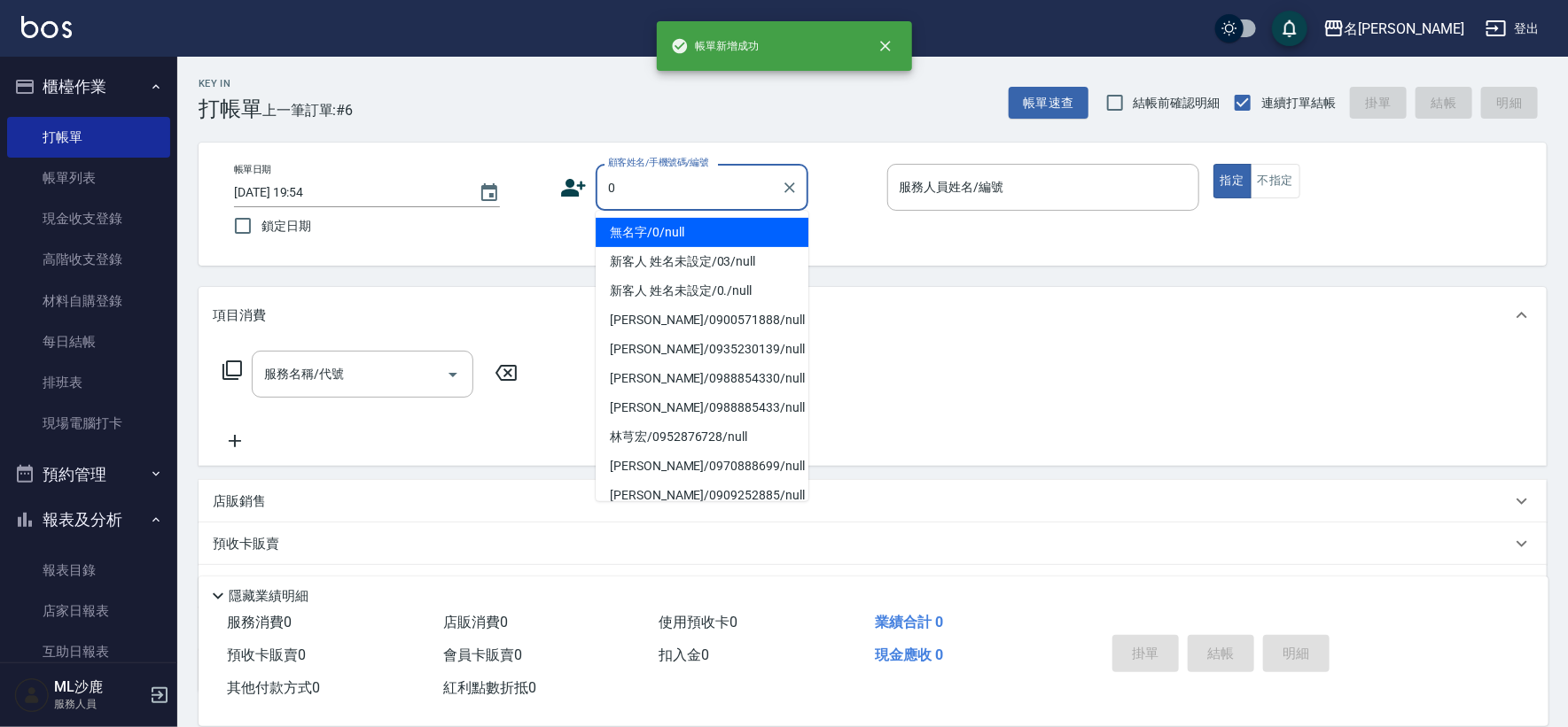
type input "無名字/0/null"
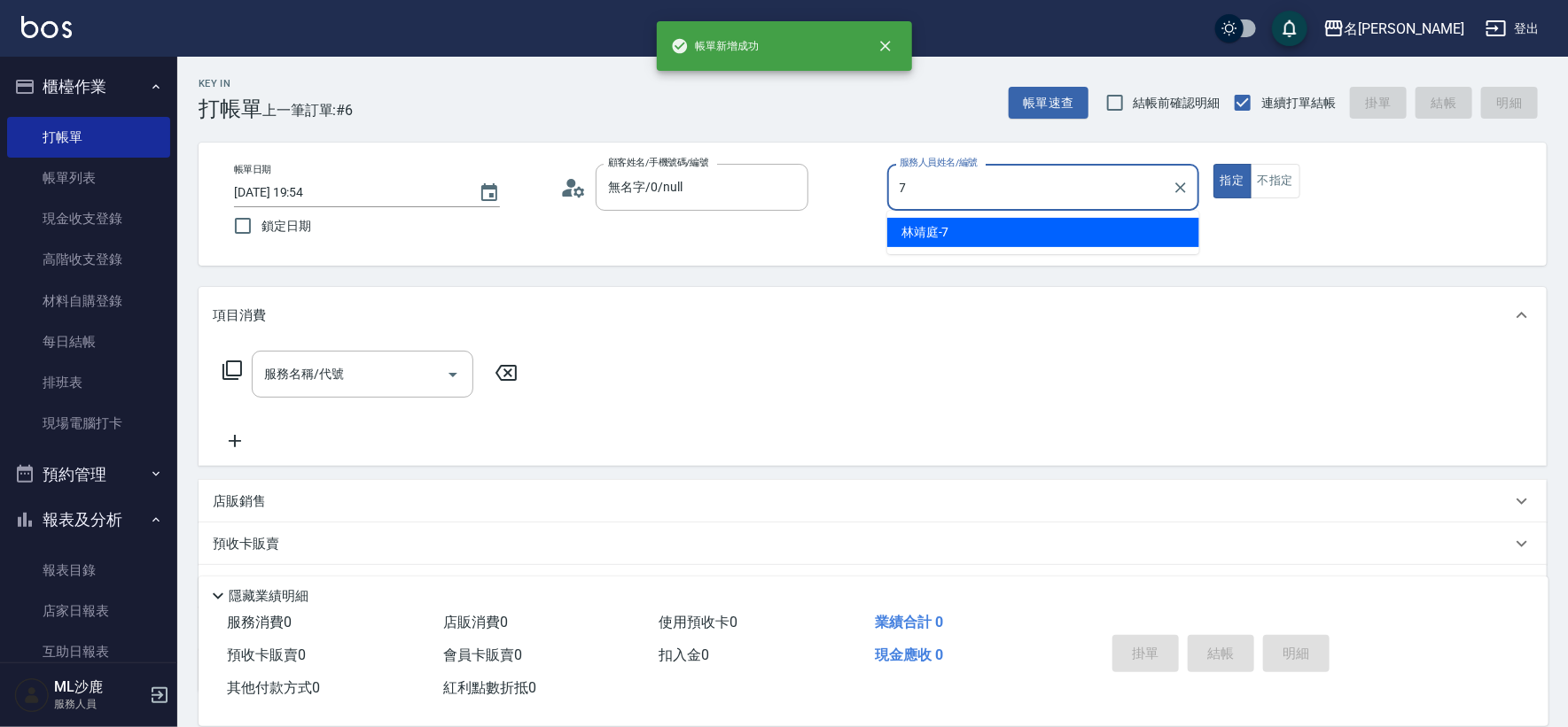
type input "[PERSON_NAME]-7"
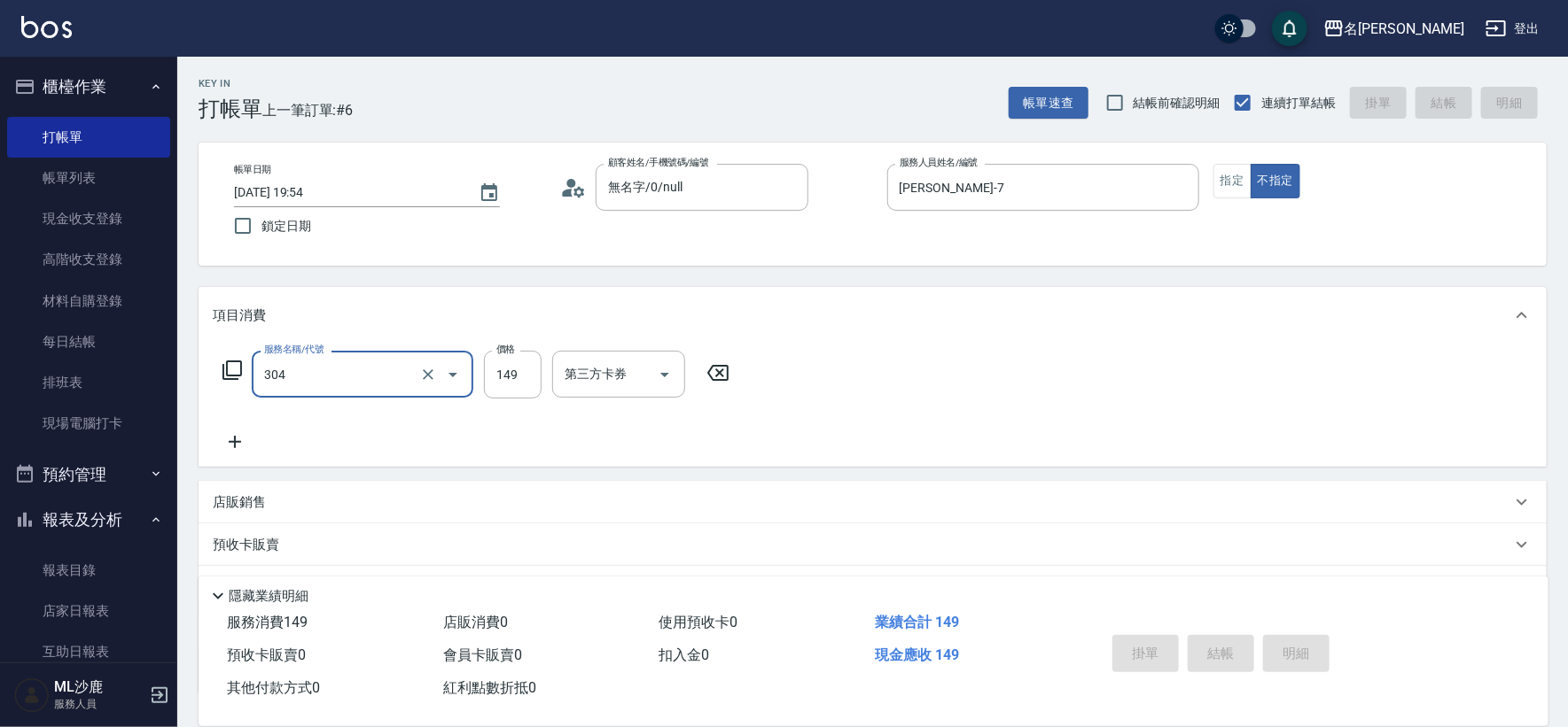
type input "304"
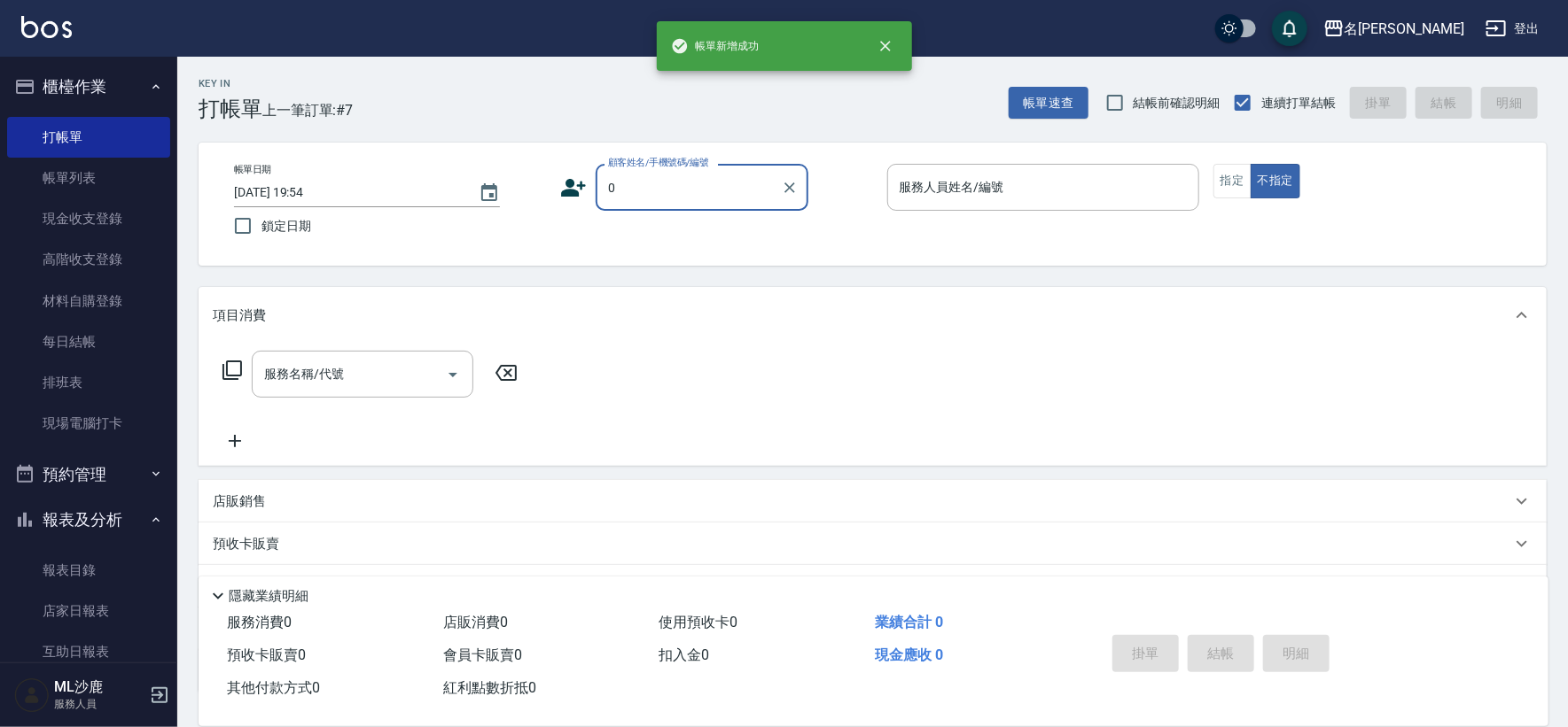
type input "無名字/0/null"
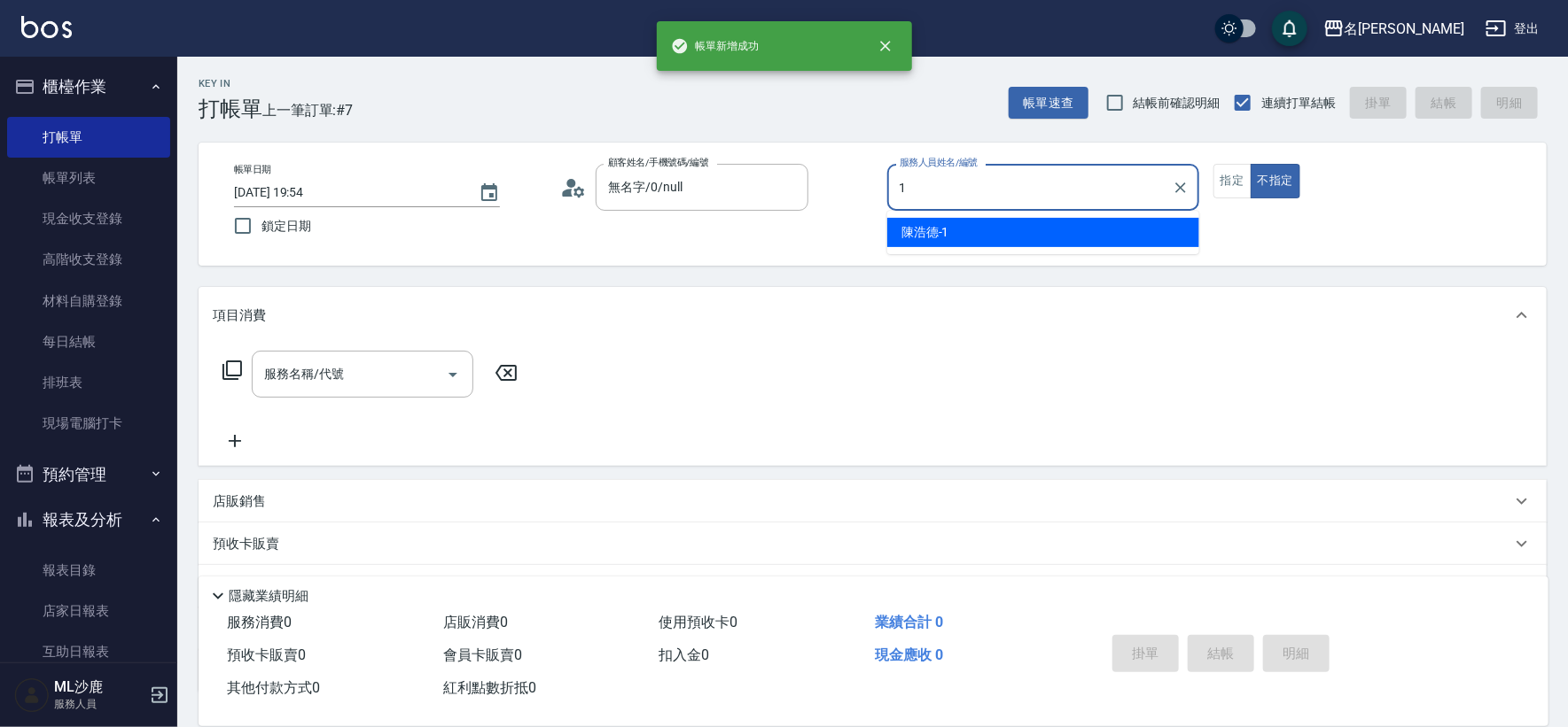
type input "[PERSON_NAME]1"
type button "false"
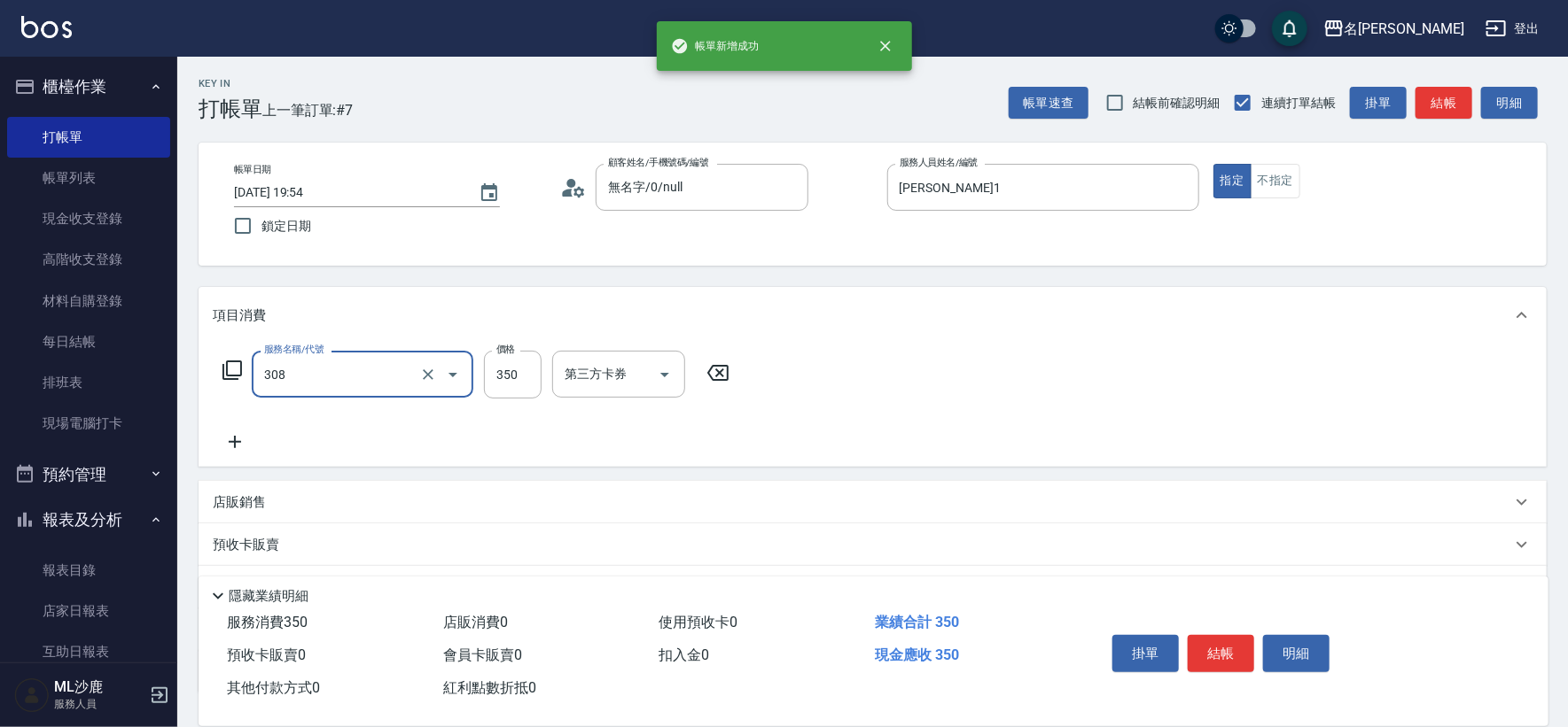
type input "洗+剪(308)"
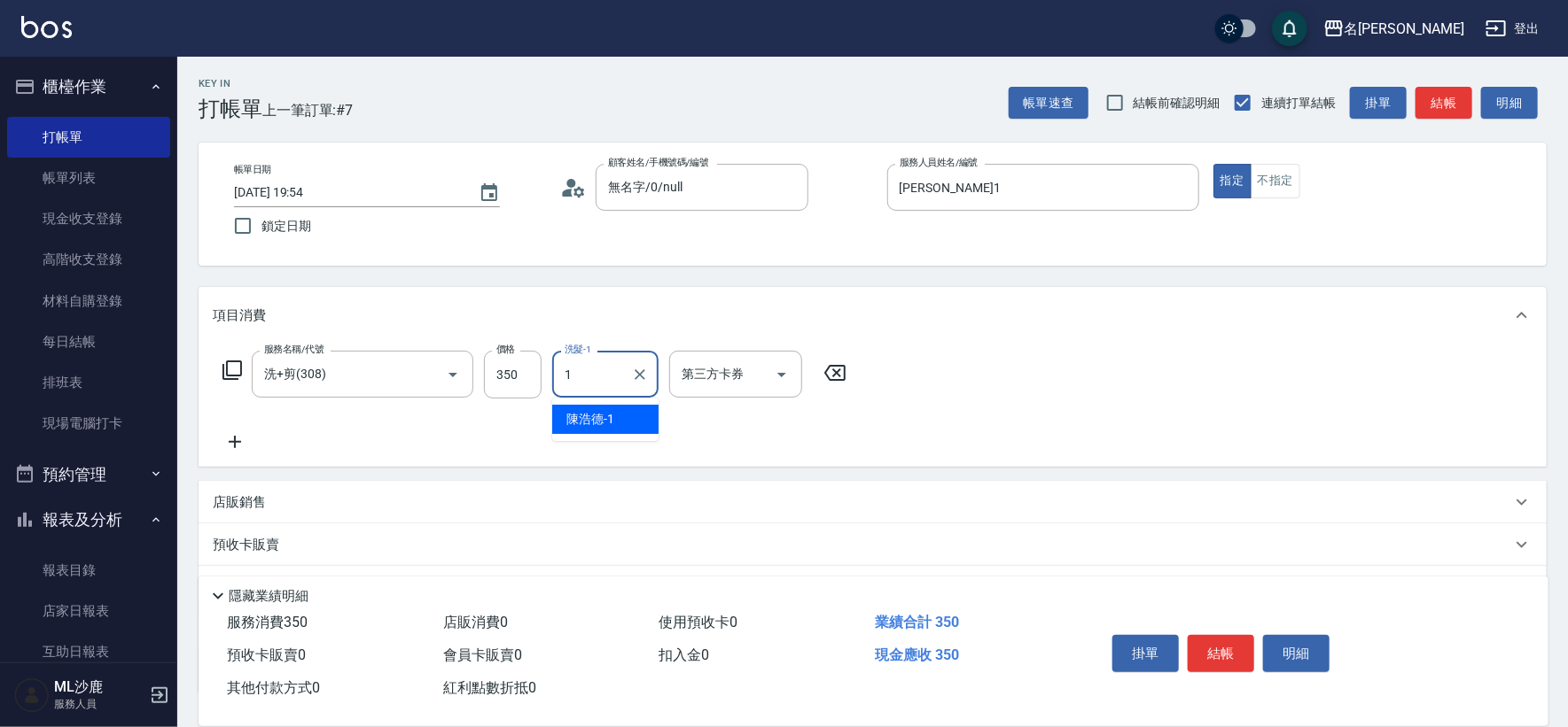
type input "[PERSON_NAME]1"
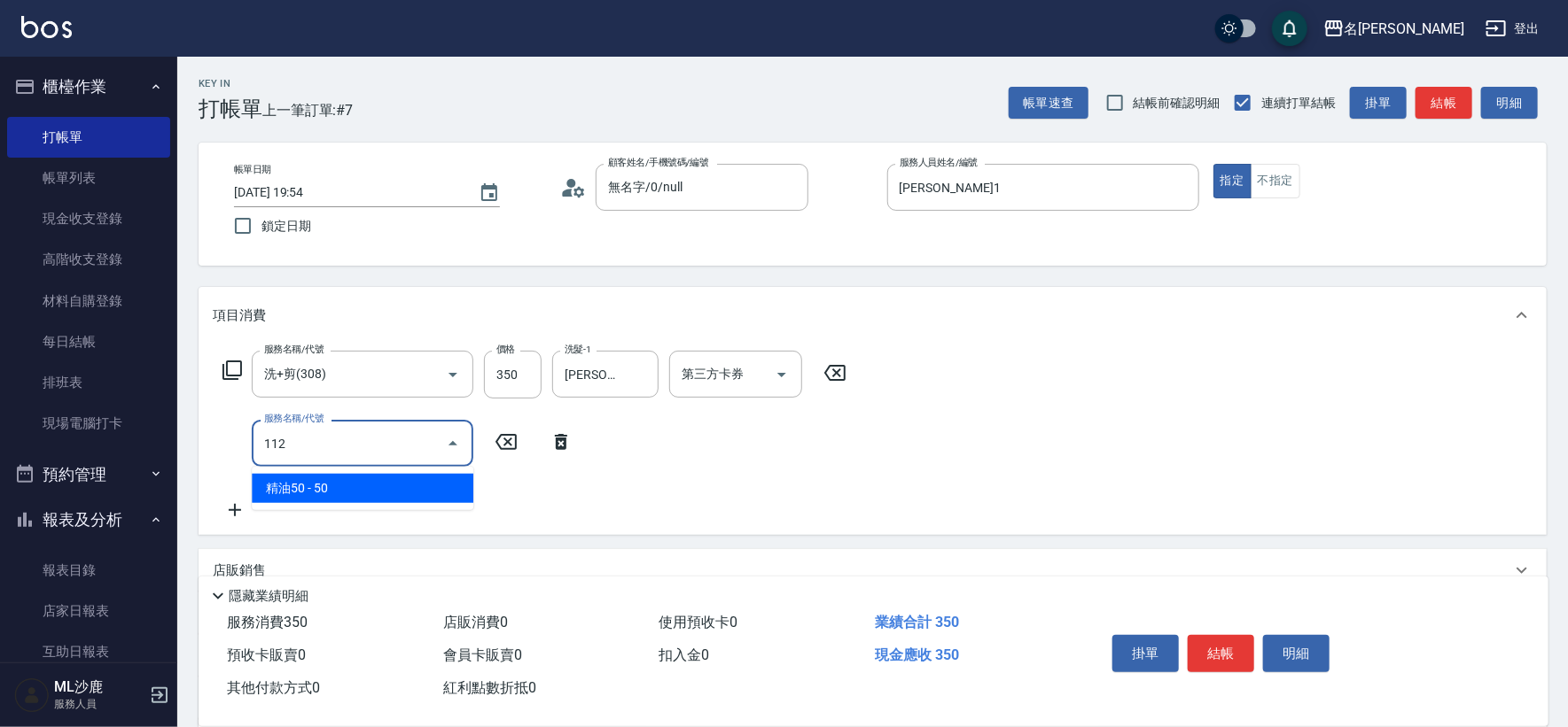
type input "精油50(112)"
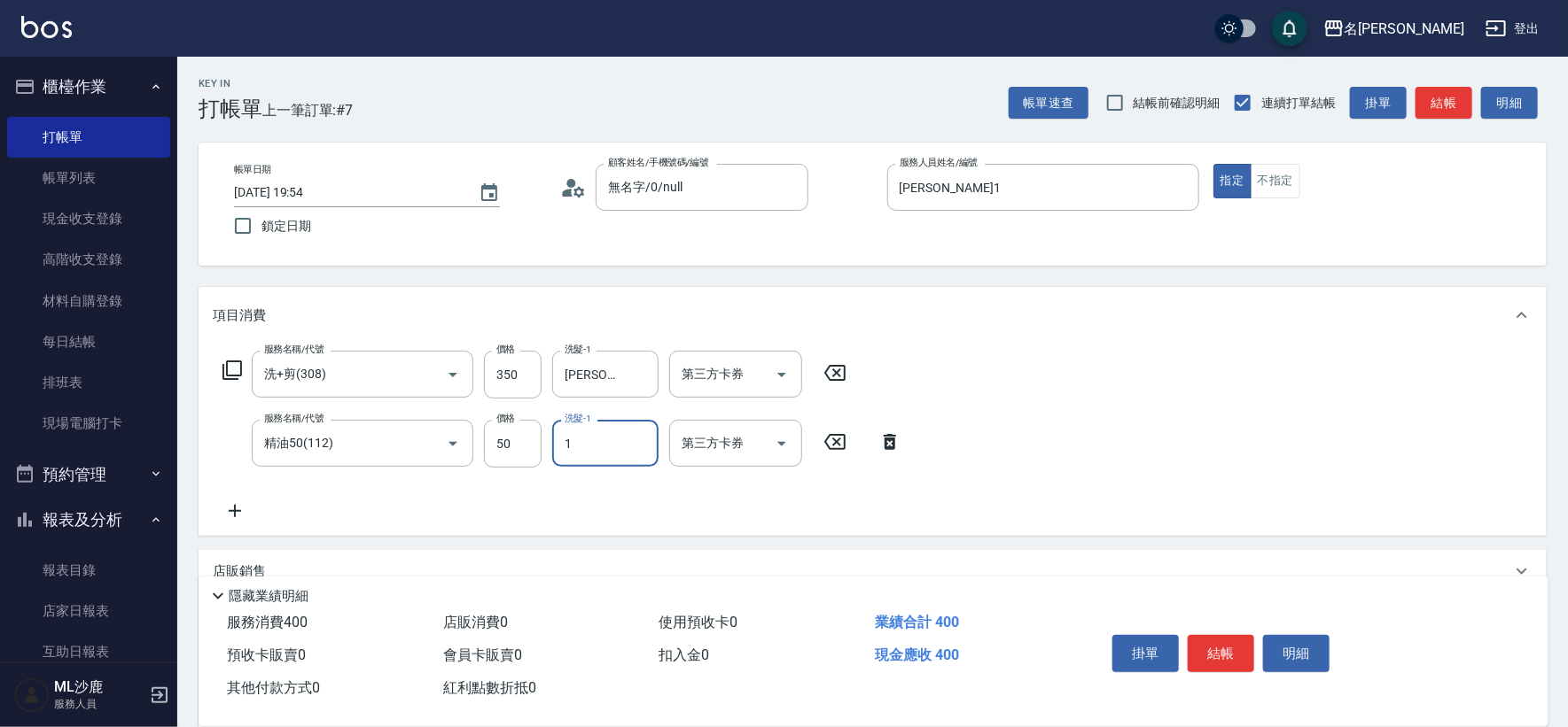
type input "[PERSON_NAME]1"
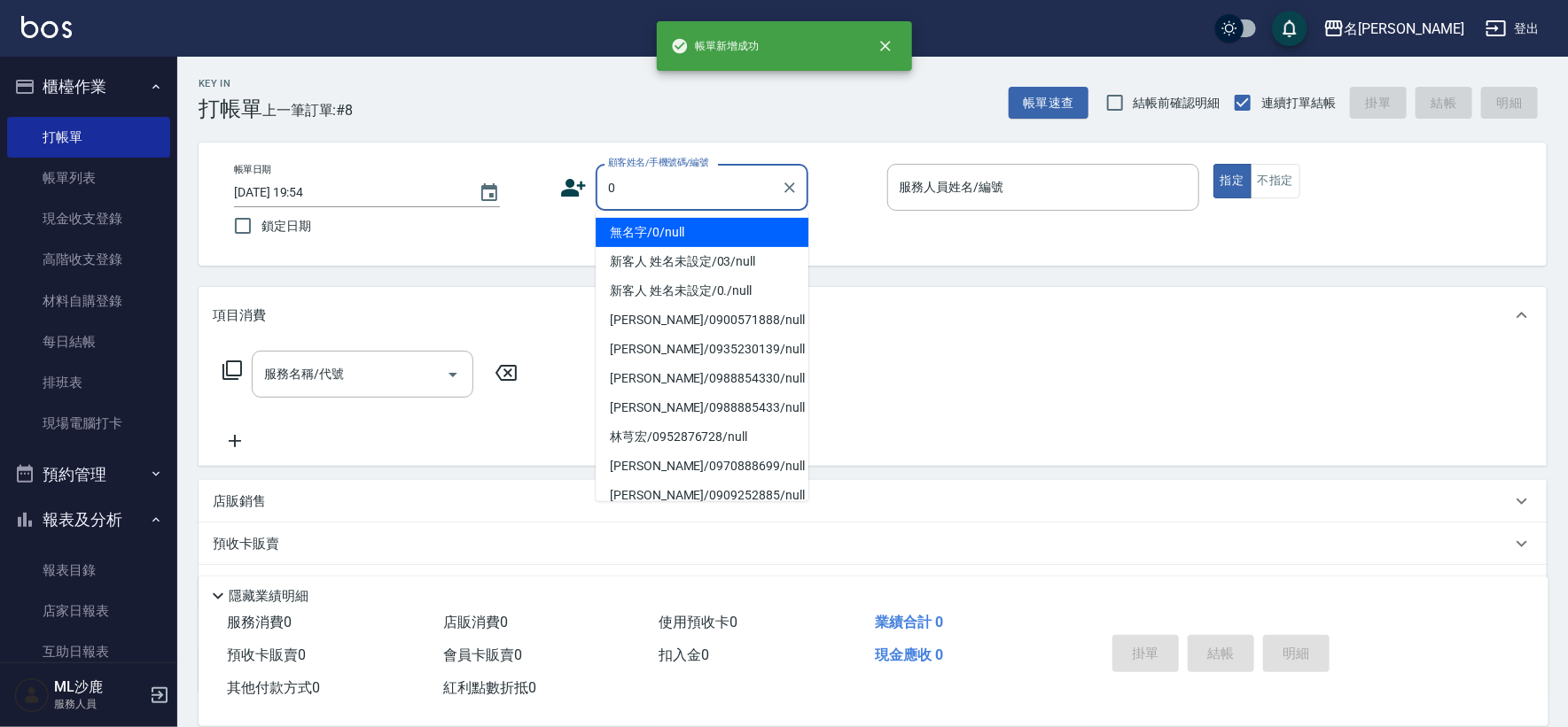
type input "無名字/0/null"
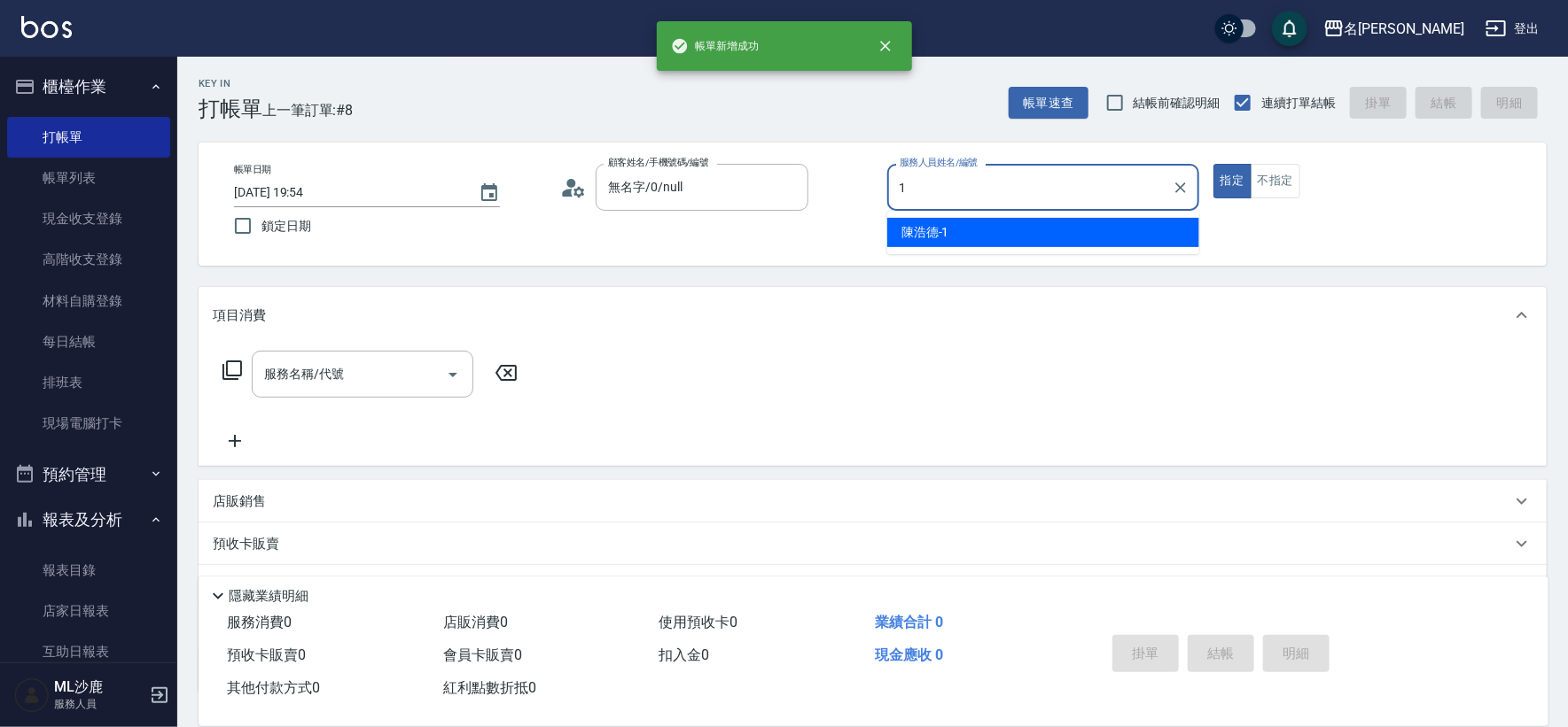
type input "[PERSON_NAME]1"
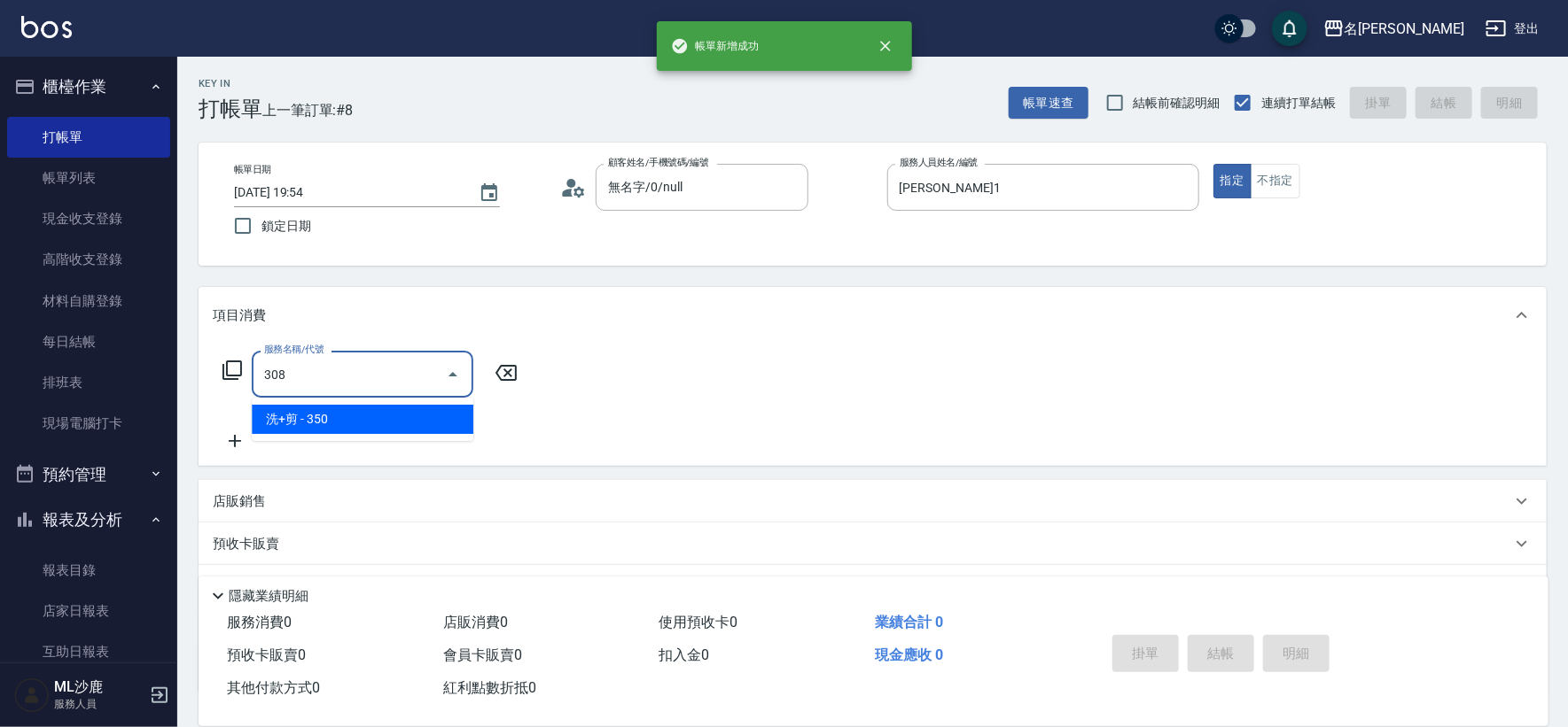
type input "洗+剪(308)"
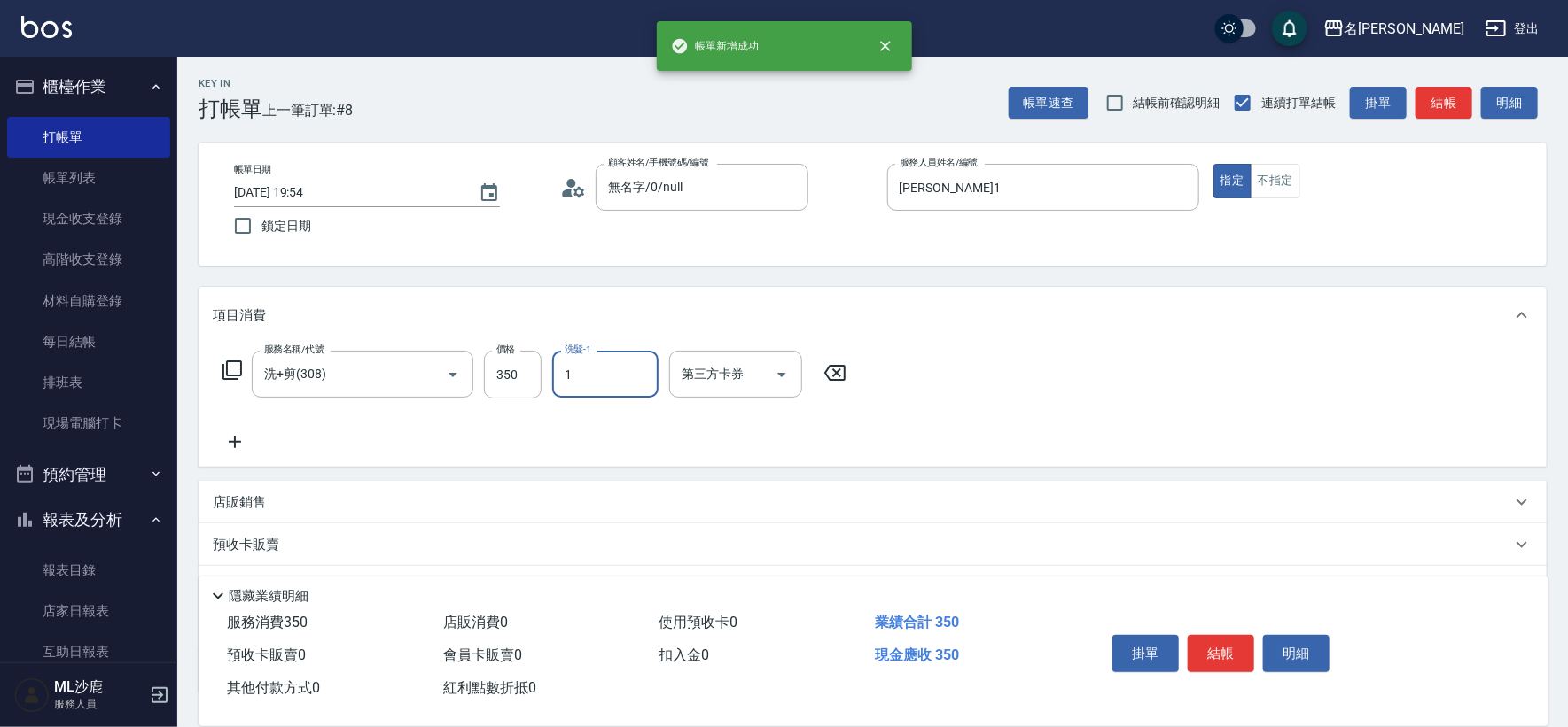
type input "[PERSON_NAME]1"
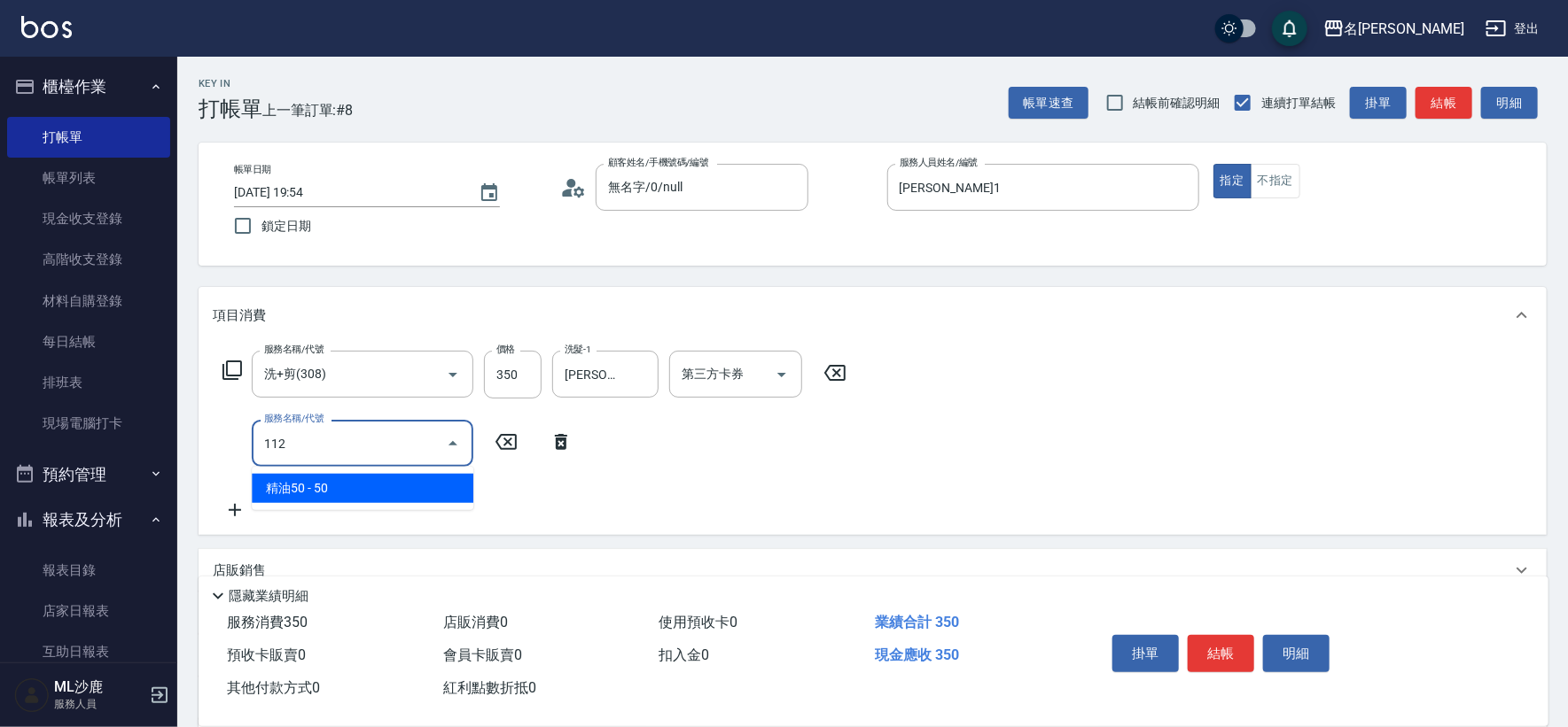
type input "精油50(112)"
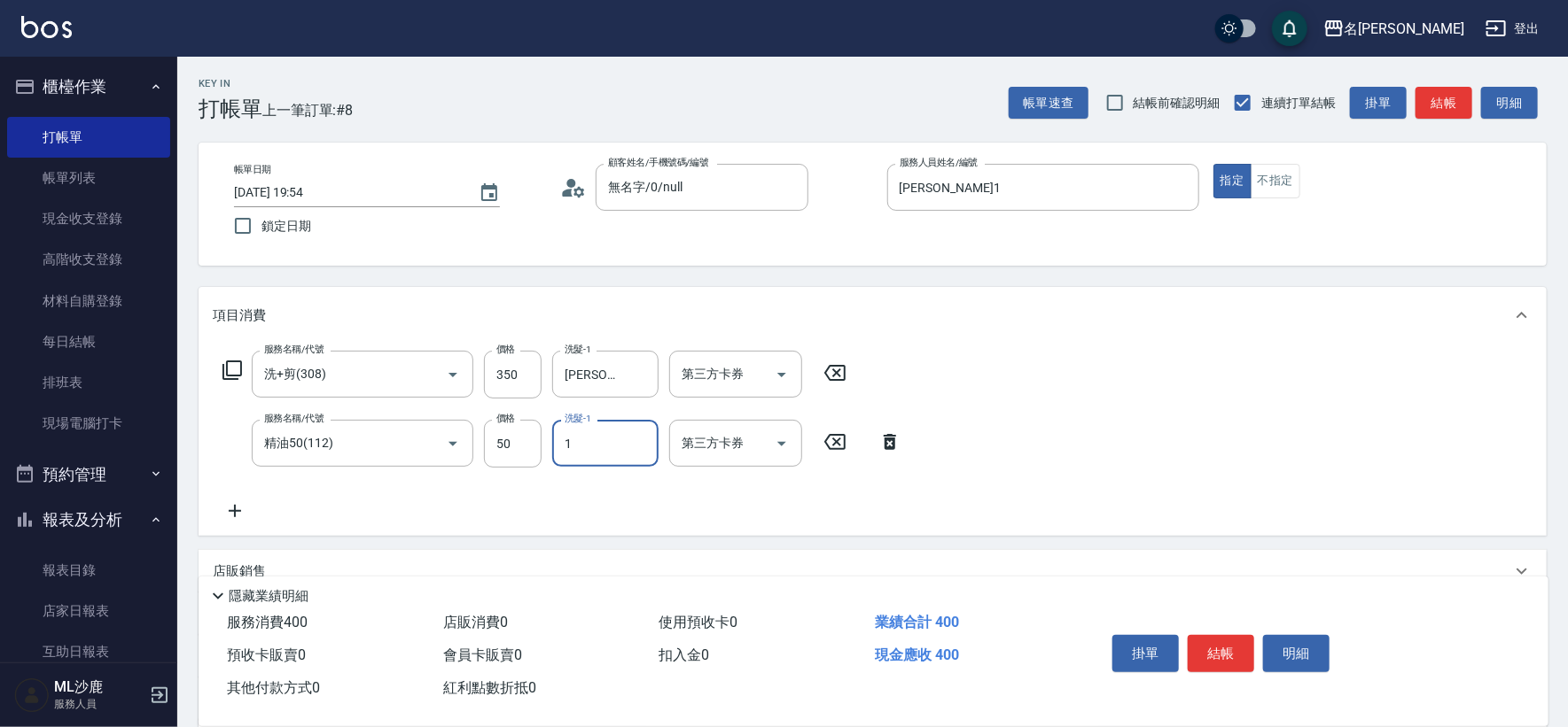
type input "[PERSON_NAME]1"
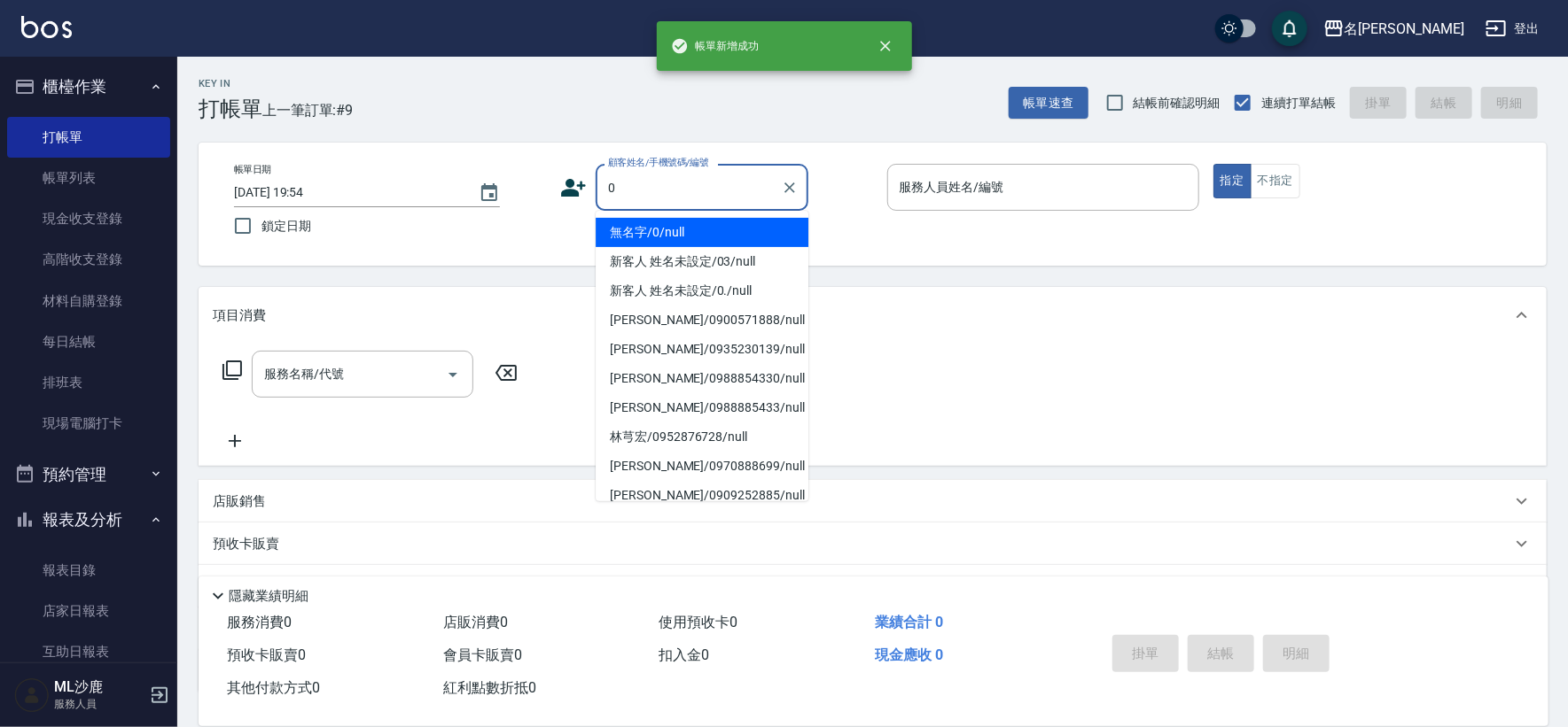
type input "無名字/0/null"
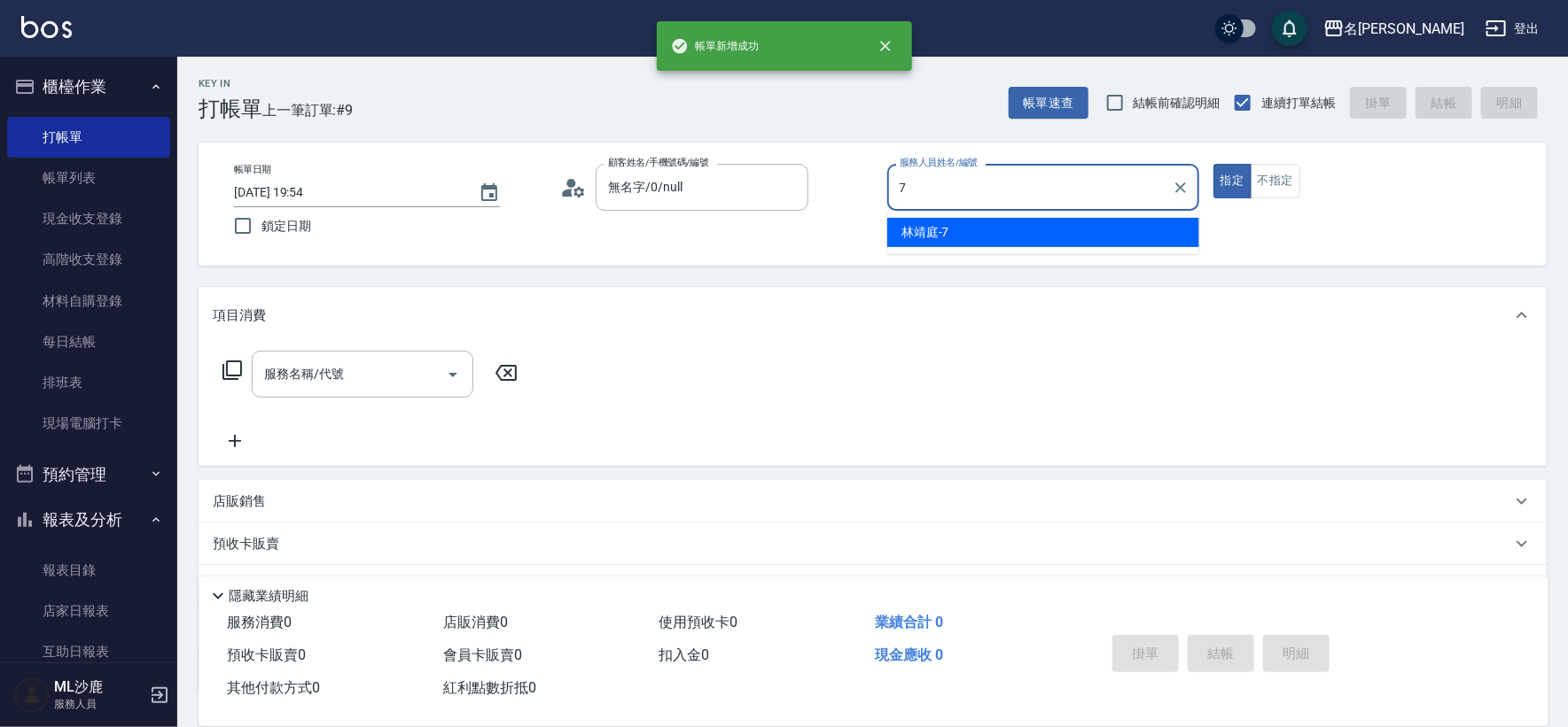
type input "[PERSON_NAME]-7"
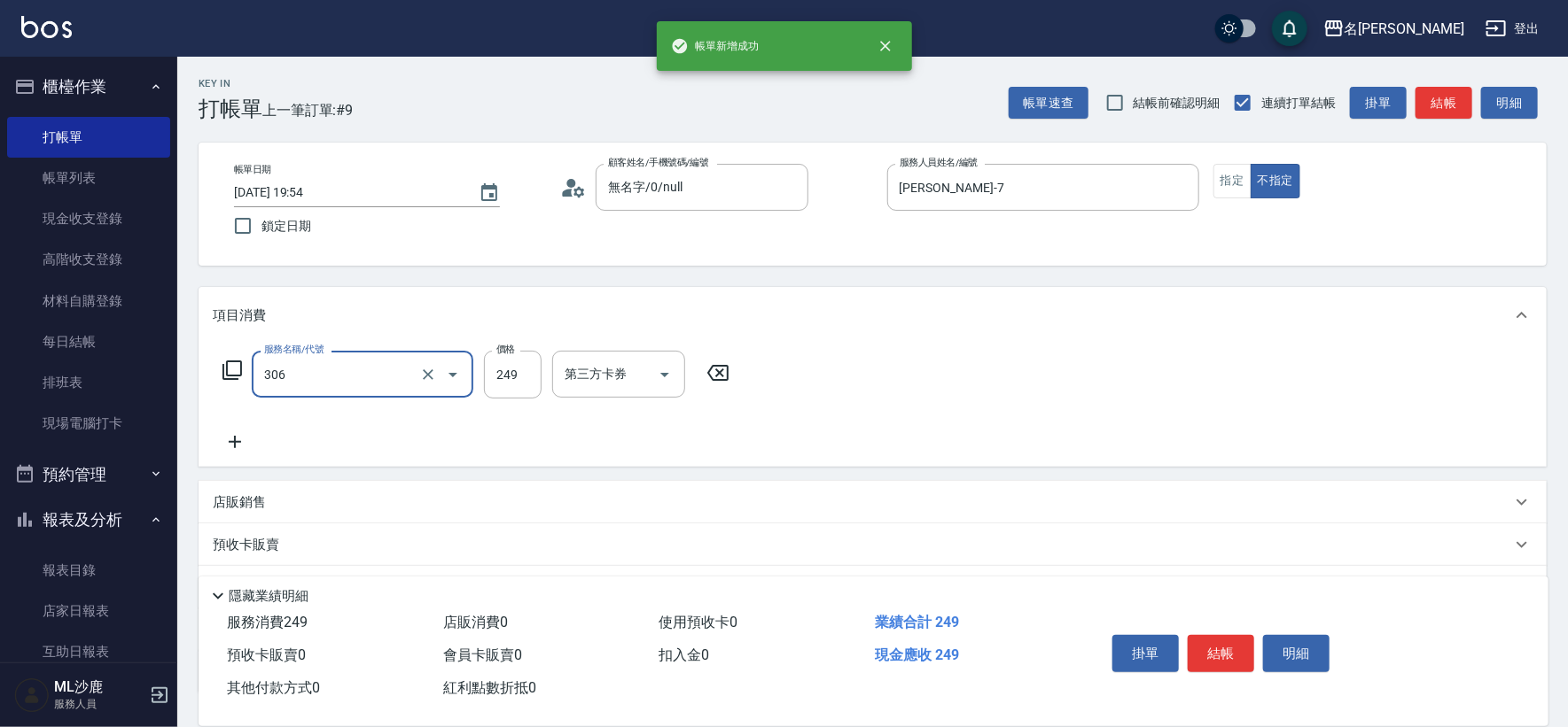
type input "剪髮(306)"
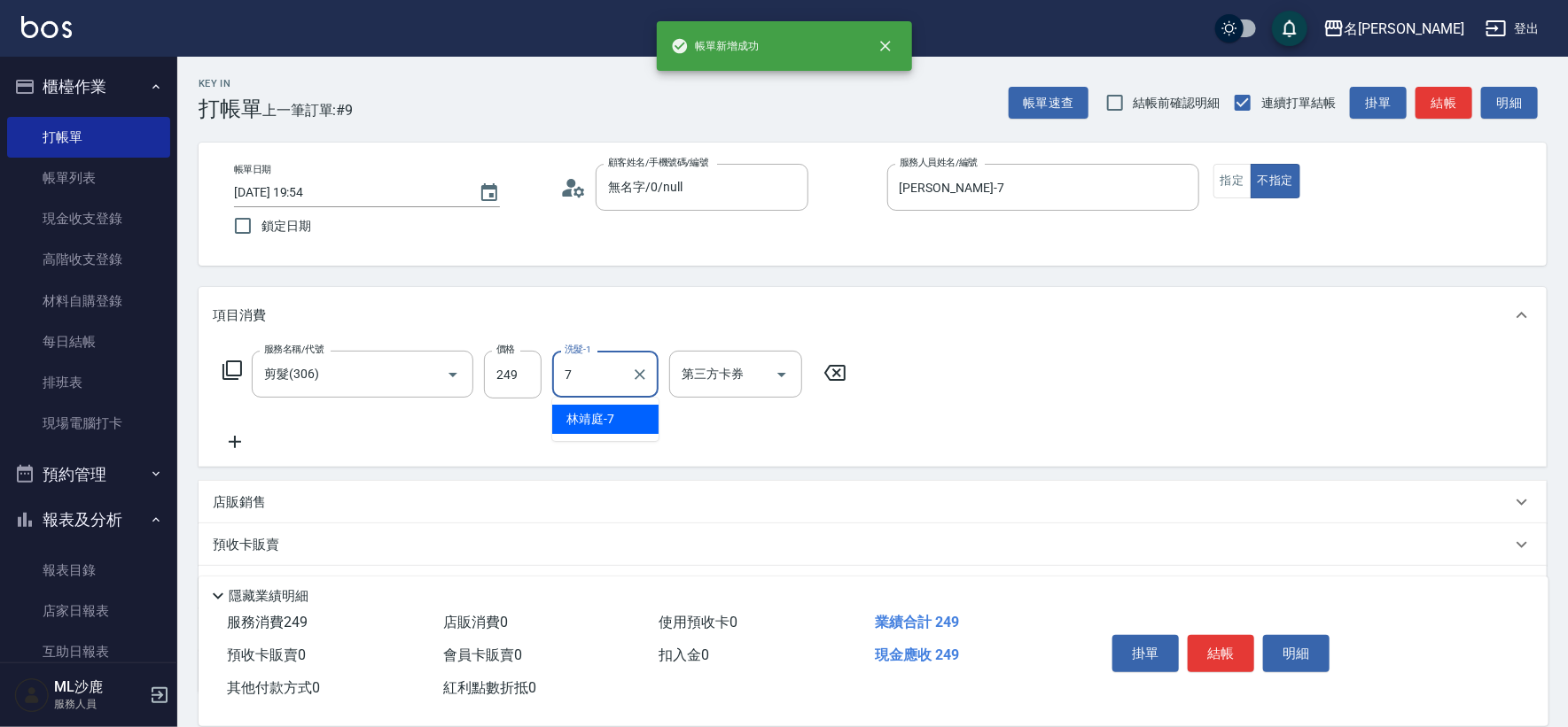
type input "[PERSON_NAME]-7"
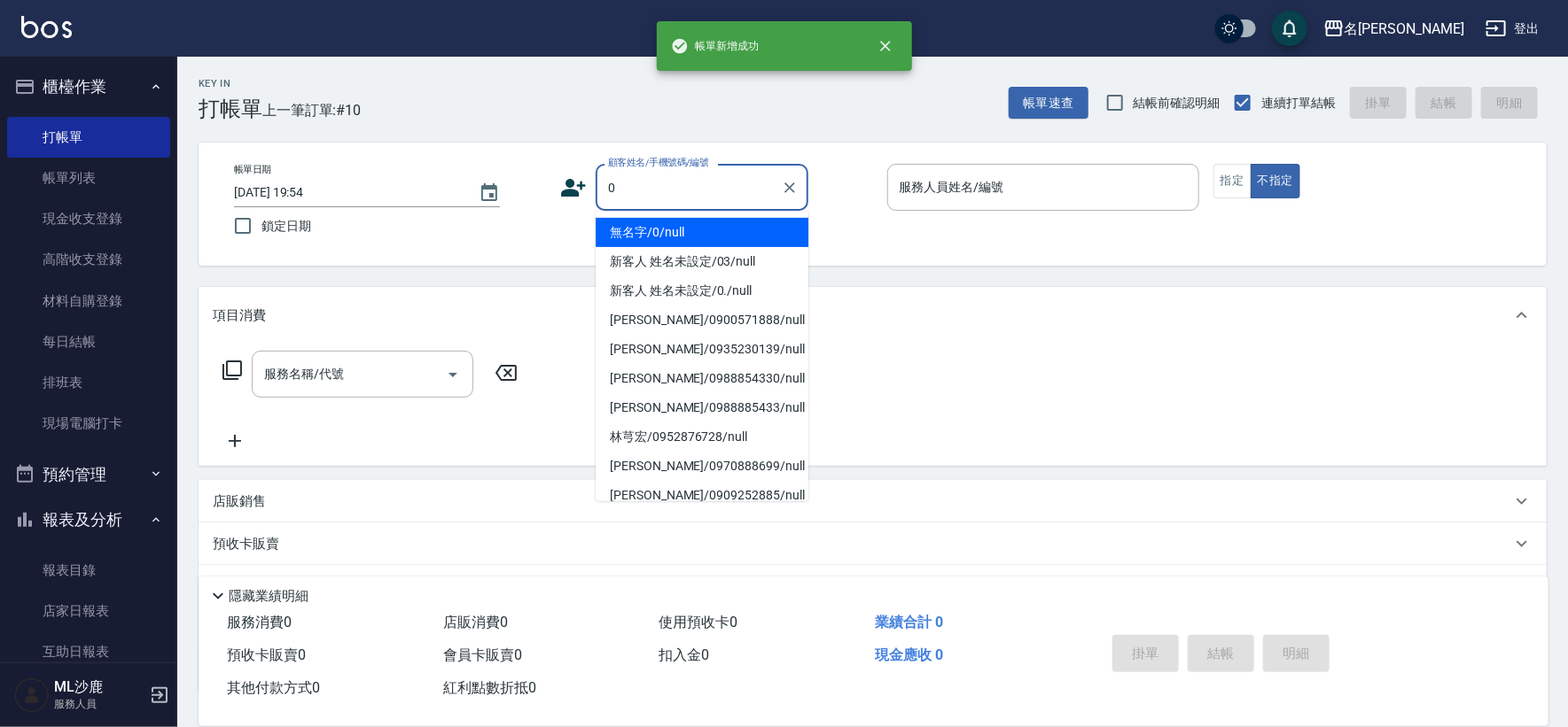
type input "無名字/0/null"
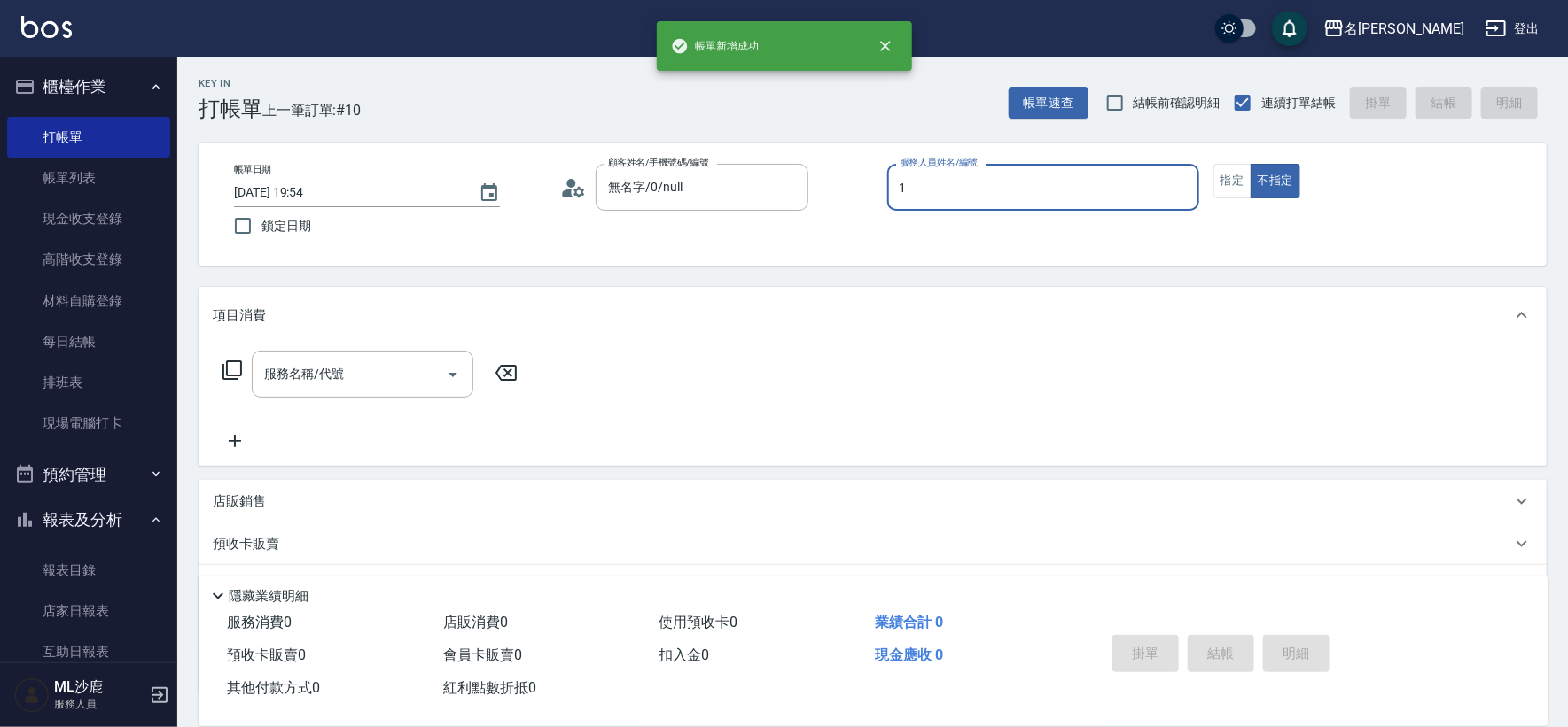
type input "[PERSON_NAME]1"
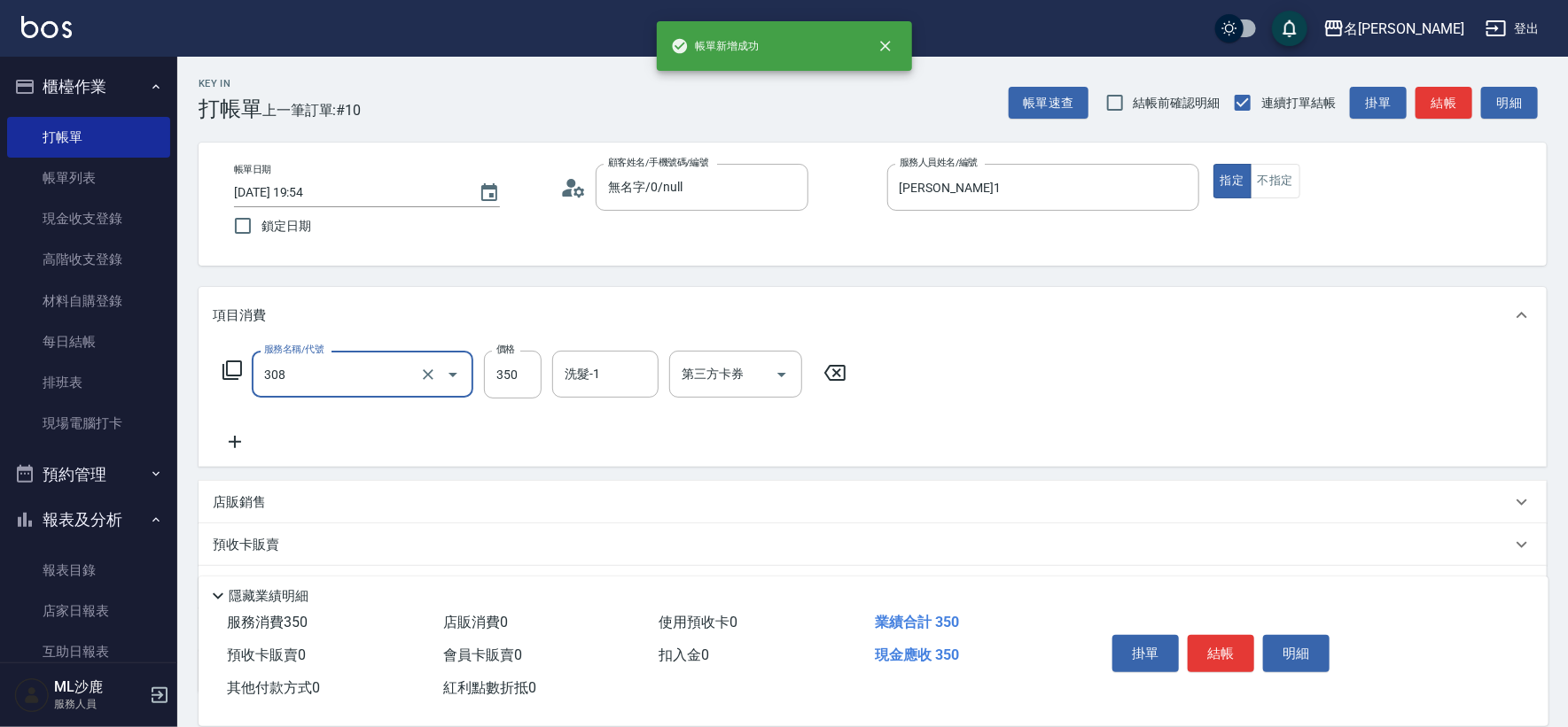
type input "洗+剪(308)"
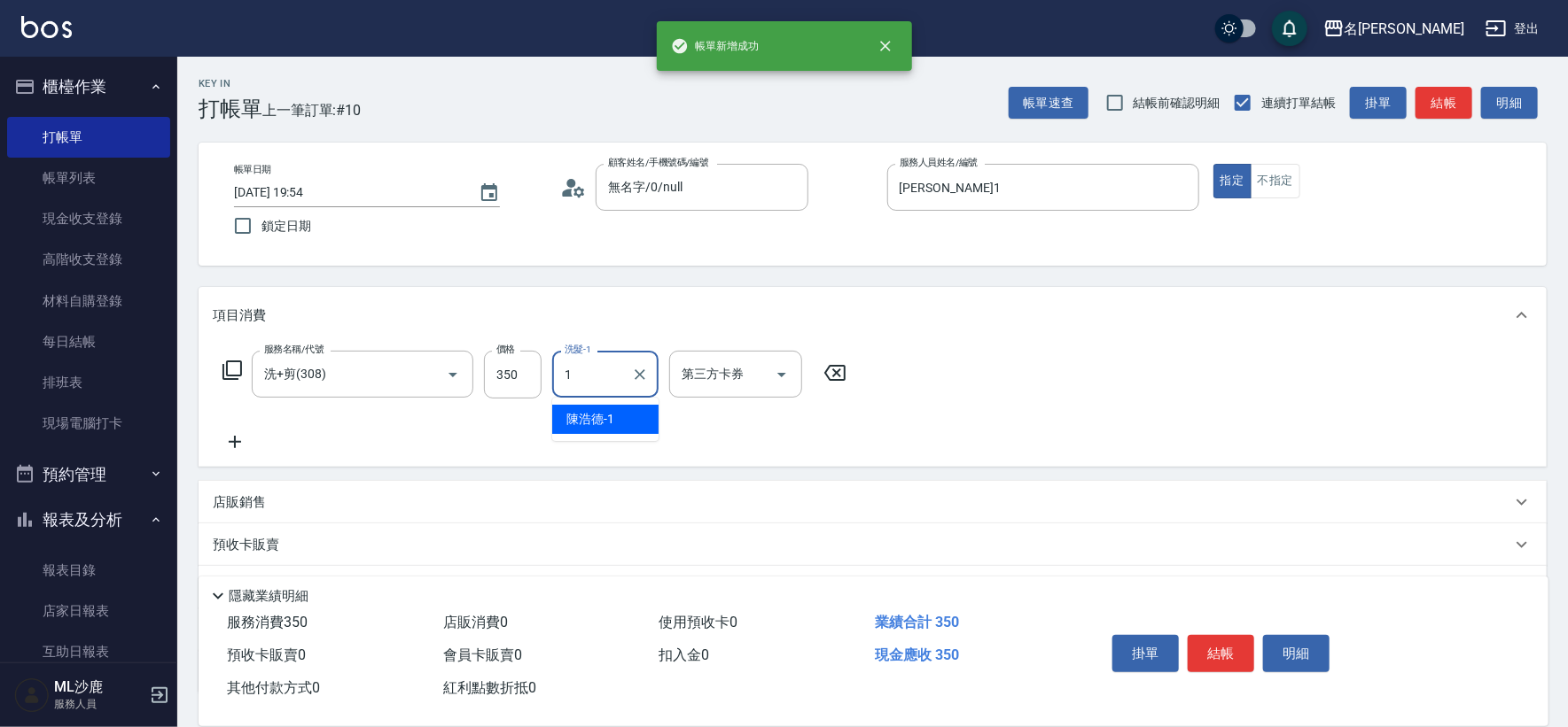
type input "[PERSON_NAME]1"
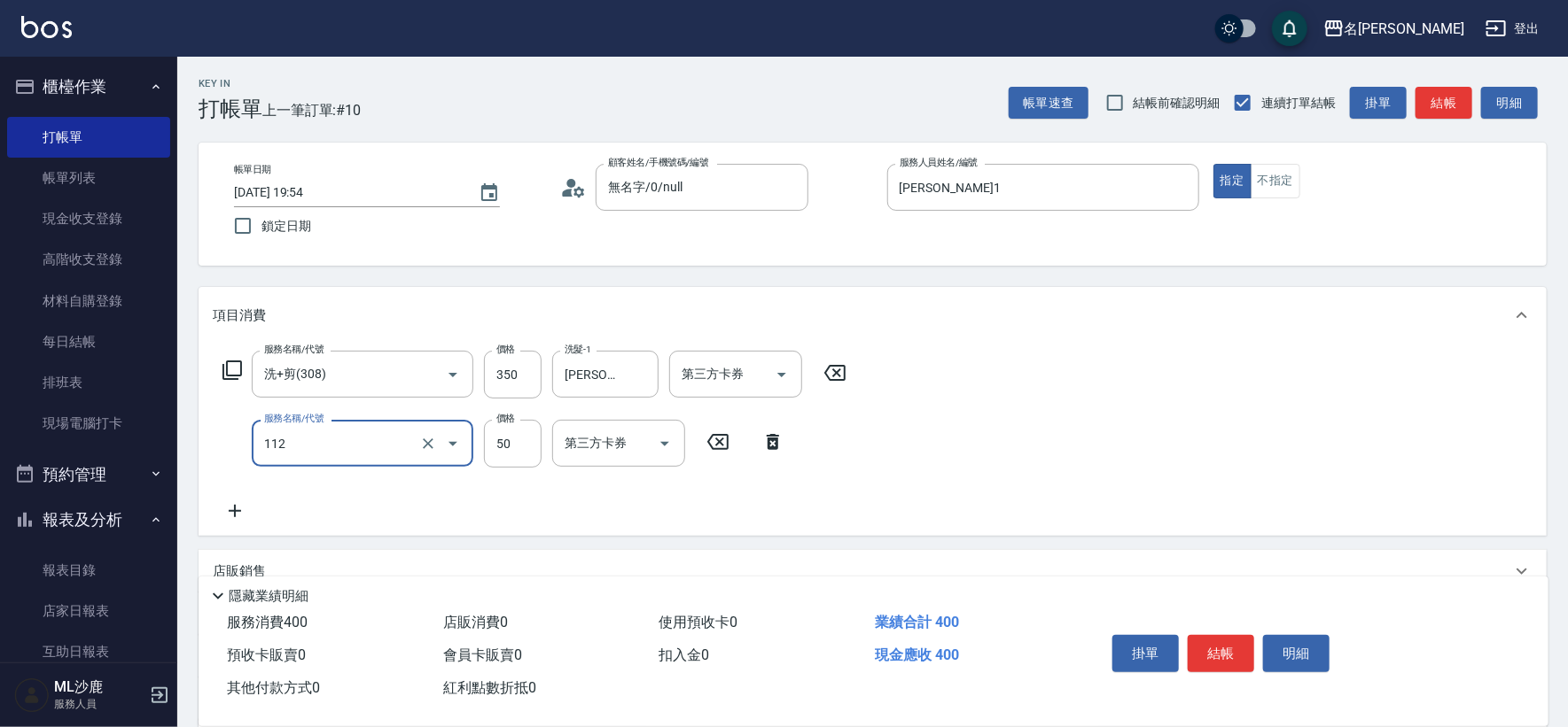
type input "精油50(112)"
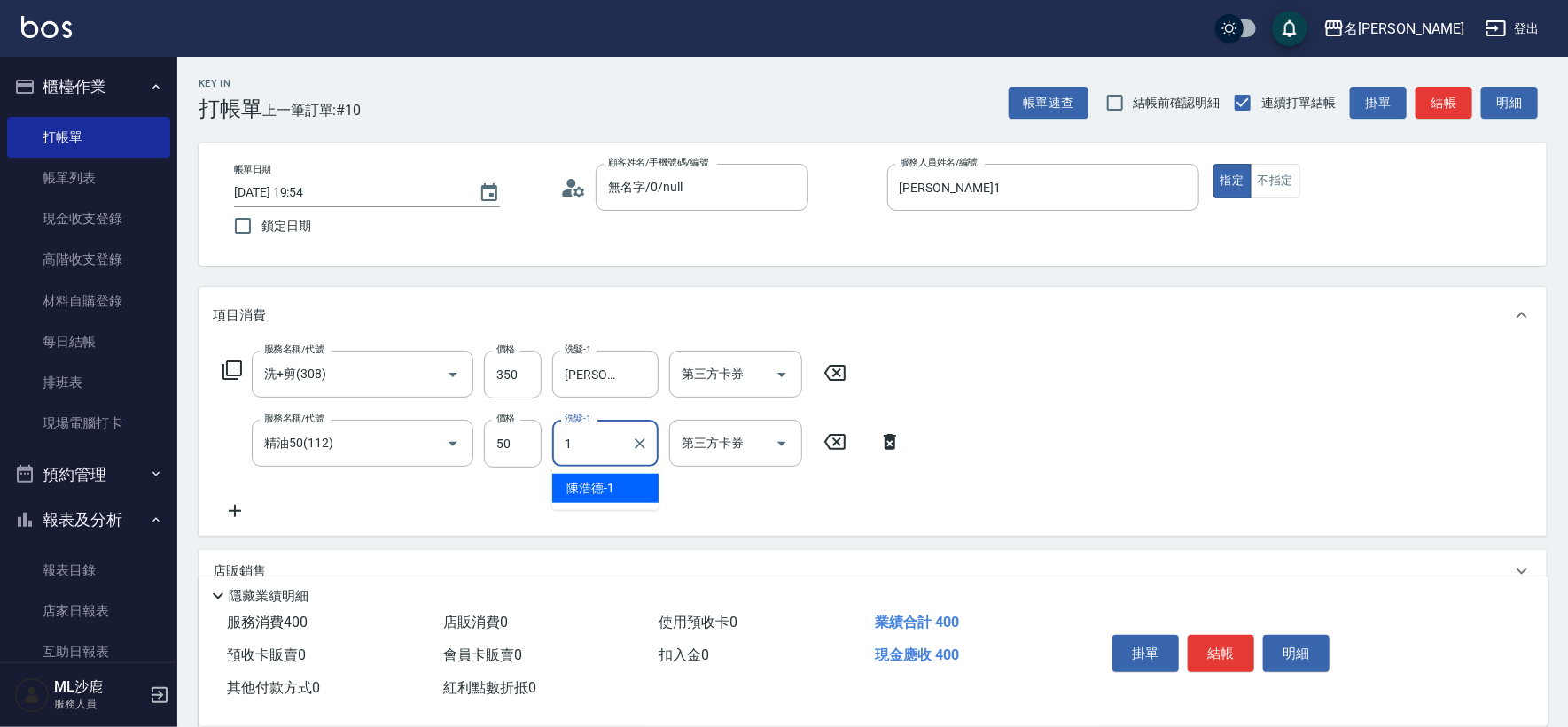
type input "[PERSON_NAME]1"
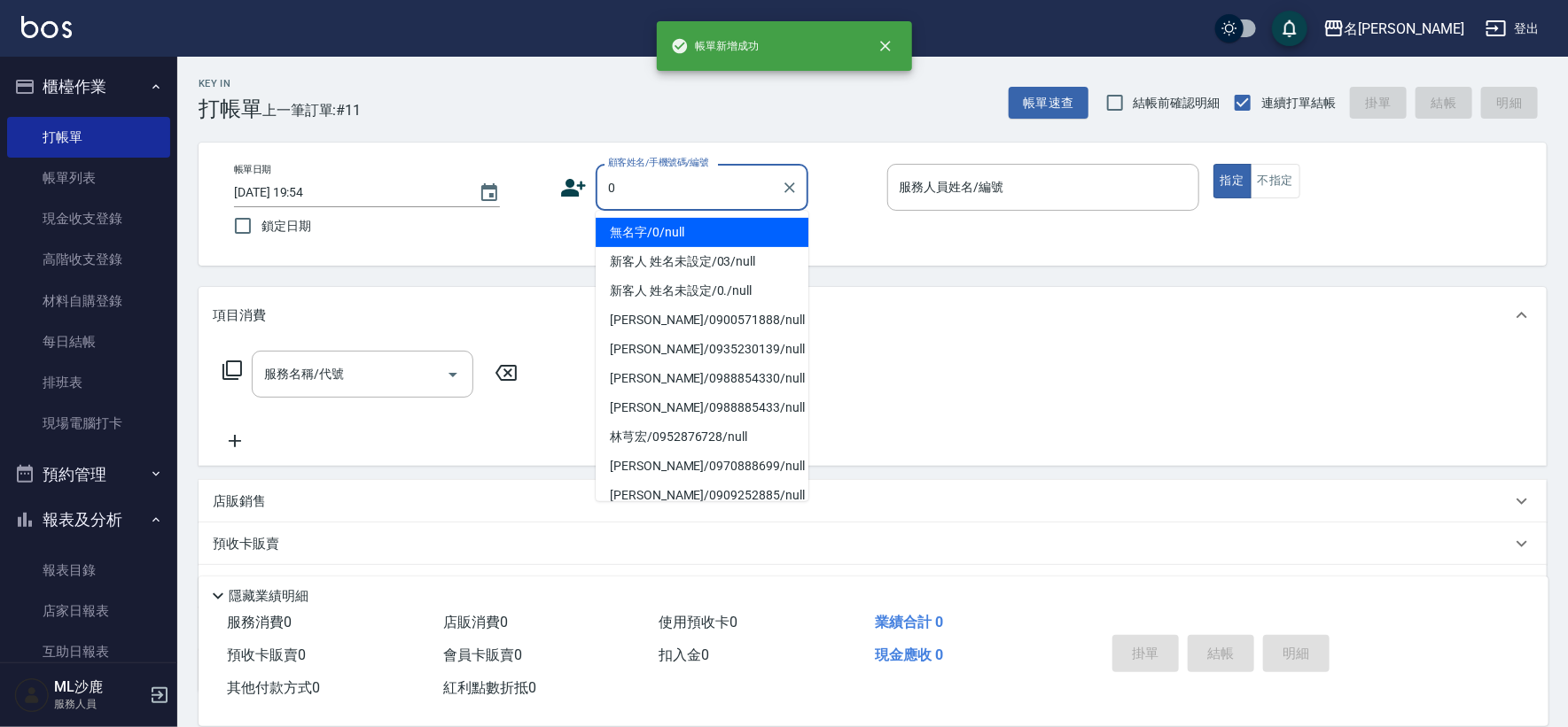
type input "無名字/0/null"
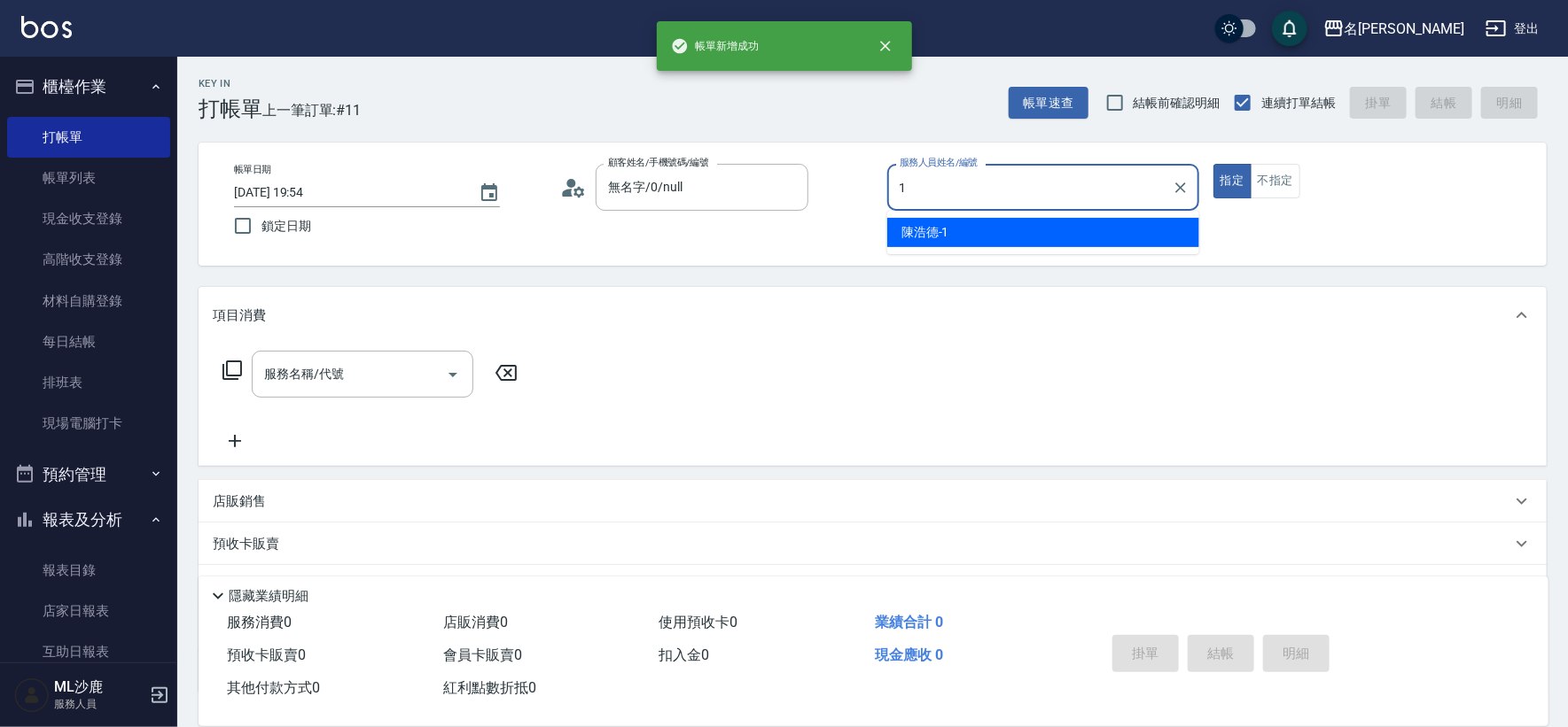
type input "[PERSON_NAME]1"
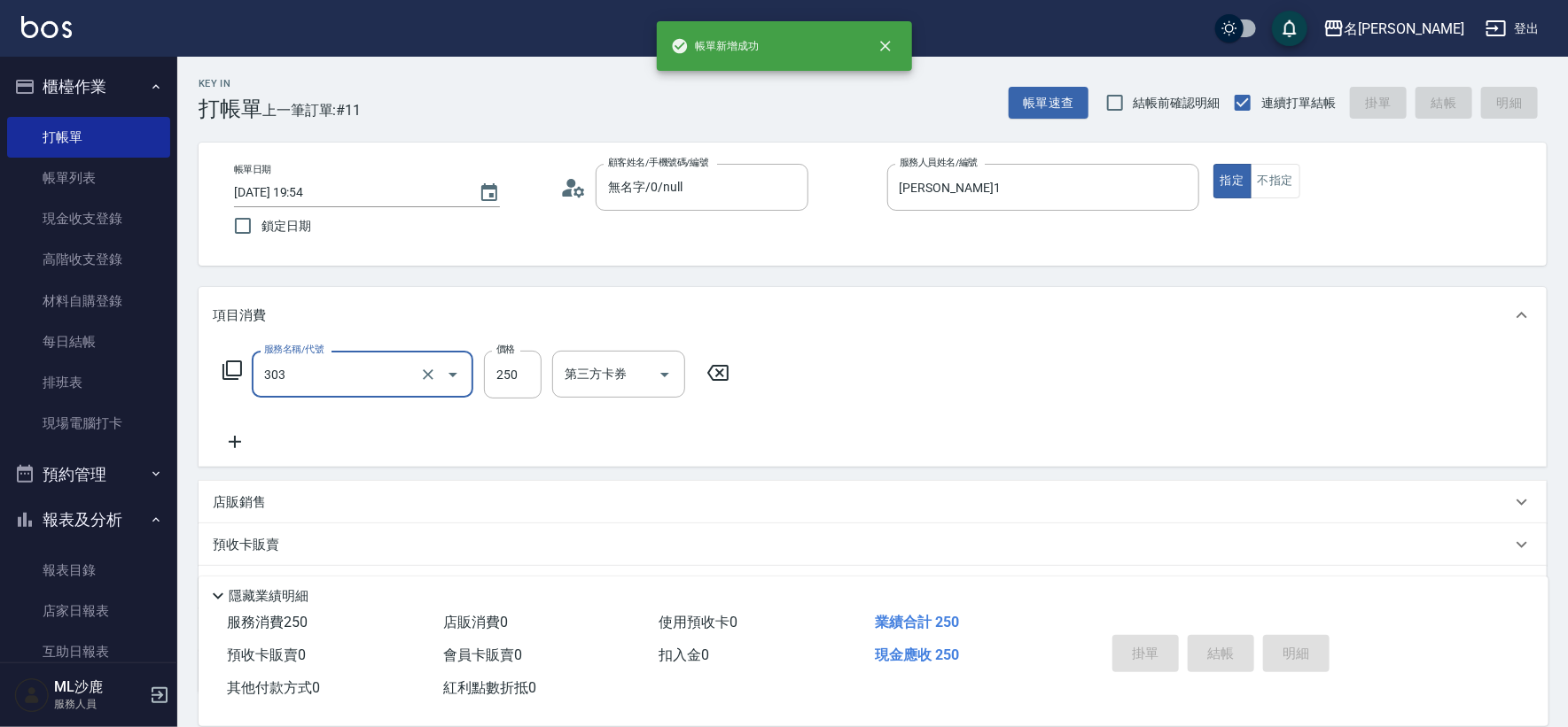
type input "303"
type input "[DATE] 19:55"
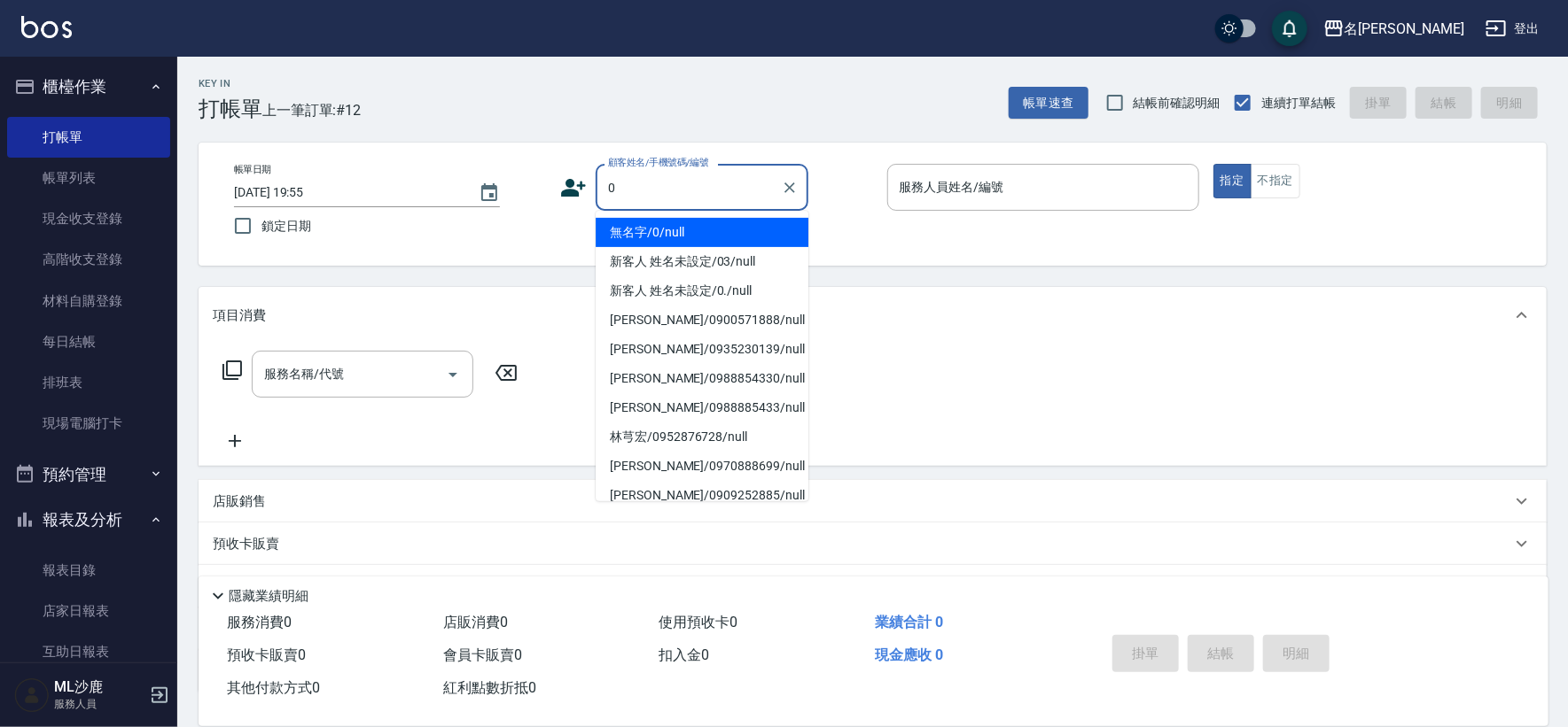
type input "無名字/0/null"
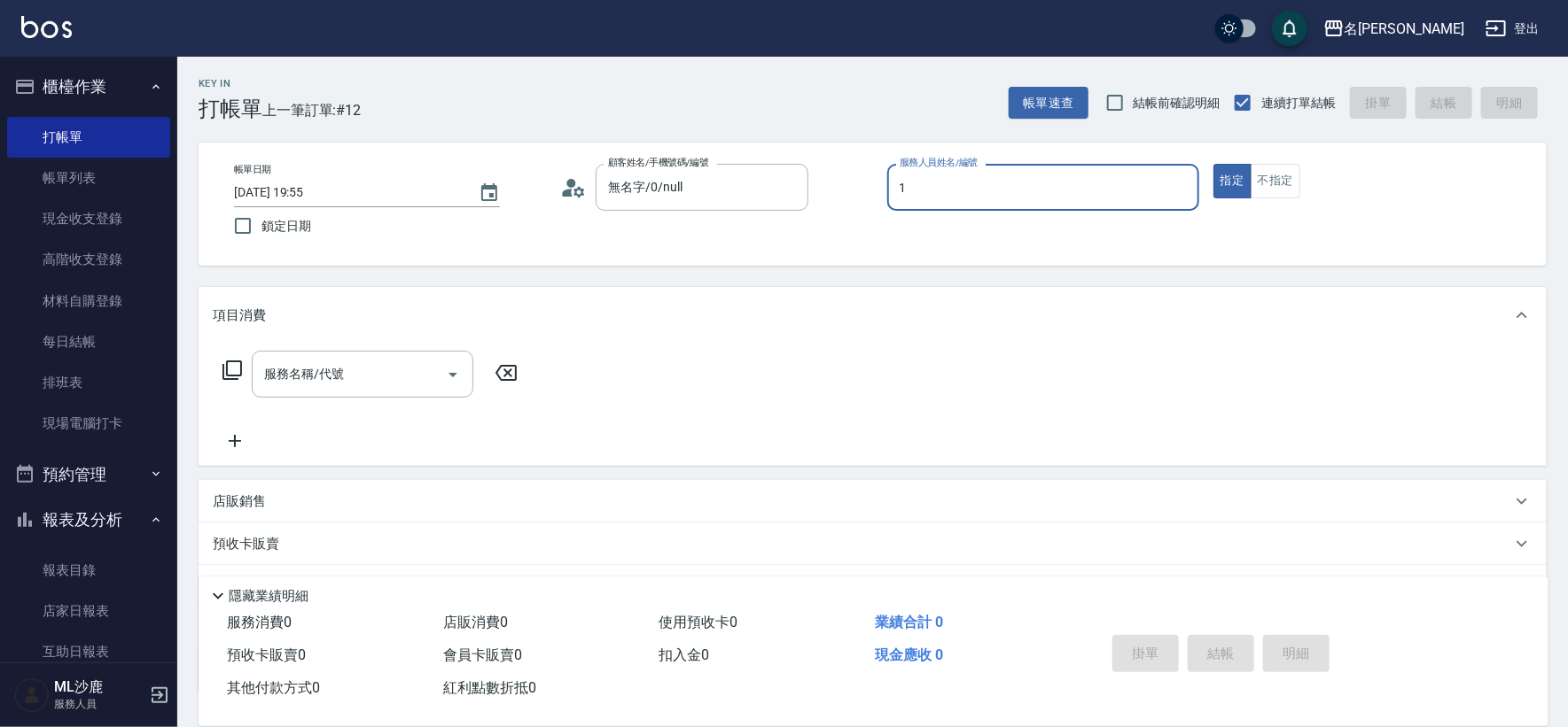
type input "[PERSON_NAME]1"
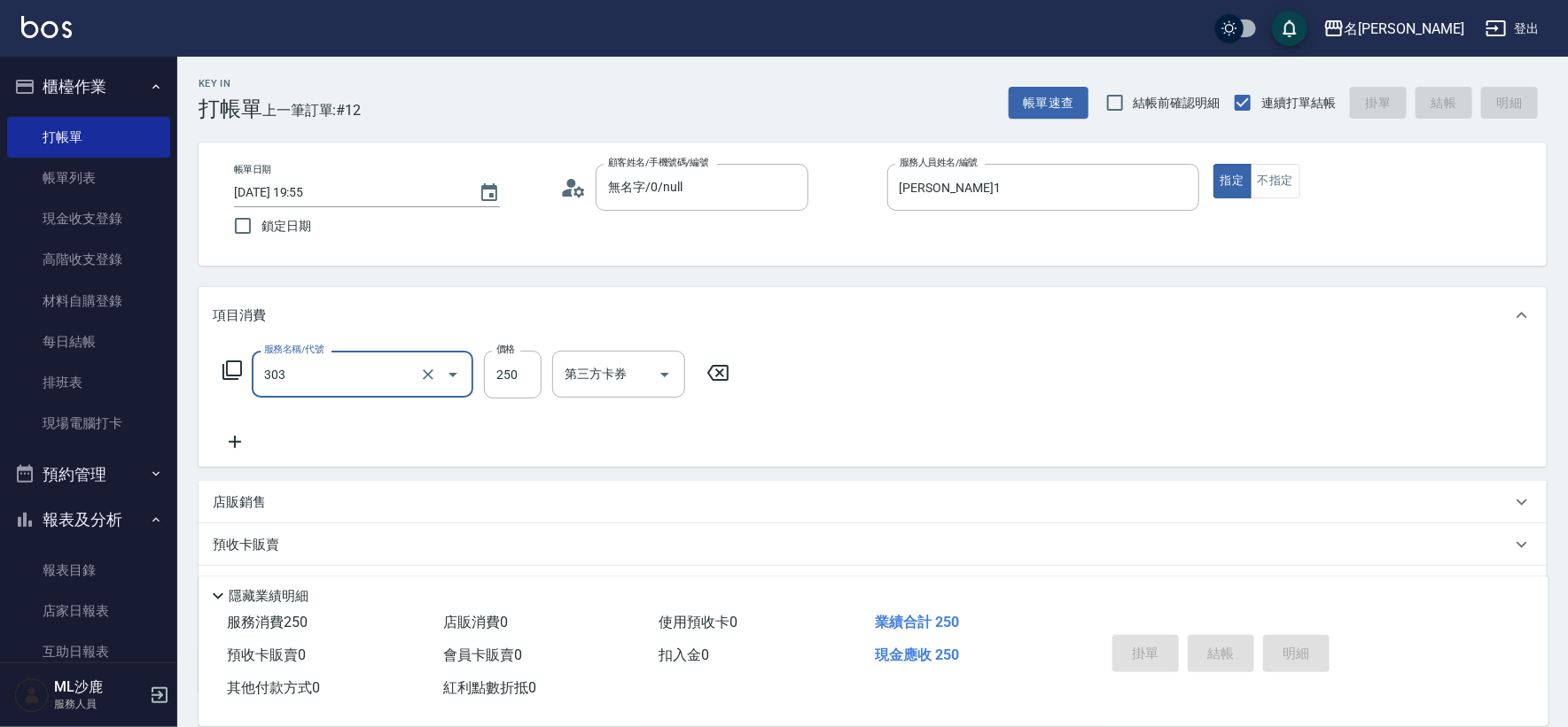
type input "303"
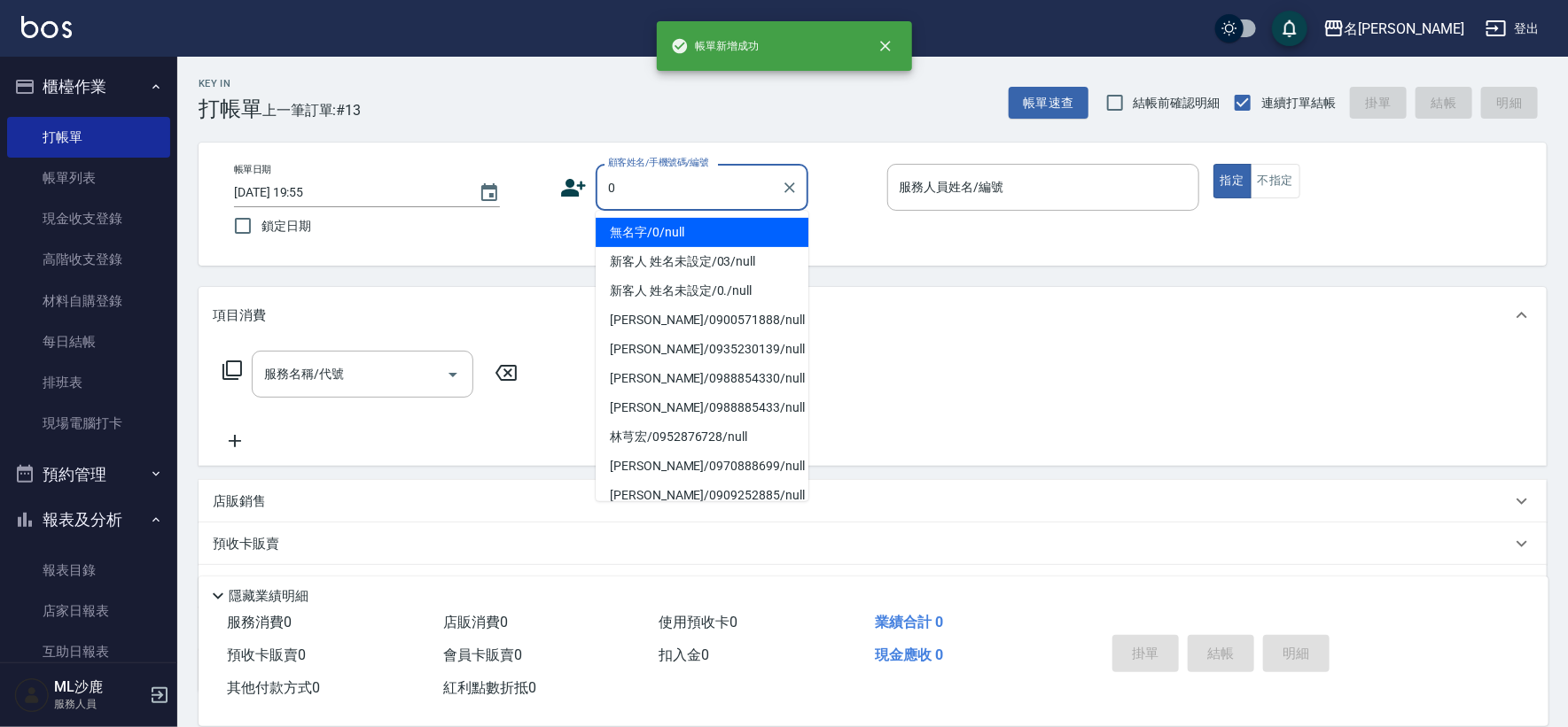
type input "無名字/0/null"
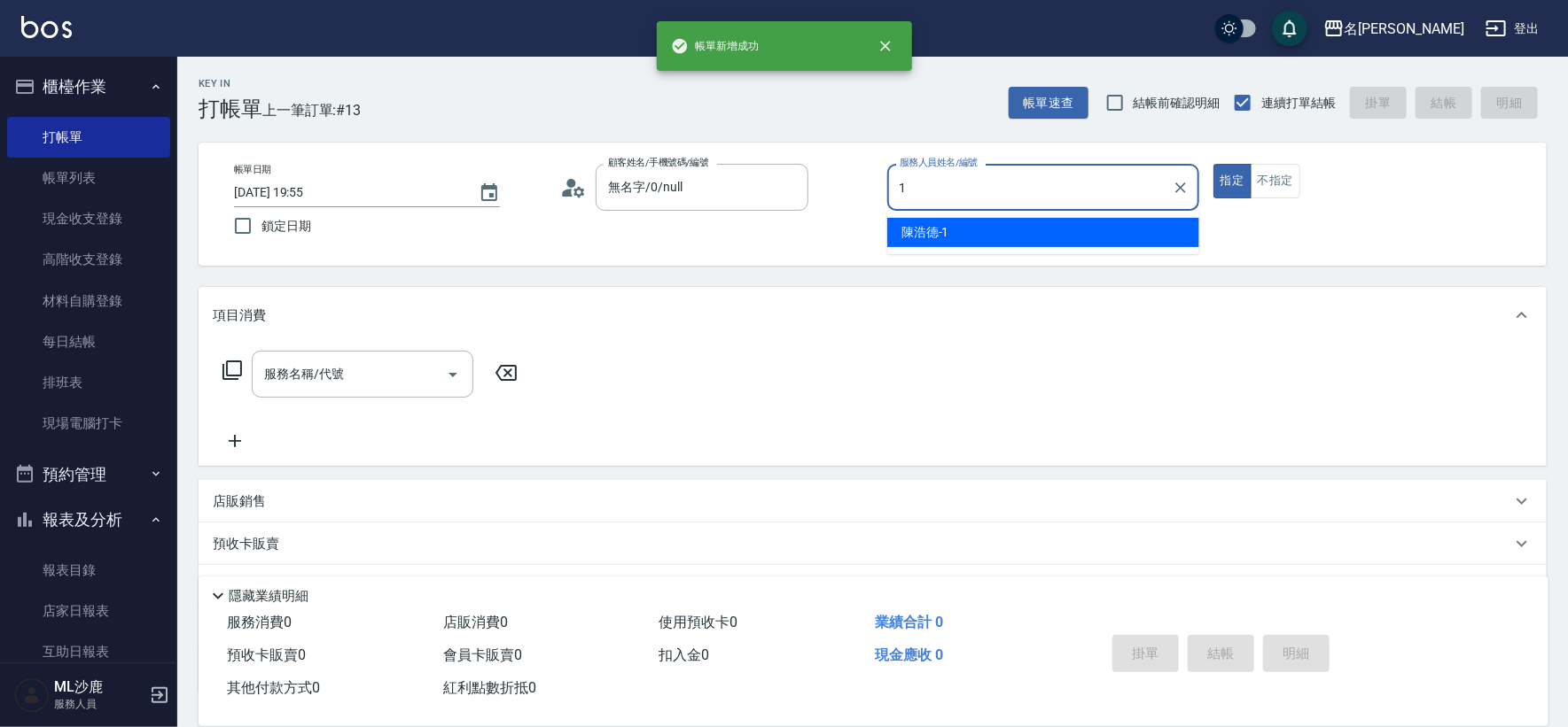
type input "[PERSON_NAME]1"
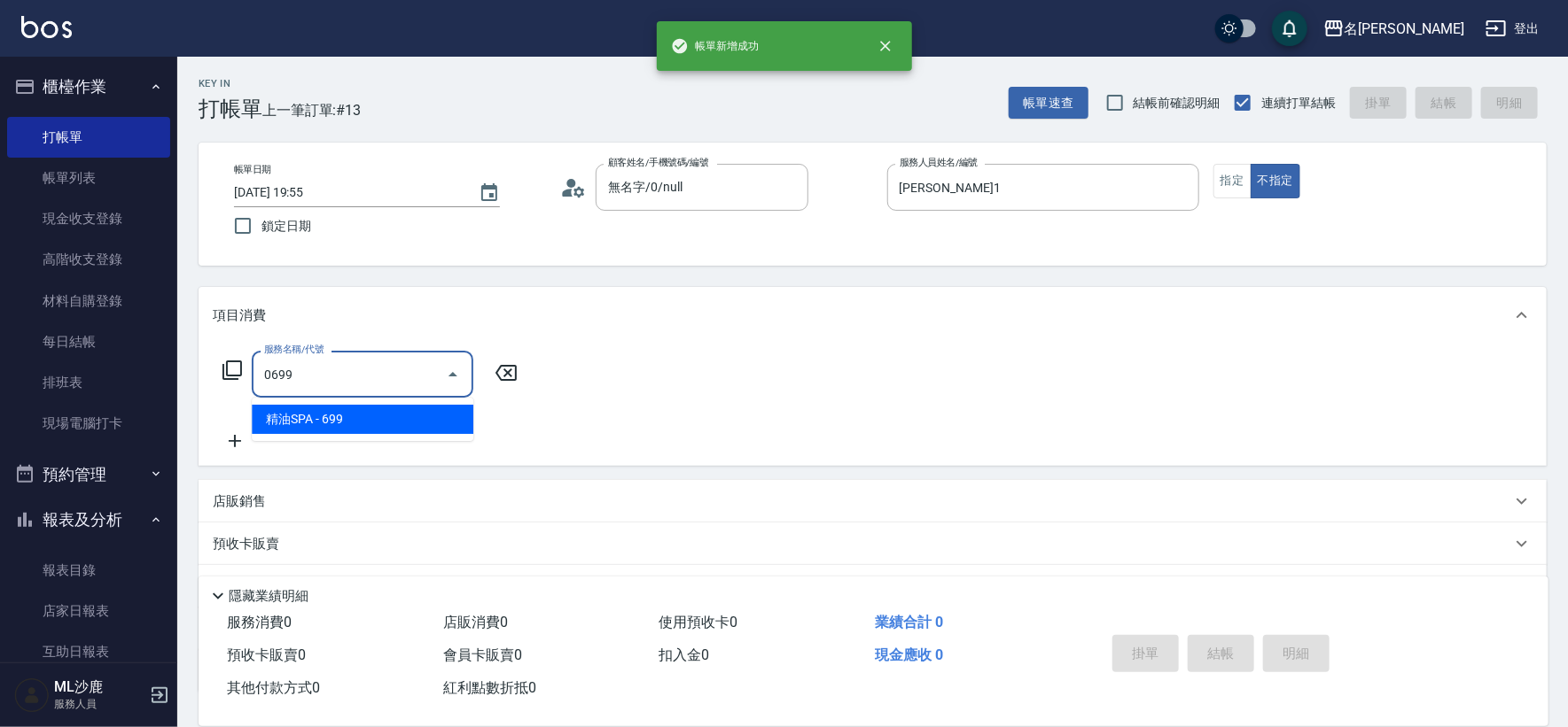
type input "精油SPA(0699)"
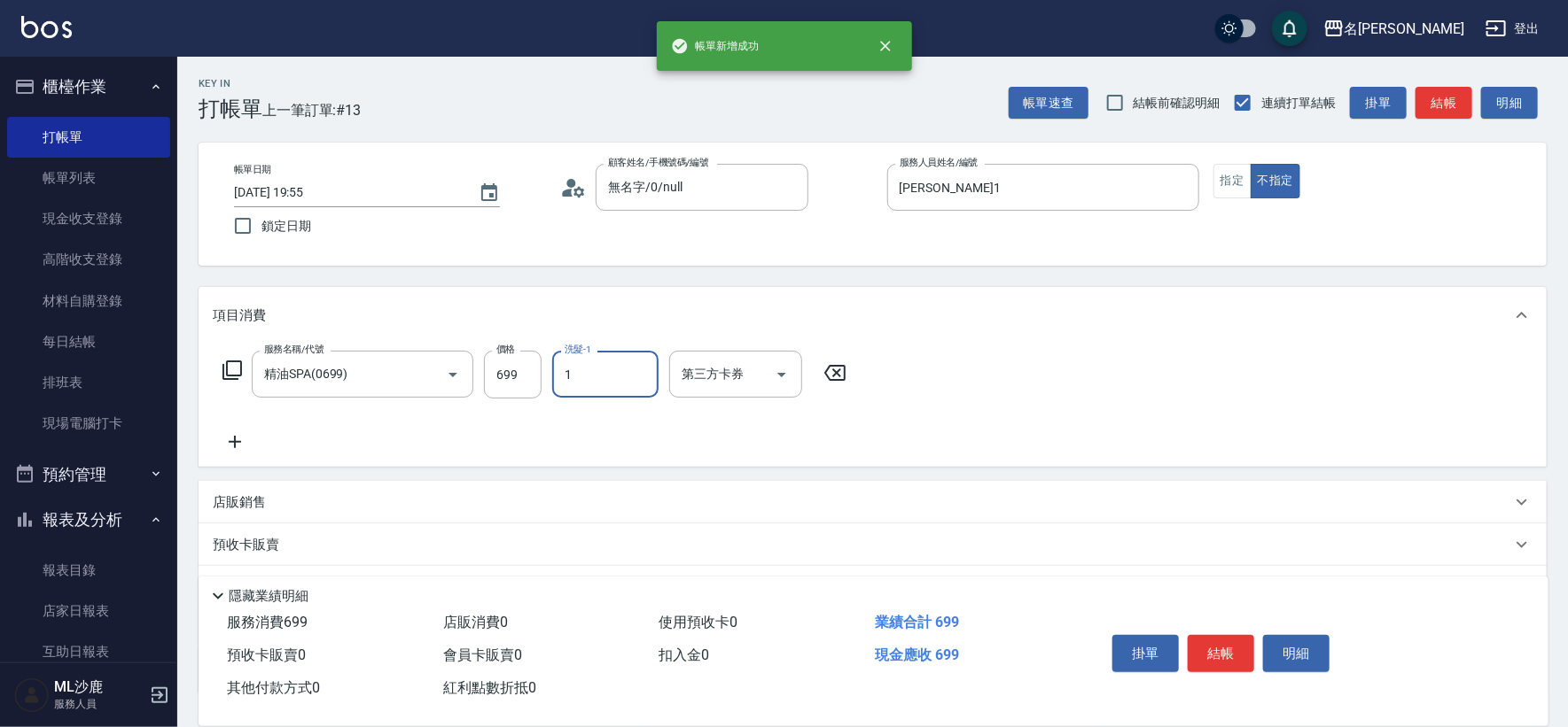
type input "[PERSON_NAME]1"
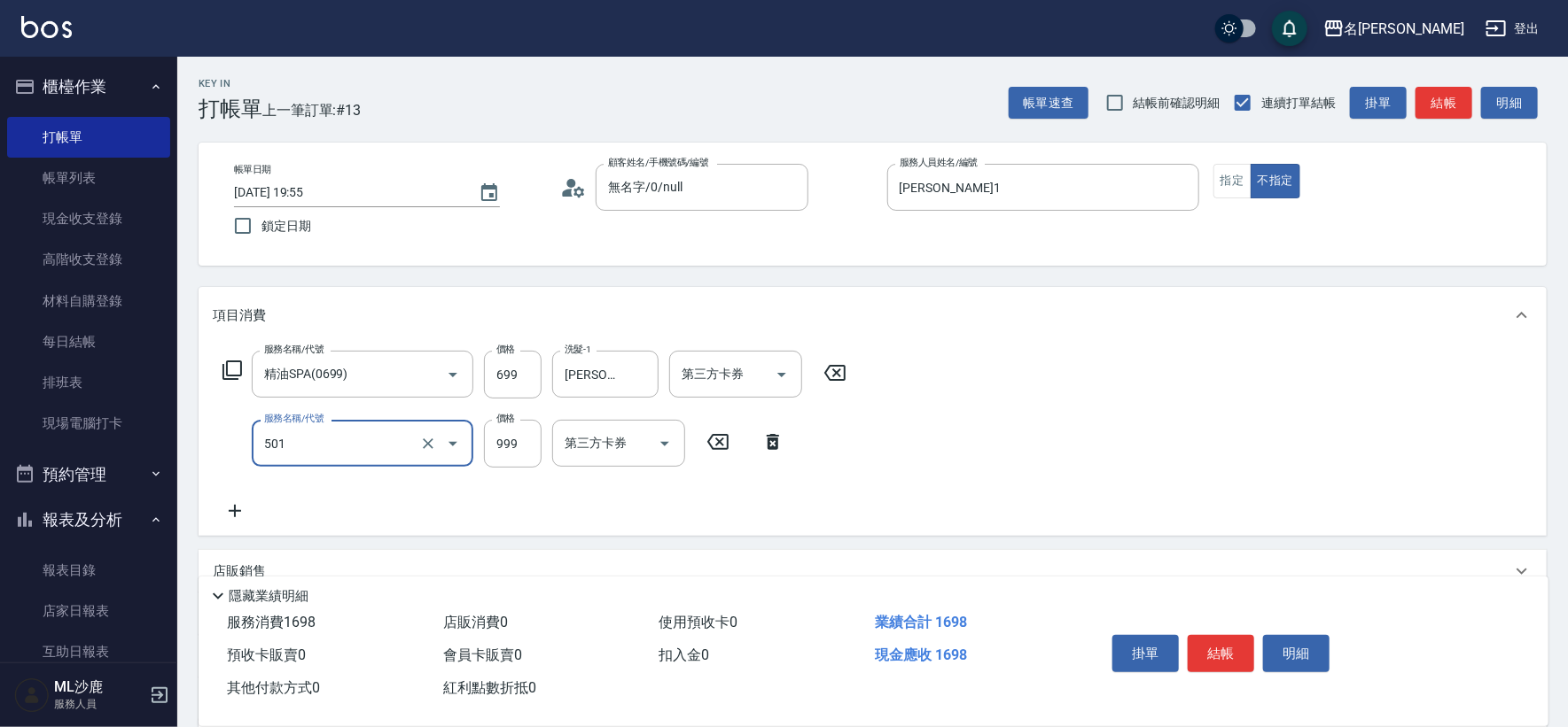
type input "染髮(501)"
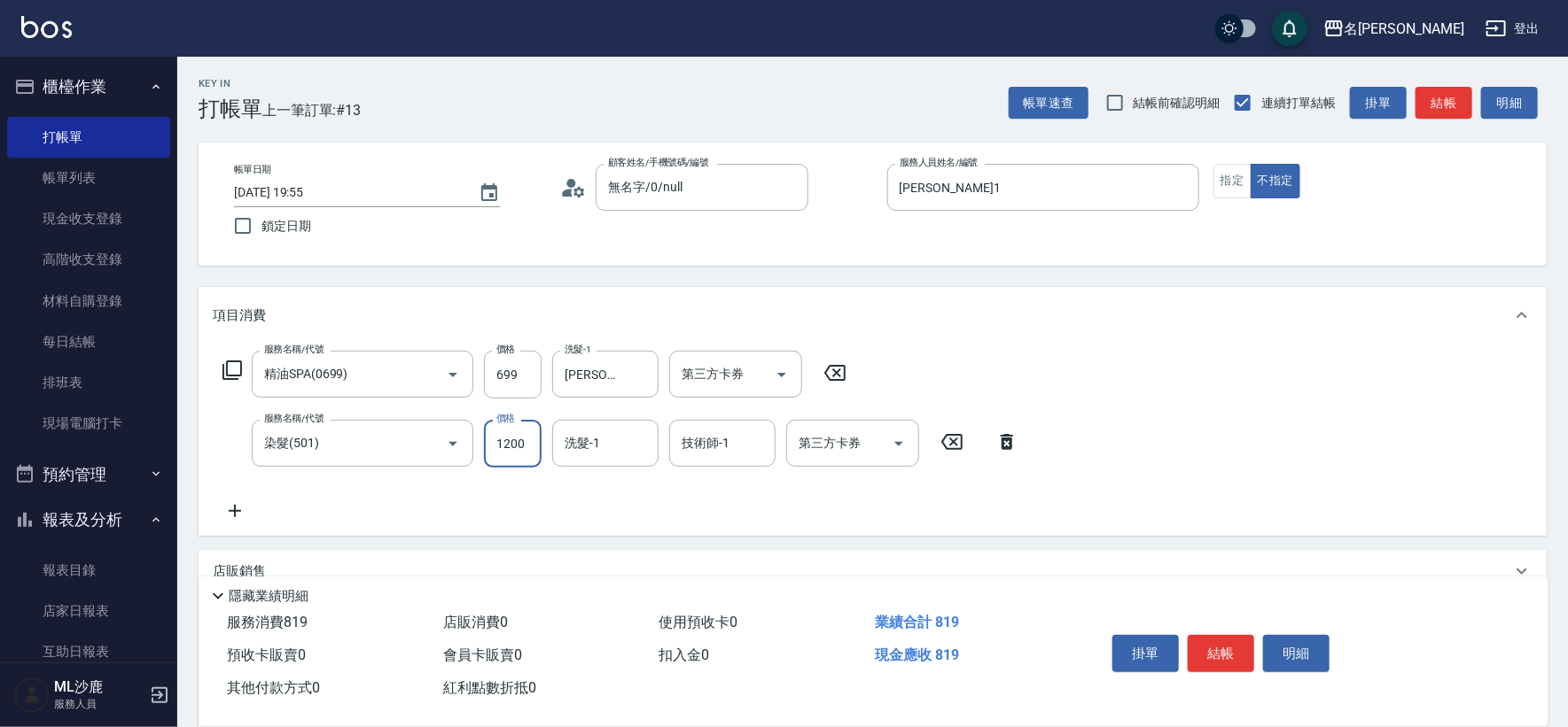
type input "1200"
type input "[PERSON_NAME]1"
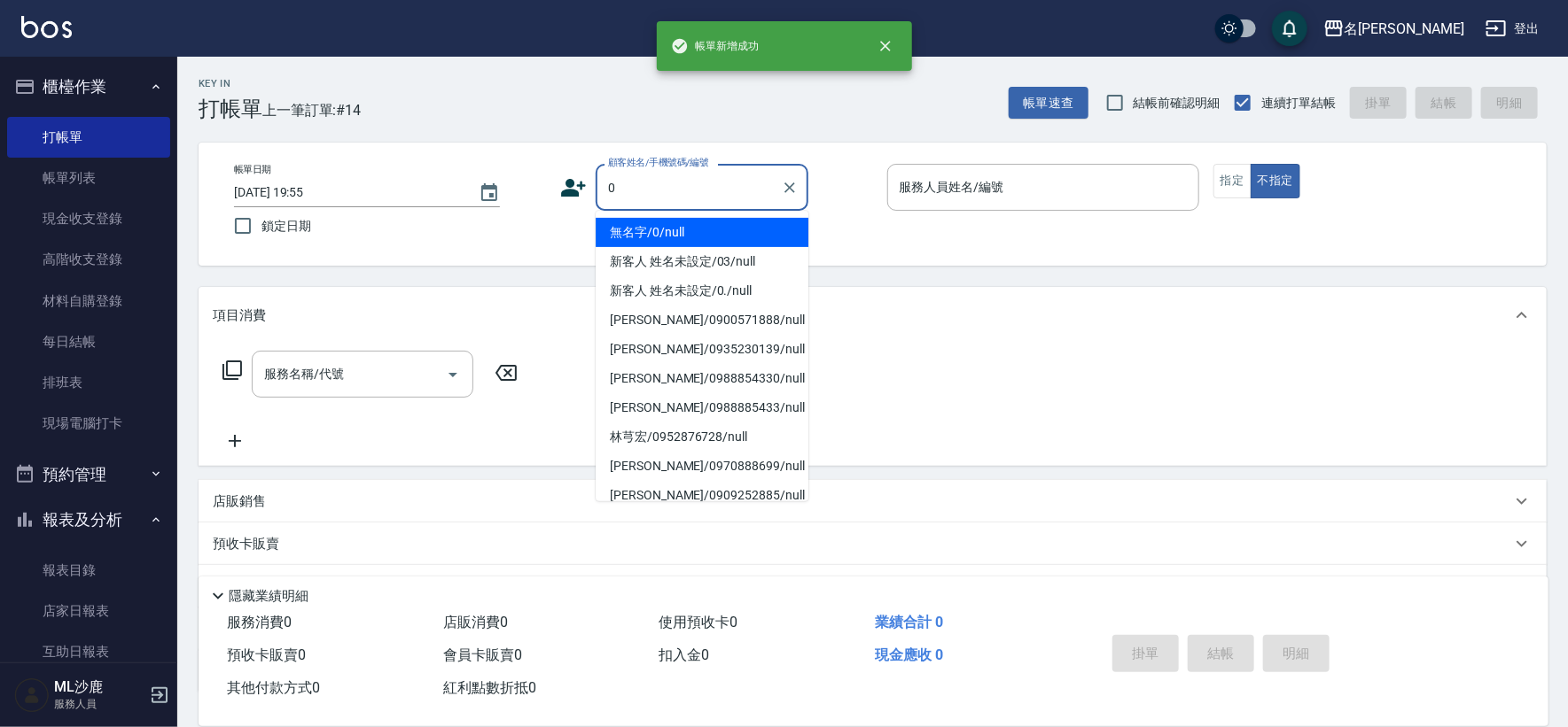
type input "無名字/0/null"
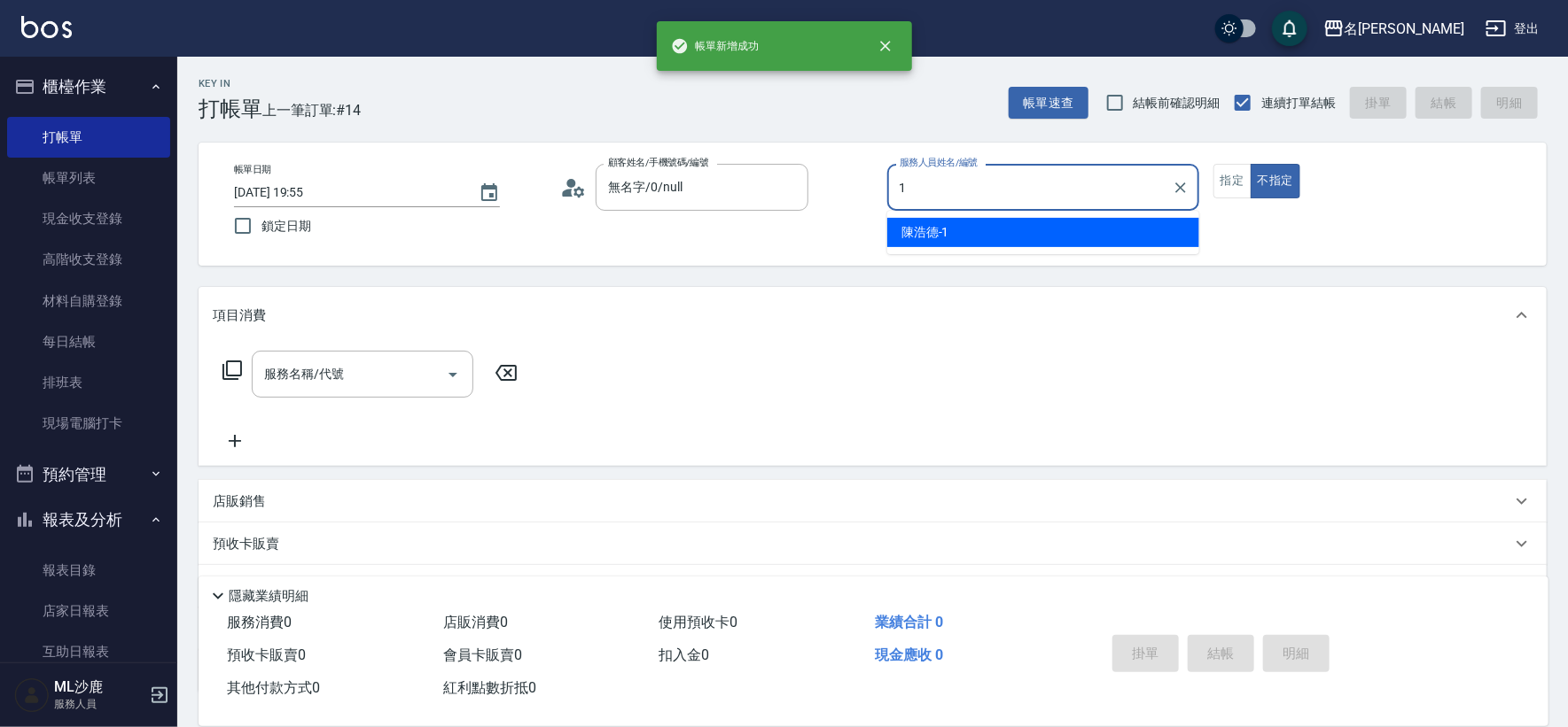
type input "[PERSON_NAME]1"
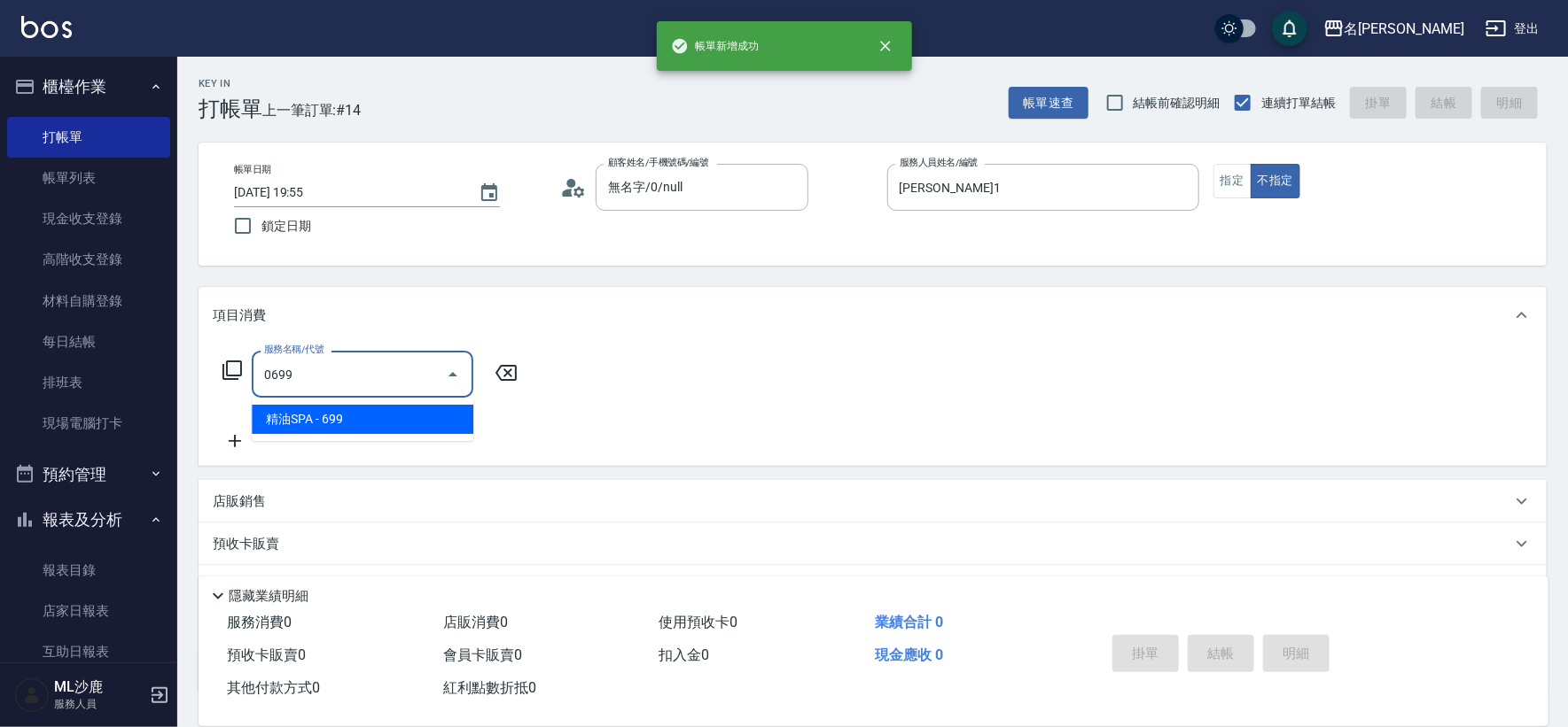
type input "精油SPA(0699)"
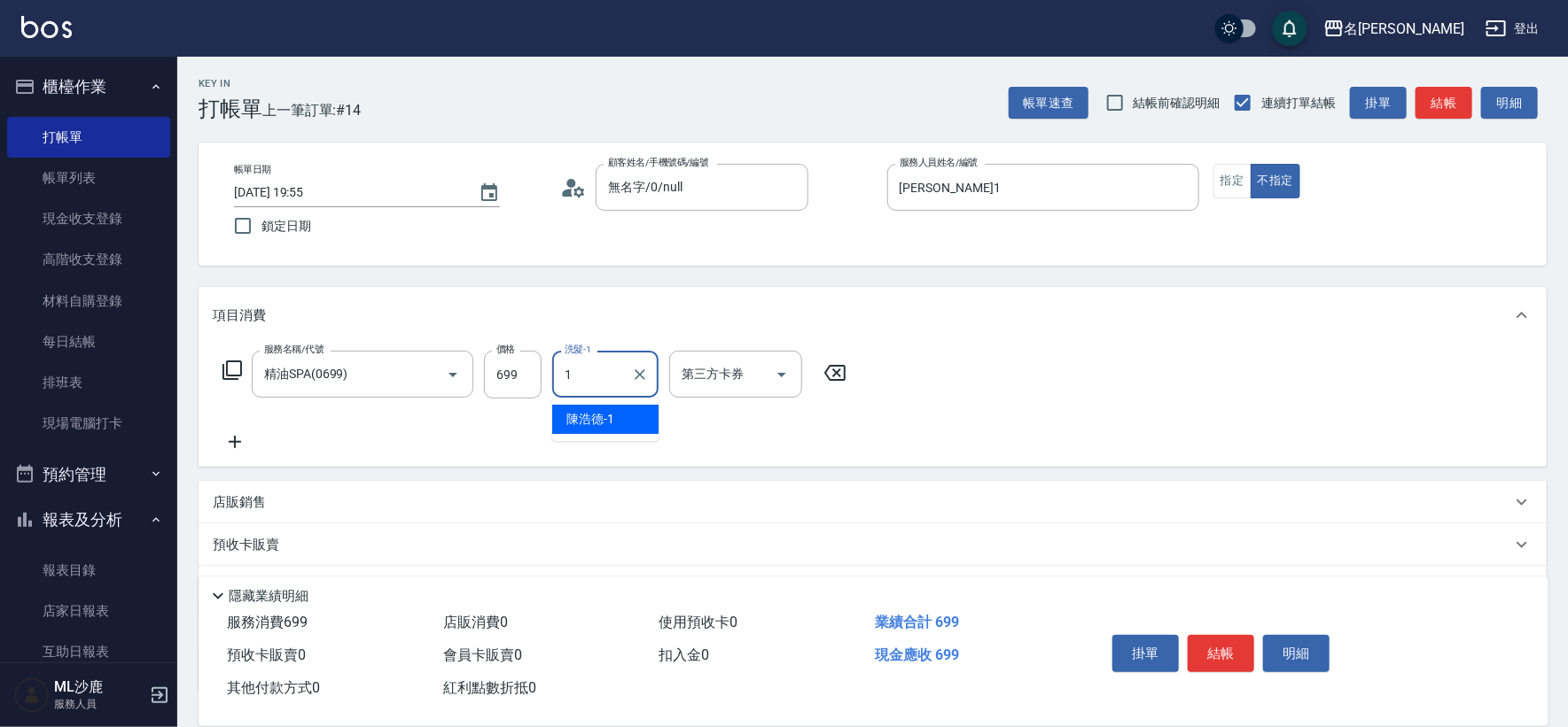
type input "[PERSON_NAME]1"
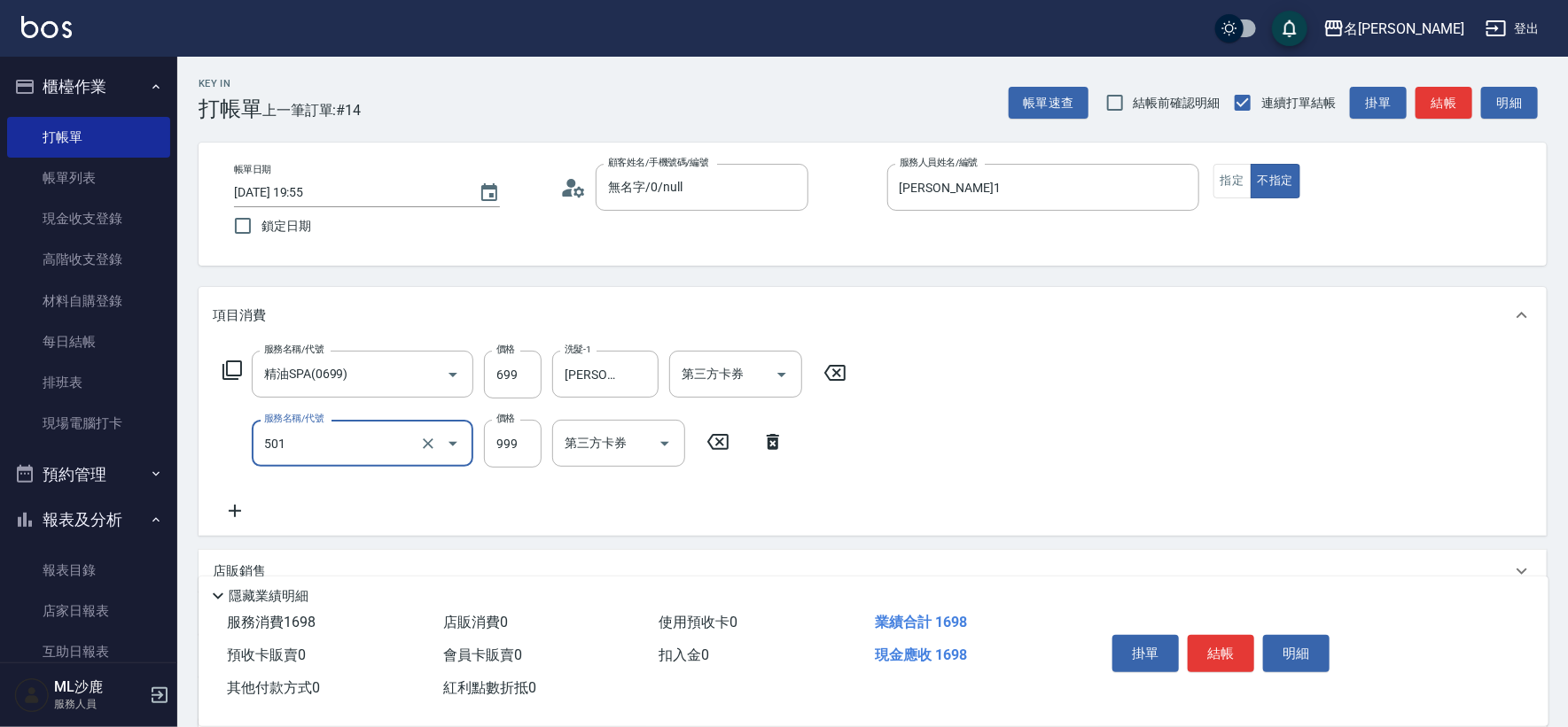
type input "染髮(501)"
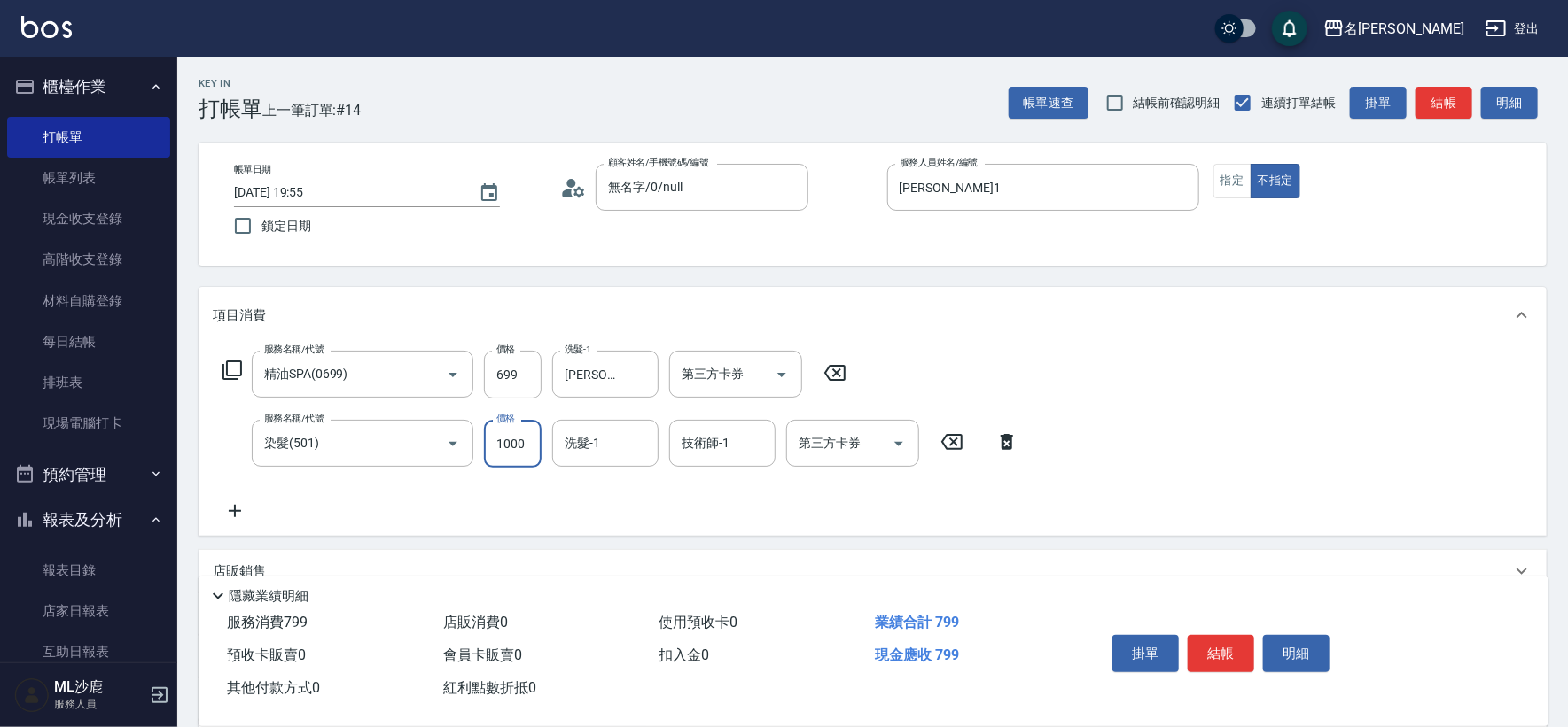
type input "1000"
type input "[PERSON_NAME]1"
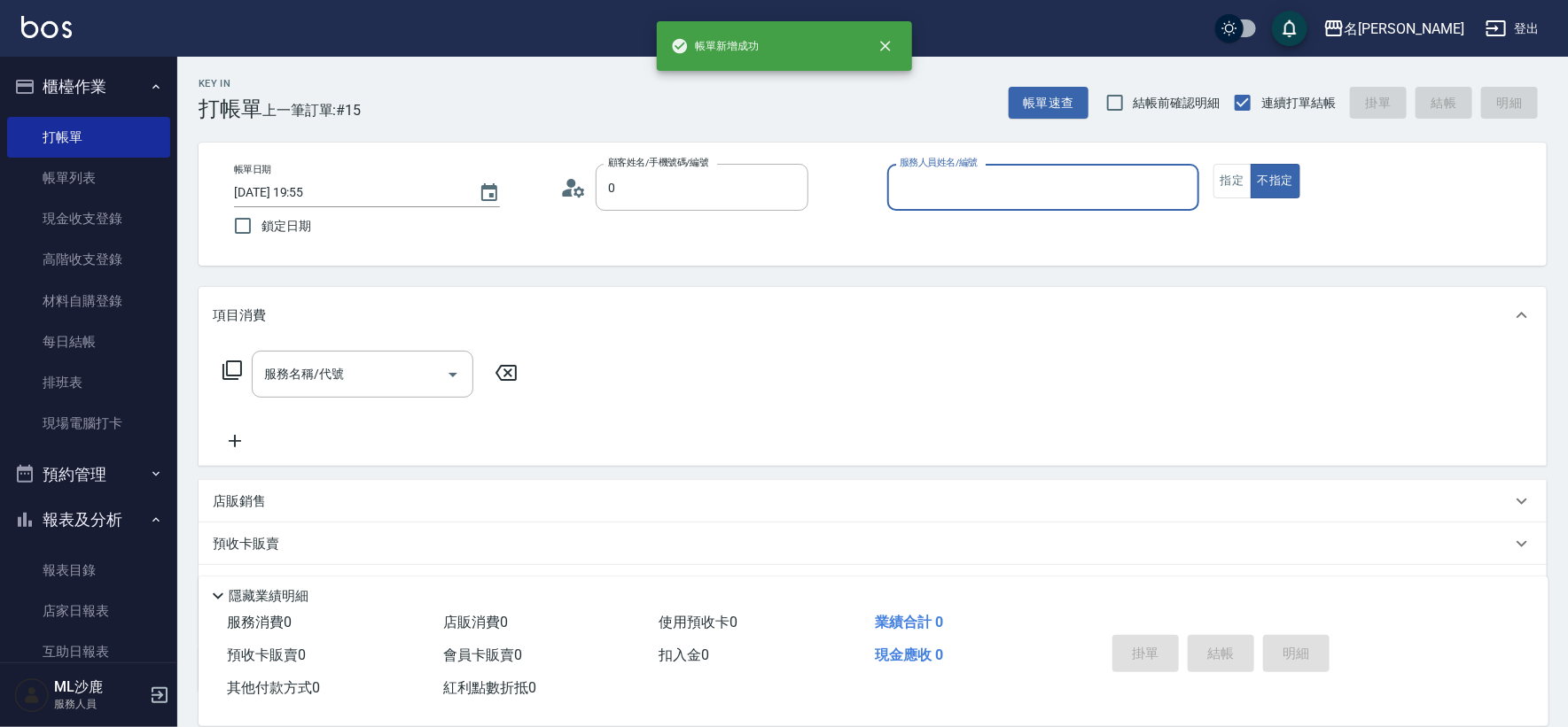
type input "無名字/0/null"
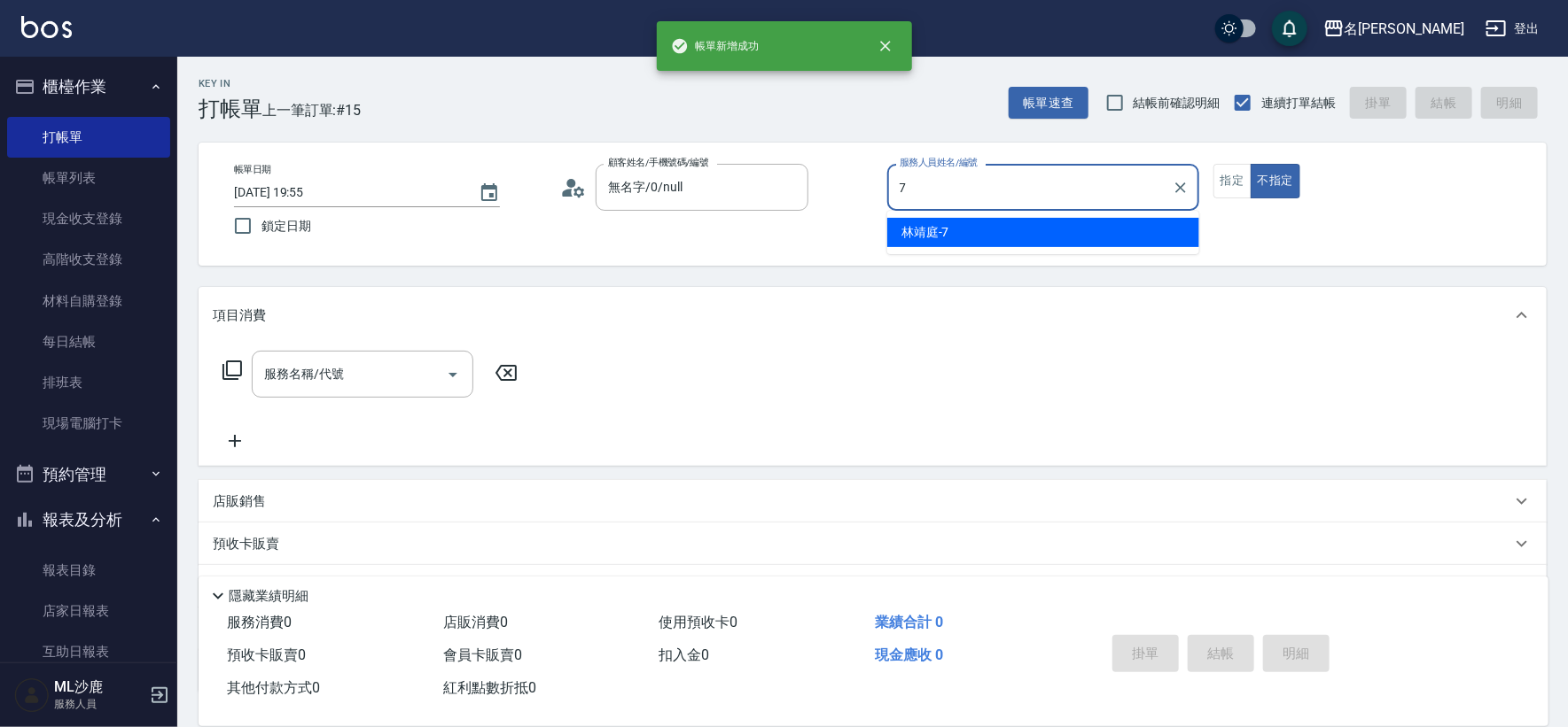
type input "[PERSON_NAME]-7"
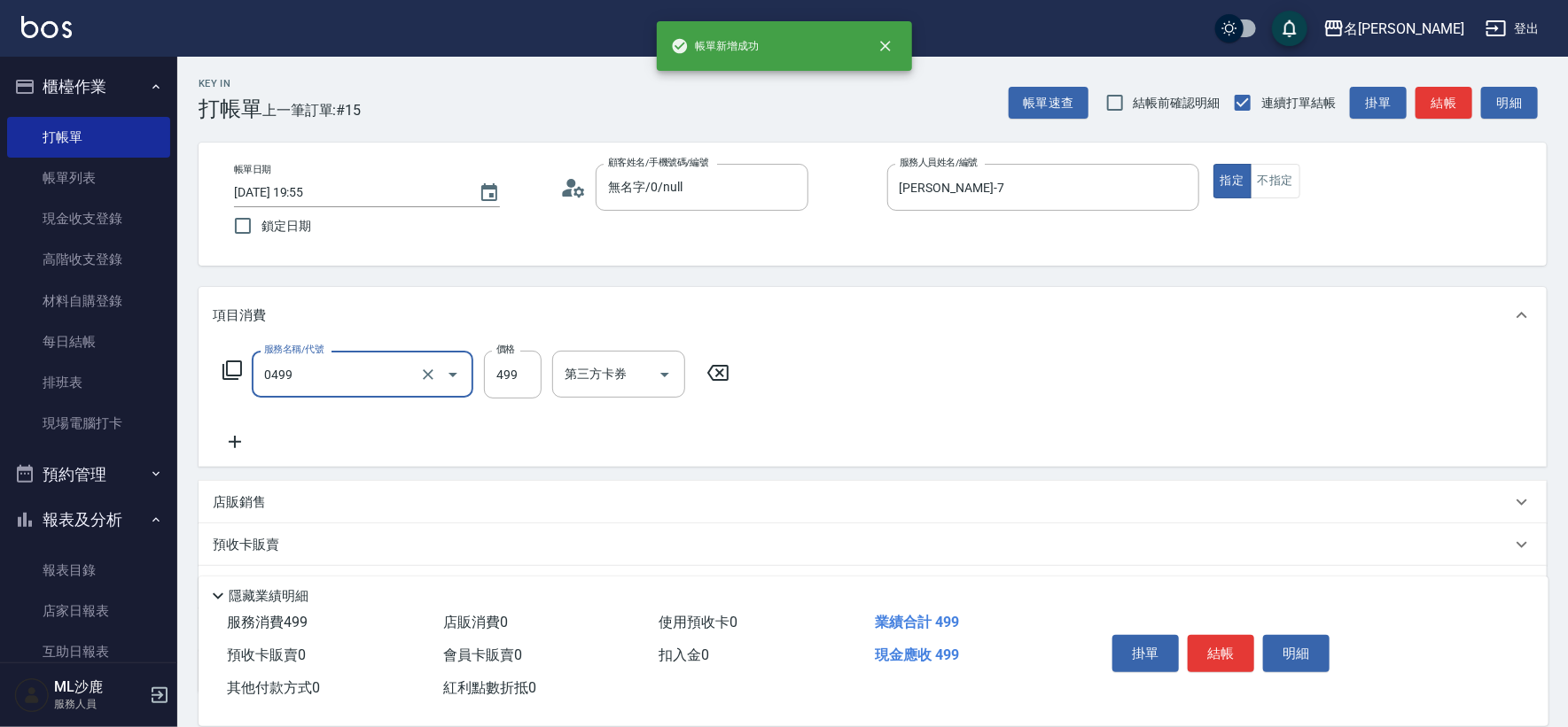
type input "[PERSON_NAME]499(0499)"
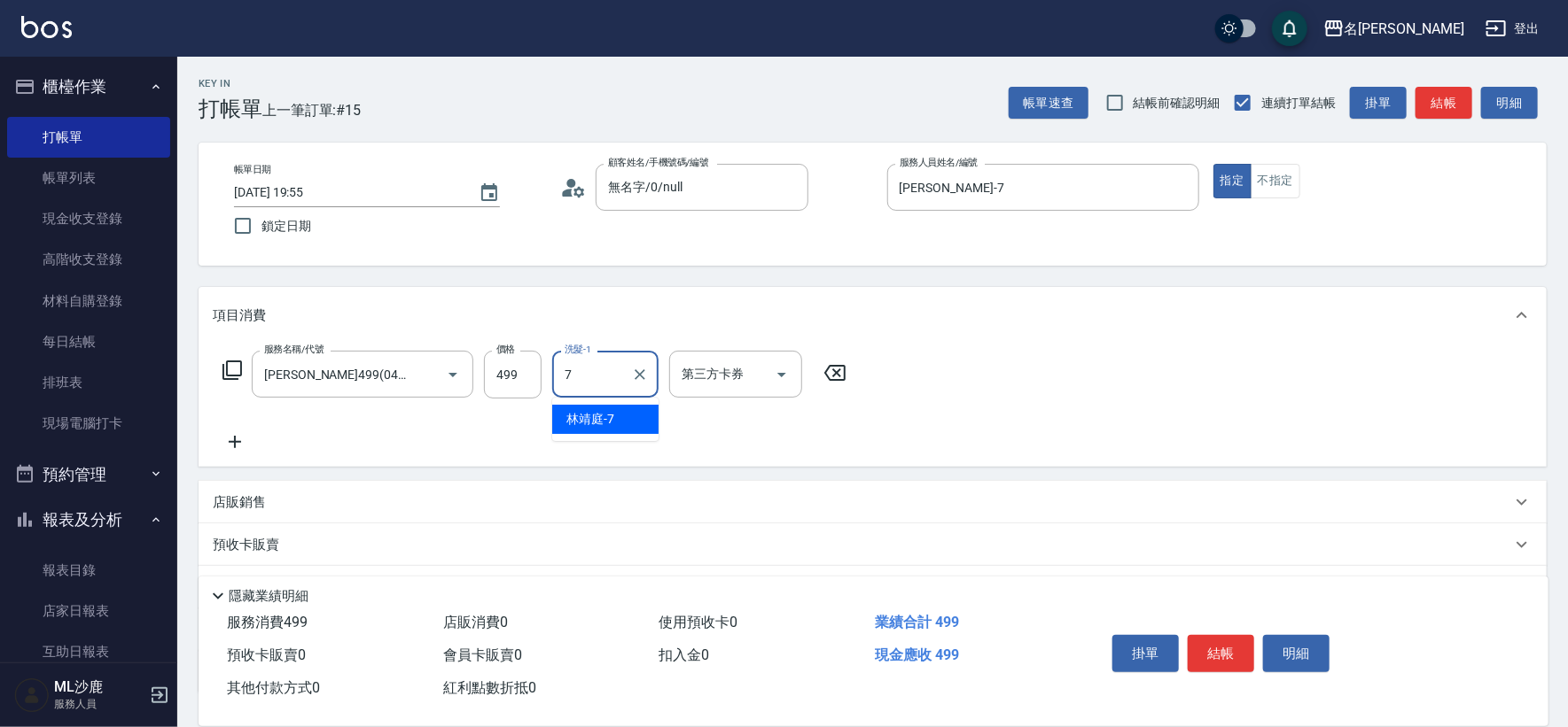
type input "[PERSON_NAME]-7"
